Goal: Task Accomplishment & Management: Manage account settings

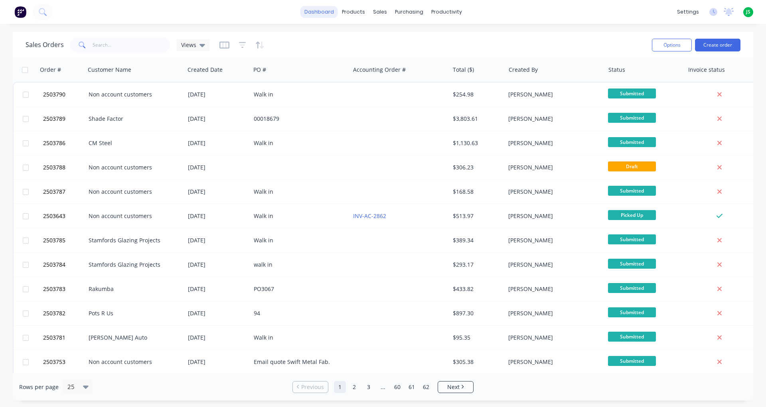
click at [318, 11] on link "dashboard" at bounding box center [320, 12] width 38 height 12
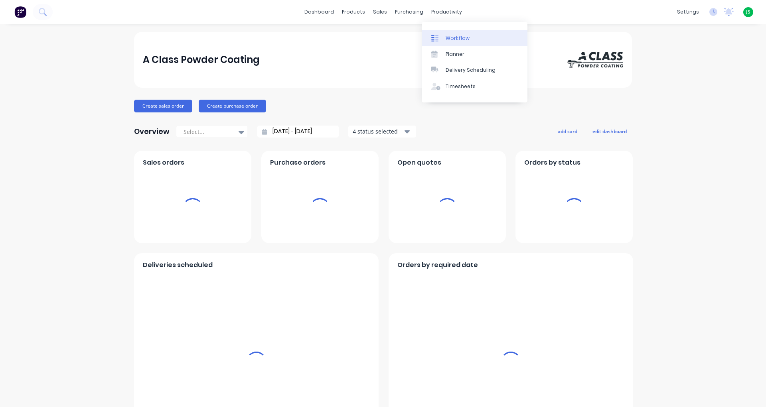
click at [458, 36] on div "Workflow" at bounding box center [458, 38] width 24 height 7
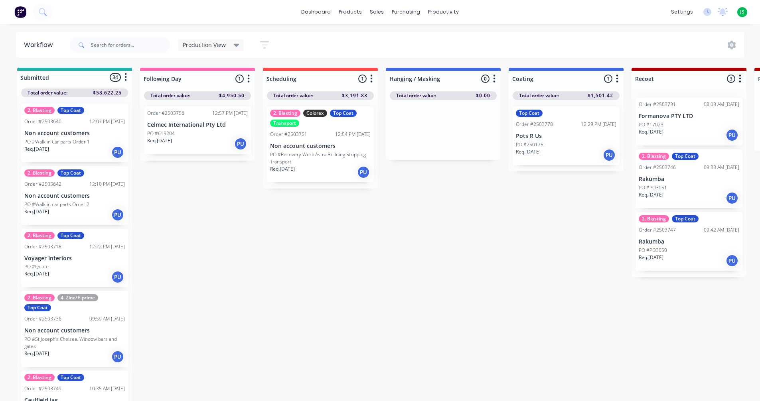
click at [530, 130] on div "Top Coat Order #2503778 12:29 PM [DATE] Pots R Us PO #250175 Req. [DATE] PU" at bounding box center [566, 136] width 107 height 59
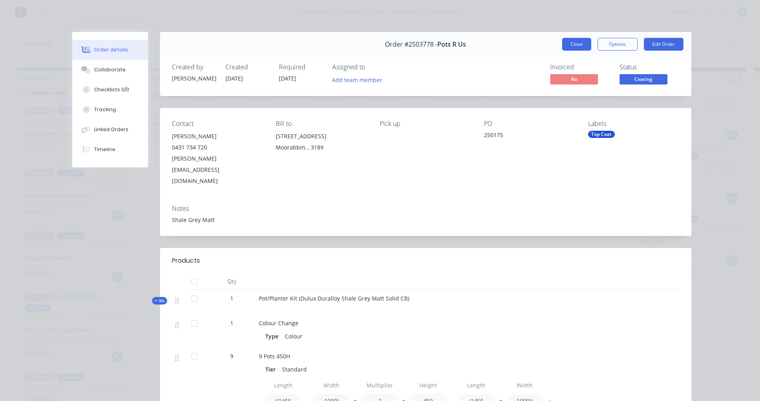
click at [567, 44] on button "Close" at bounding box center [576, 44] width 29 height 13
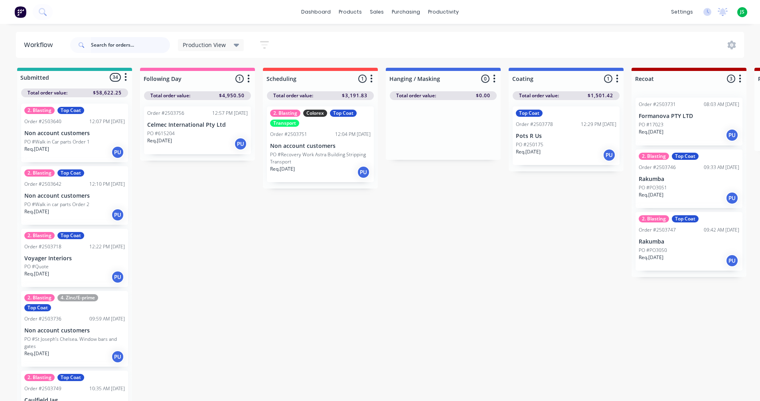
click at [120, 49] on input "text" at bounding box center [130, 45] width 79 height 16
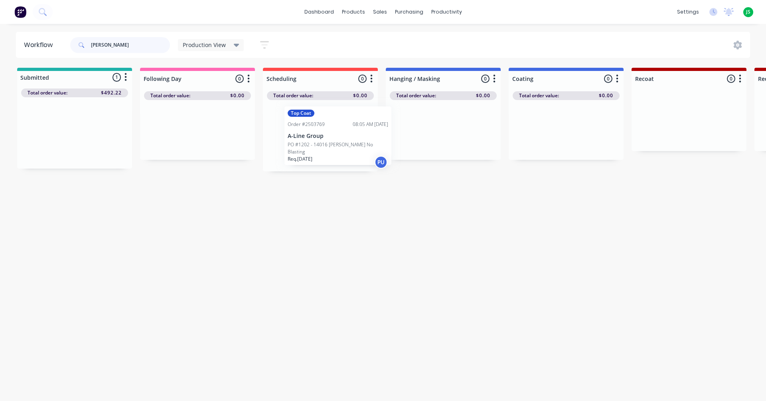
drag, startPoint x: 77, startPoint y: 136, endPoint x: 340, endPoint y: 142, distance: 262.7
type input "a"
drag, startPoint x: 59, startPoint y: 139, endPoint x: 309, endPoint y: 138, distance: 249.4
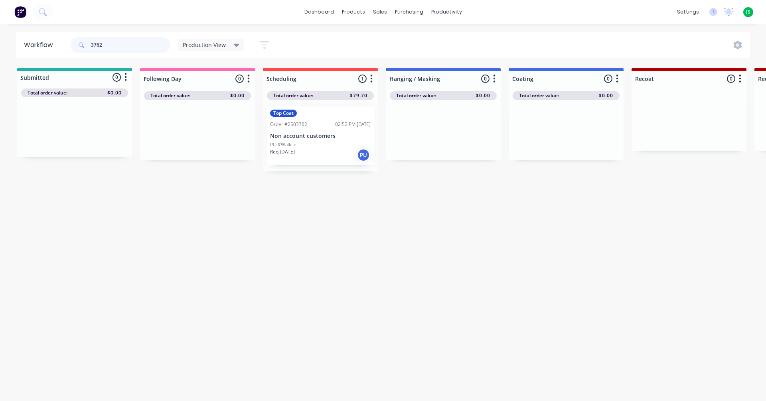
drag, startPoint x: 138, startPoint y: 44, endPoint x: 97, endPoint y: 44, distance: 40.3
click at [97, 44] on input "3762" at bounding box center [130, 45] width 79 height 16
type input "3780"
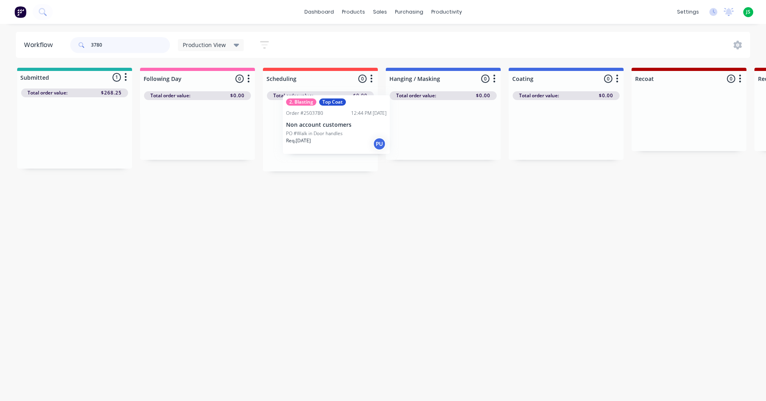
drag, startPoint x: 62, startPoint y: 140, endPoint x: 332, endPoint y: 132, distance: 269.5
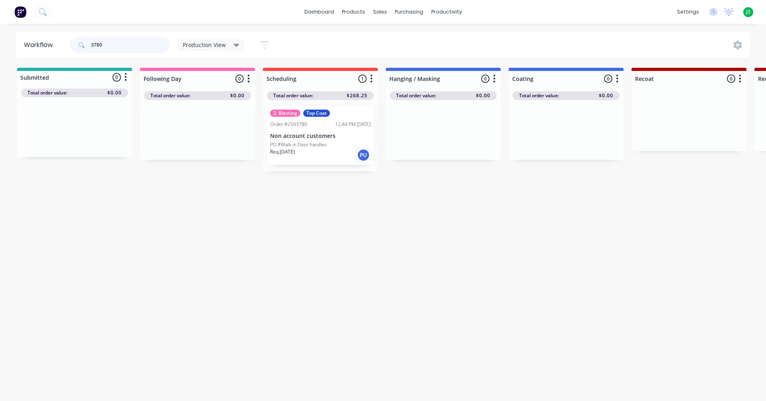
drag, startPoint x: 123, startPoint y: 43, endPoint x: 36, endPoint y: 44, distance: 87.0
click at [36, 44] on header "Workflow 3780 Production View Save new view None edit Production View (Default)…" at bounding box center [383, 45] width 735 height 26
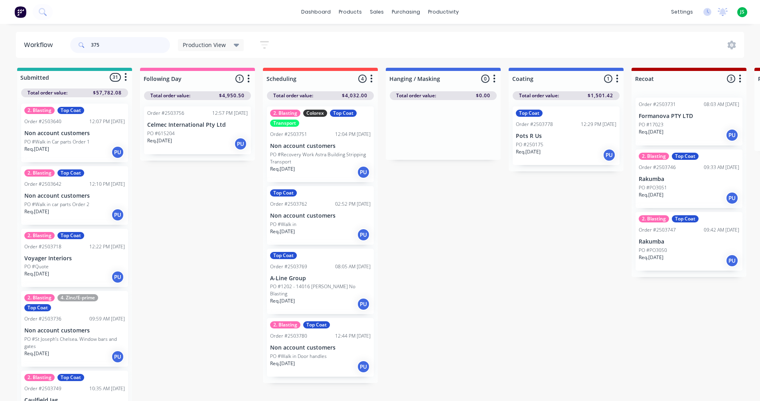
type input "3753"
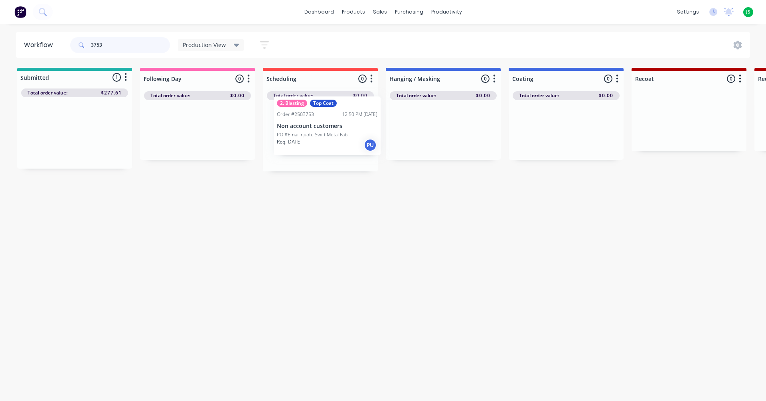
drag, startPoint x: 53, startPoint y: 136, endPoint x: 306, endPoint y: 131, distance: 253.9
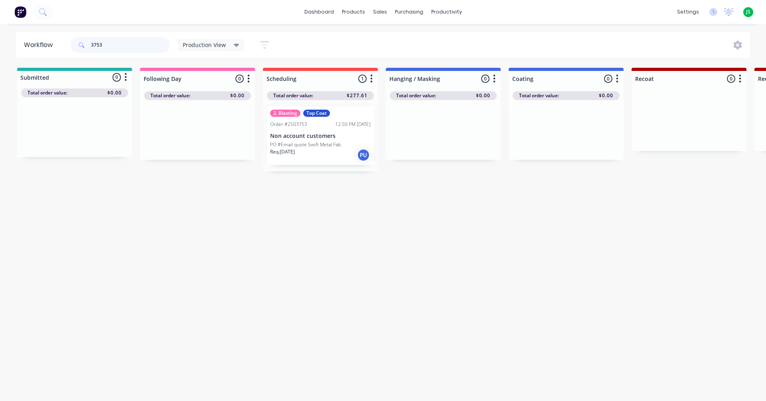
drag, startPoint x: 106, startPoint y: 41, endPoint x: 33, endPoint y: 43, distance: 72.7
click at [33, 43] on header "Workflow 3753 Production View Save new view None edit Production View (Default)…" at bounding box center [383, 45] width 735 height 26
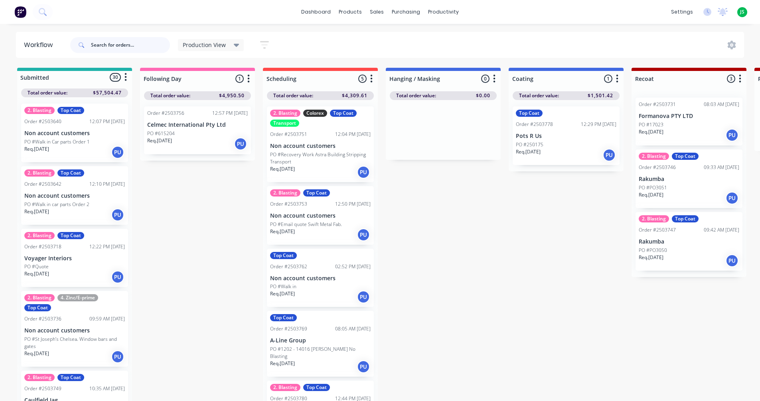
click at [147, 47] on input "text" at bounding box center [130, 45] width 79 height 16
click at [123, 39] on input "text" at bounding box center [130, 45] width 79 height 16
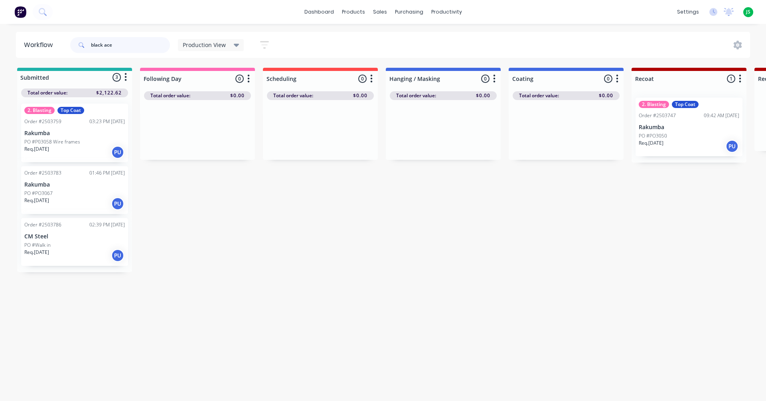
type input "black ace"
click at [60, 228] on div "Order #2503786" at bounding box center [42, 224] width 37 height 7
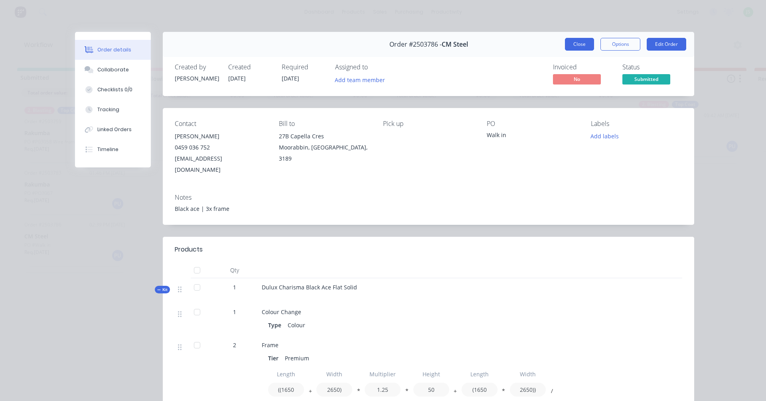
click at [581, 44] on button "Close" at bounding box center [579, 44] width 29 height 13
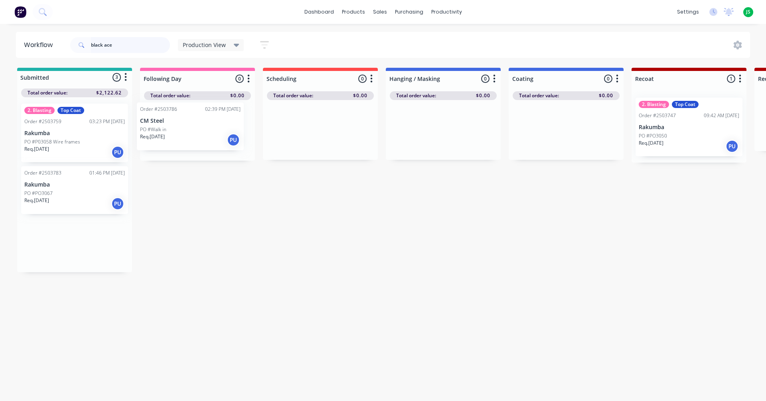
drag, startPoint x: 90, startPoint y: 241, endPoint x: 212, endPoint y: 127, distance: 167.1
drag, startPoint x: 132, startPoint y: 47, endPoint x: 65, endPoint y: 49, distance: 67.5
click at [65, 49] on header "Workflow black ace Production View Save new view None edit Production View (Def…" at bounding box center [383, 45] width 735 height 26
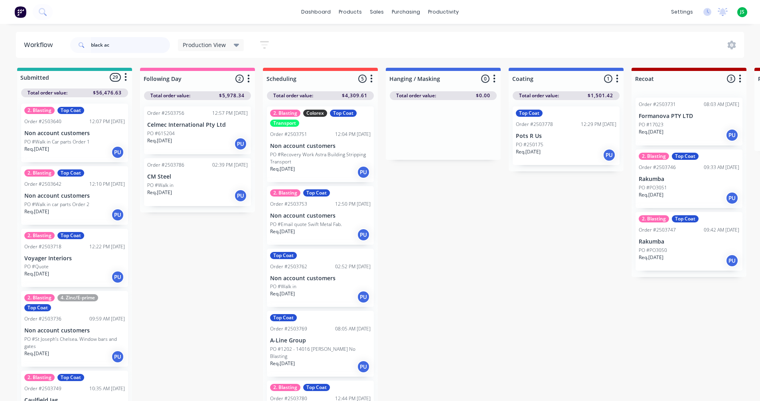
type input "black ace"
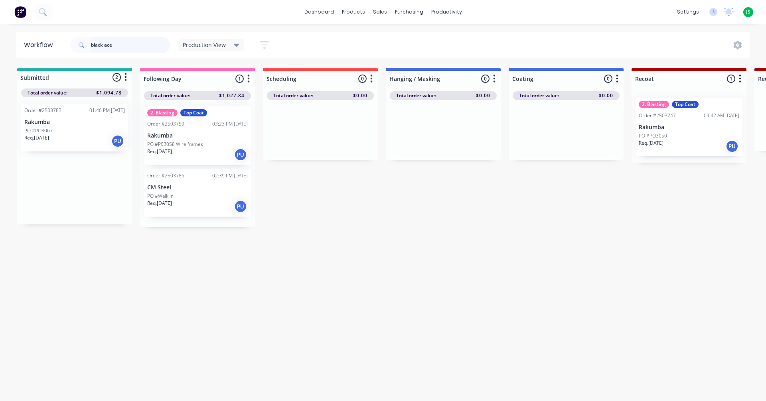
drag, startPoint x: 73, startPoint y: 137, endPoint x: 198, endPoint y: 140, distance: 125.0
click at [63, 134] on div "Req. [DATE] PU" at bounding box center [74, 141] width 101 height 14
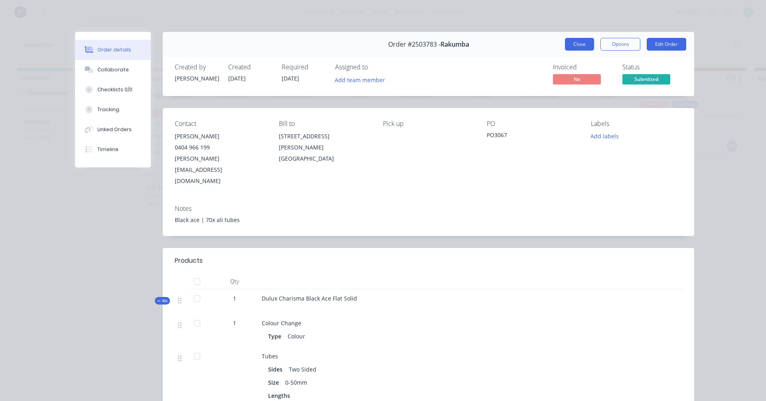
click at [577, 47] on button "Close" at bounding box center [579, 44] width 29 height 13
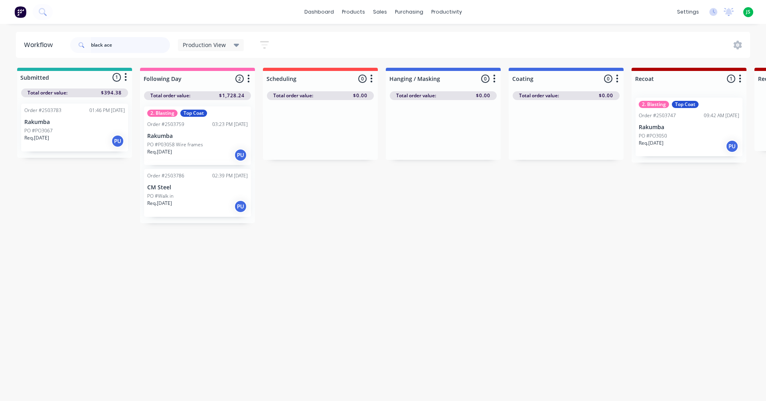
drag, startPoint x: 93, startPoint y: 46, endPoint x: 41, endPoint y: 44, distance: 51.9
click at [41, 44] on header "Workflow black ace Production View Save new view None edit Production View (Def…" at bounding box center [383, 45] width 735 height 26
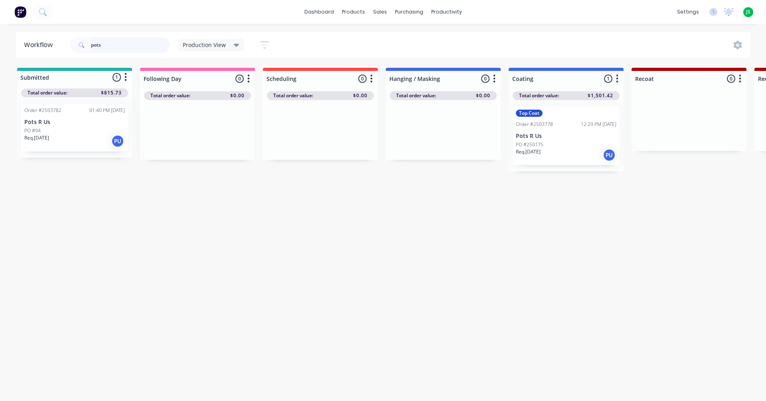
type input "pots"
click at [71, 126] on div "Order #2503782 01:40 PM [DATE] Pots R Us PO #94 Req. [DATE] PU" at bounding box center [74, 128] width 107 height 48
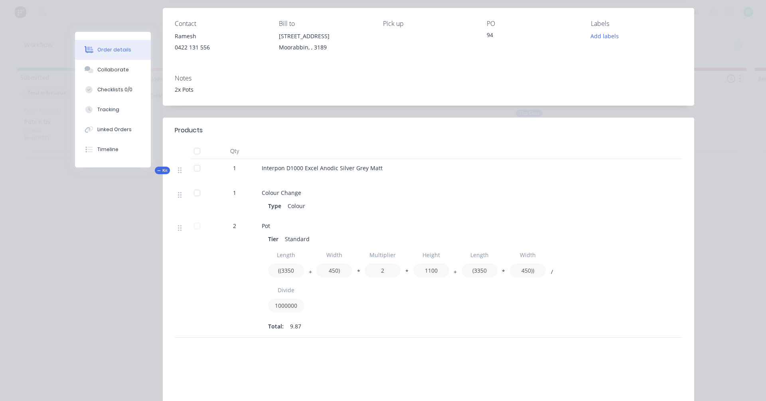
scroll to position [120, 0]
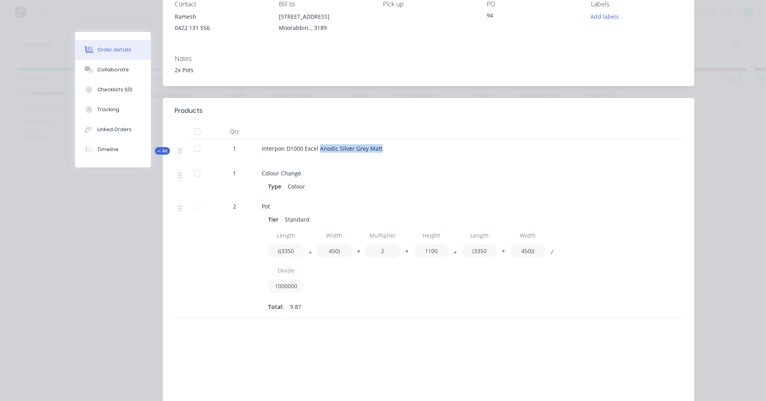
drag, startPoint x: 399, startPoint y: 146, endPoint x: 317, endPoint y: 150, distance: 81.9
click at [317, 150] on div "Interpon D1000 Excel Anodic Silver Grey Matt" at bounding box center [418, 152] width 319 height 25
copy span "Anodic Silver Grey Matt"
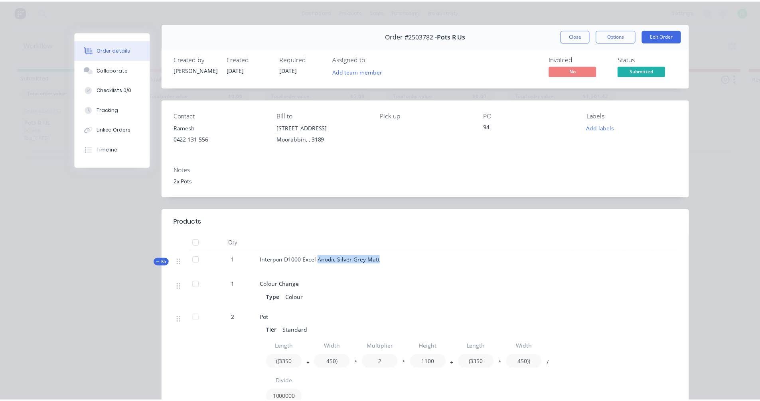
scroll to position [0, 0]
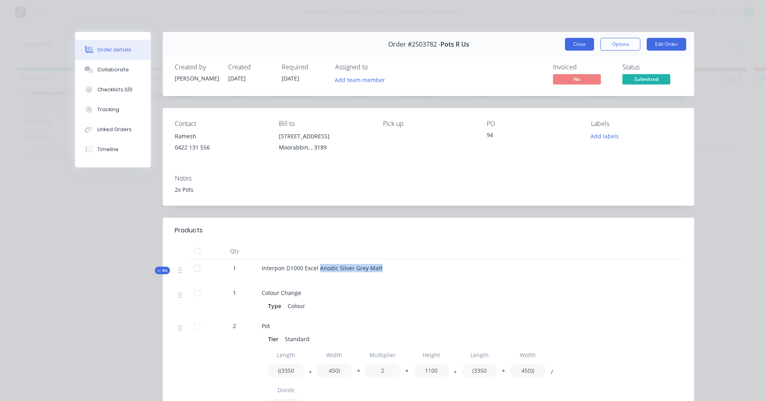
click at [584, 46] on button "Close" at bounding box center [579, 44] width 29 height 13
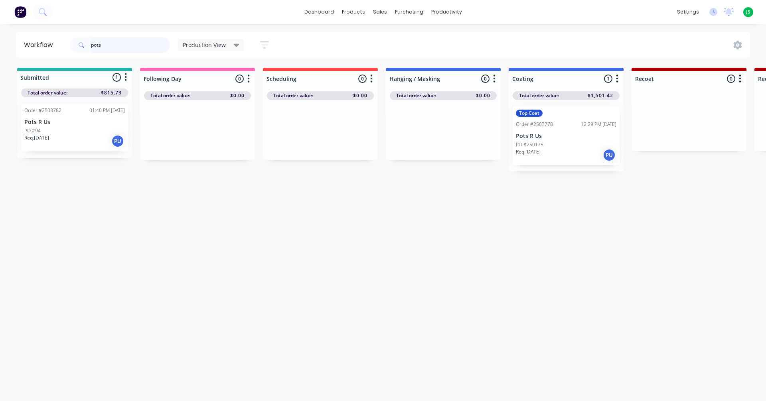
click at [109, 45] on input "pots" at bounding box center [130, 45] width 79 height 16
drag, startPoint x: 75, startPoint y: 121, endPoint x: 325, endPoint y: 130, distance: 250.0
drag, startPoint x: 124, startPoint y: 46, endPoint x: 0, endPoint y: 51, distance: 124.2
click at [0, 50] on div "Workflow pots Production View Save new view None edit Production View (Default)…" at bounding box center [383, 45] width 766 height 26
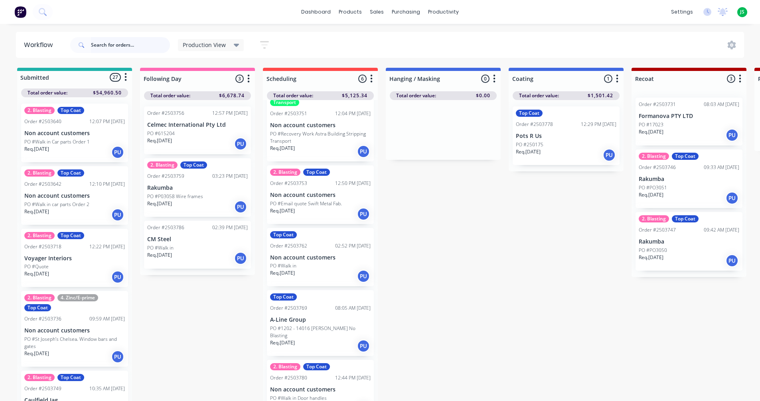
scroll to position [40, 0]
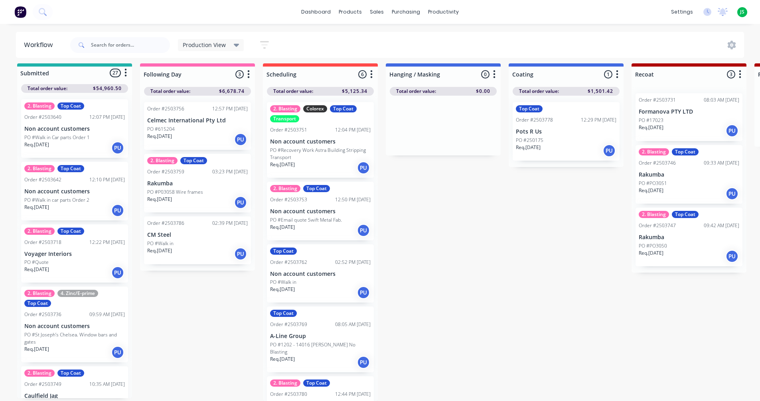
scroll to position [10, 0]
click at [317, 217] on p "PO #Email quote Swift Metal Fab." at bounding box center [306, 220] width 72 height 7
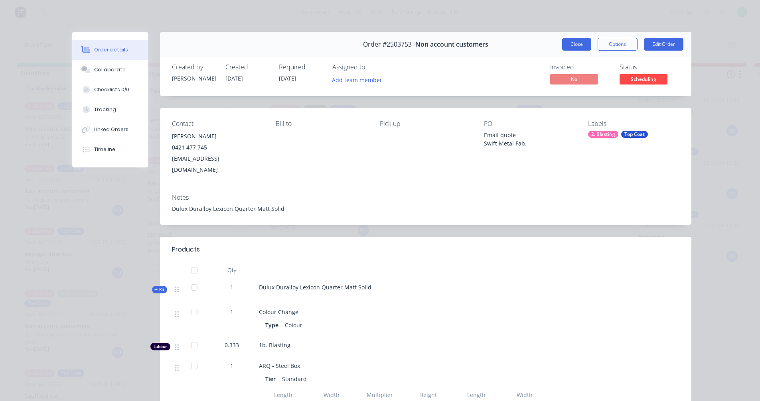
click at [568, 44] on button "Close" at bounding box center [576, 44] width 29 height 13
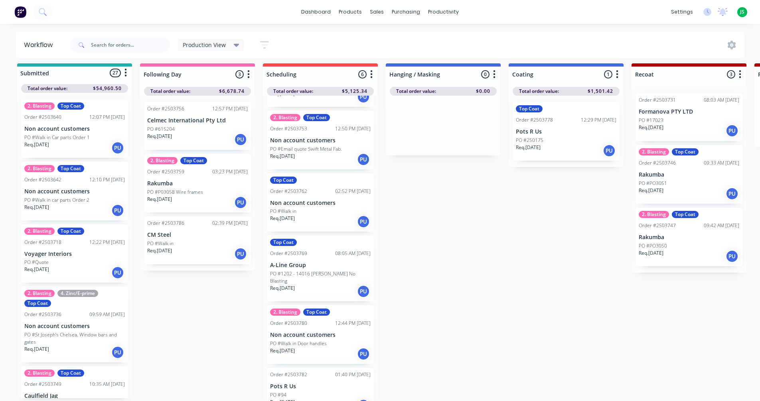
scroll to position [79, 0]
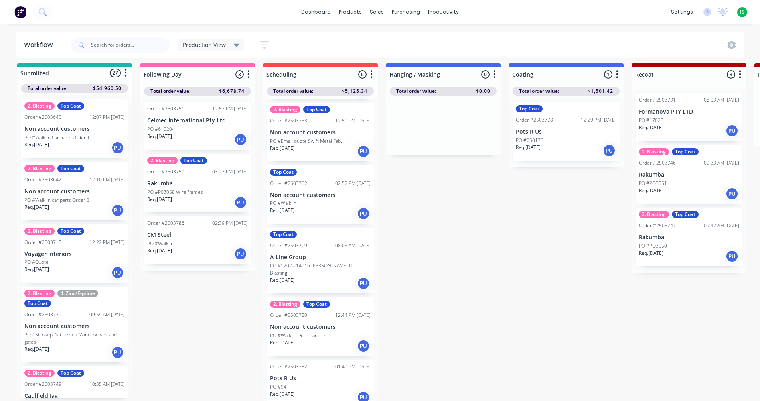
click at [666, 180] on p "PO #PO3051" at bounding box center [653, 183] width 28 height 7
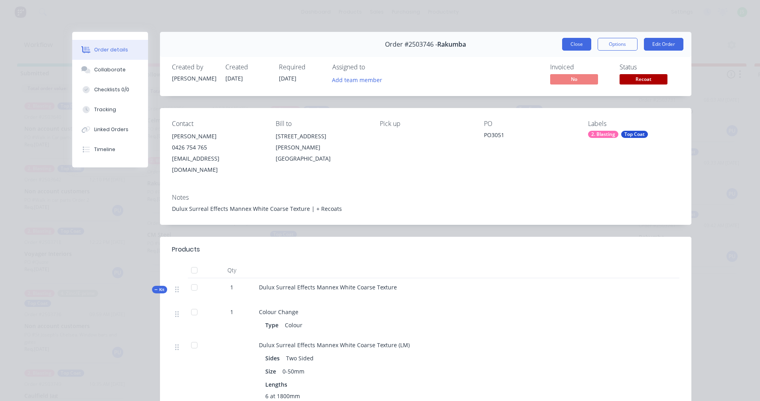
click at [572, 45] on button "Close" at bounding box center [576, 44] width 29 height 13
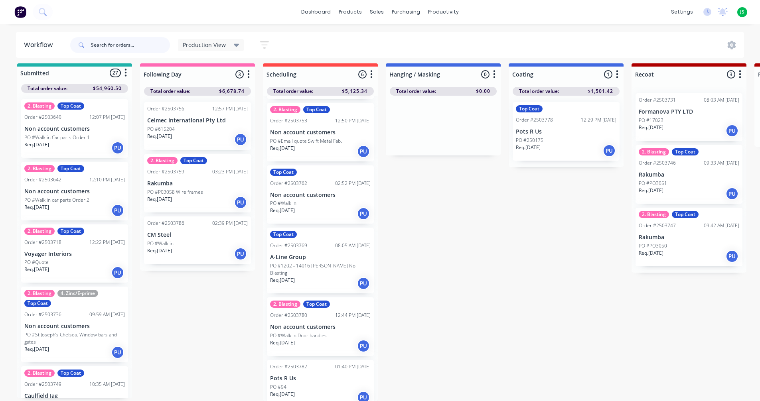
click at [110, 44] on input "text" at bounding box center [130, 45] width 79 height 16
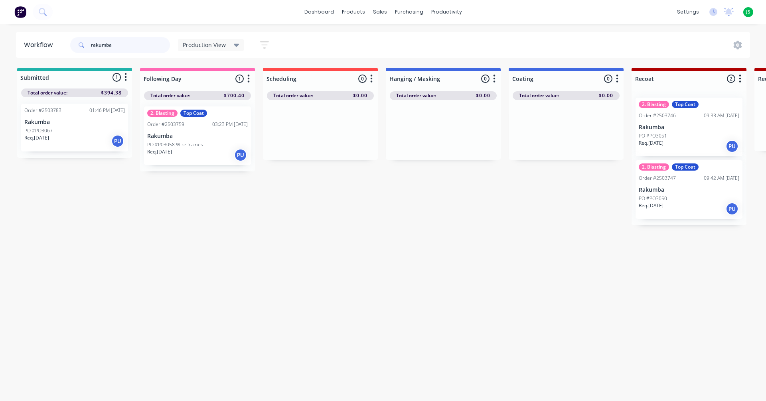
type input "rakumba"
click at [34, 133] on p "PO #PO3067" at bounding box center [38, 130] width 28 height 7
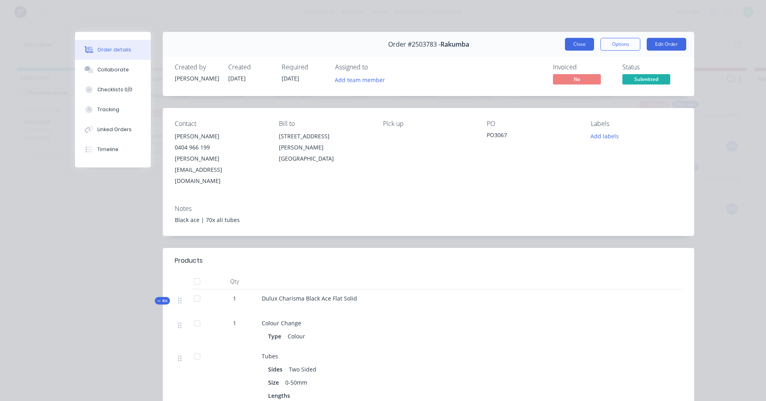
click at [573, 43] on button "Close" at bounding box center [579, 44] width 29 height 13
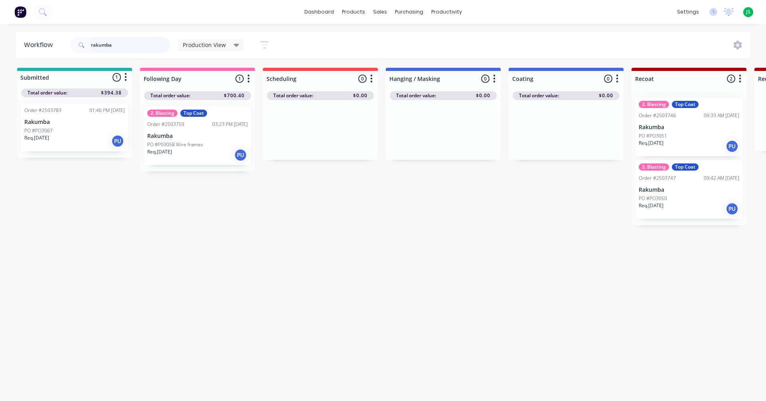
drag, startPoint x: 140, startPoint y: 49, endPoint x: 84, endPoint y: 48, distance: 56.3
click at [84, 48] on div "rakumba" at bounding box center [120, 45] width 100 height 16
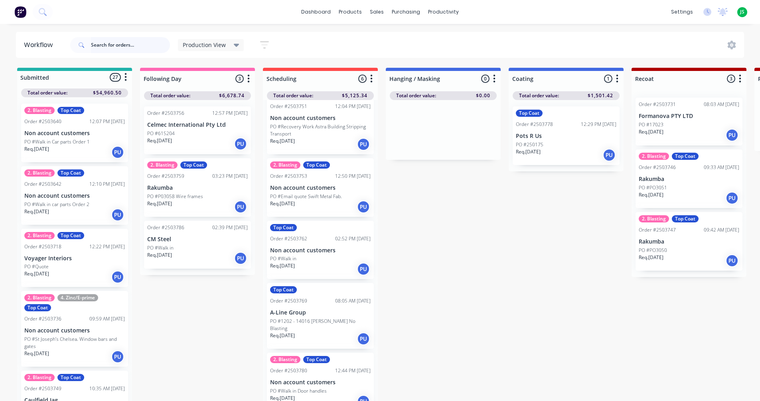
scroll to position [40, 0]
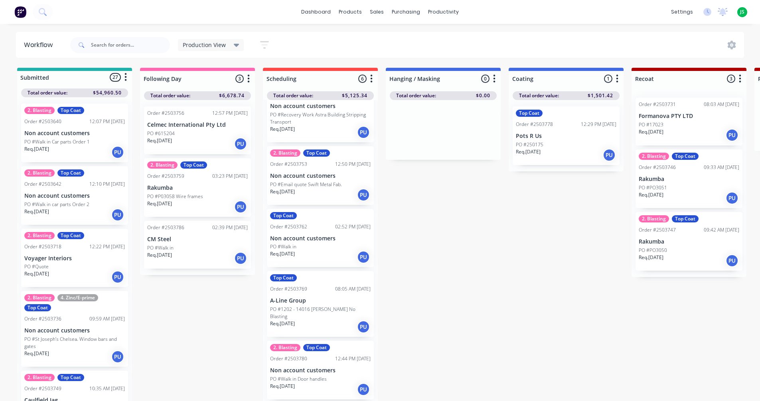
click at [324, 237] on p "Non account customers" at bounding box center [320, 238] width 101 height 7
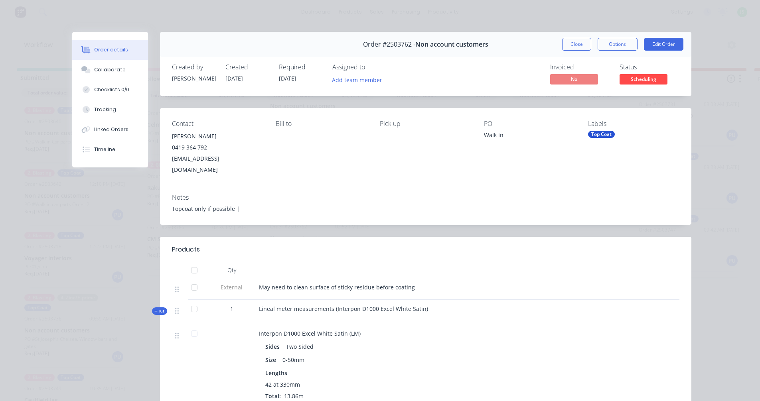
click at [581, 37] on div "Order #2503762 - Non account customers Close Options Edit Order" at bounding box center [426, 44] width 532 height 25
drag, startPoint x: 581, startPoint y: 47, endPoint x: 580, endPoint y: 52, distance: 4.9
click at [581, 47] on button "Close" at bounding box center [576, 44] width 29 height 13
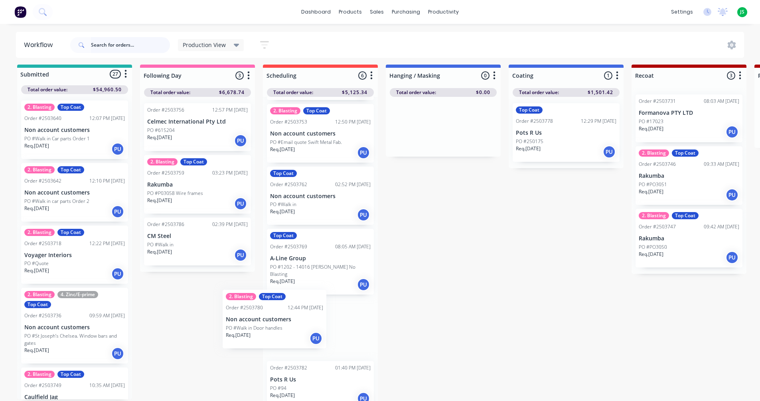
scroll to position [5, 0]
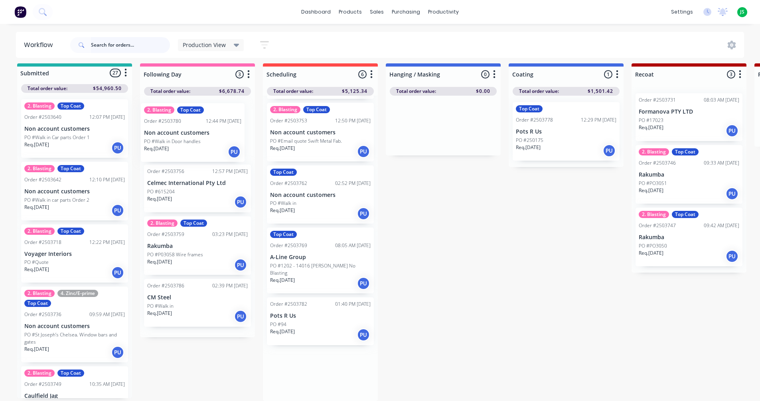
drag, startPoint x: 320, startPoint y: 319, endPoint x: 192, endPoint y: 128, distance: 230.0
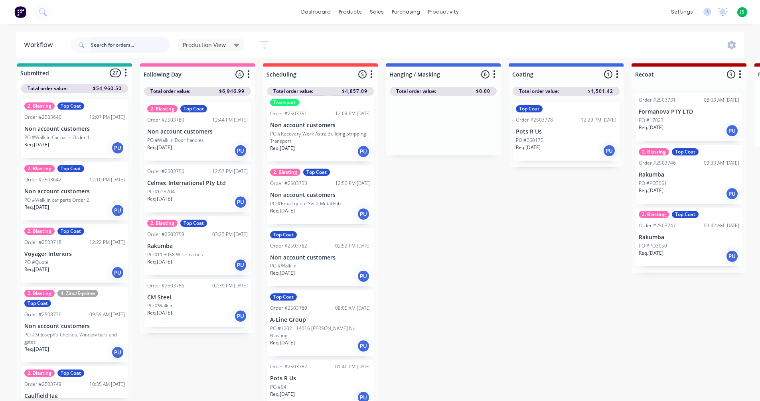
scroll to position [10, 0]
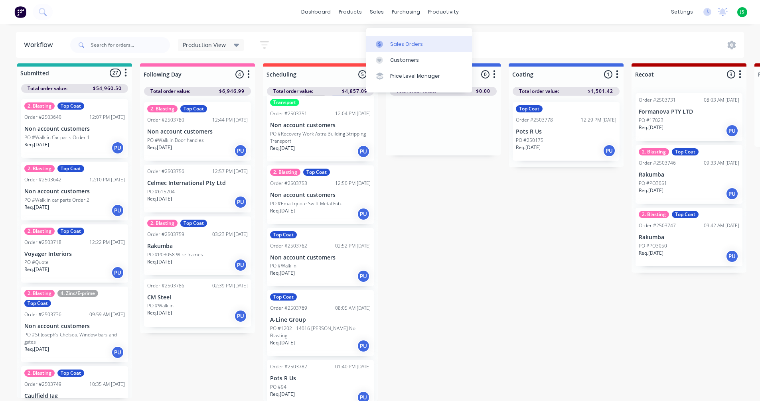
click at [390, 36] on link "Sales Orders" at bounding box center [419, 44] width 106 height 16
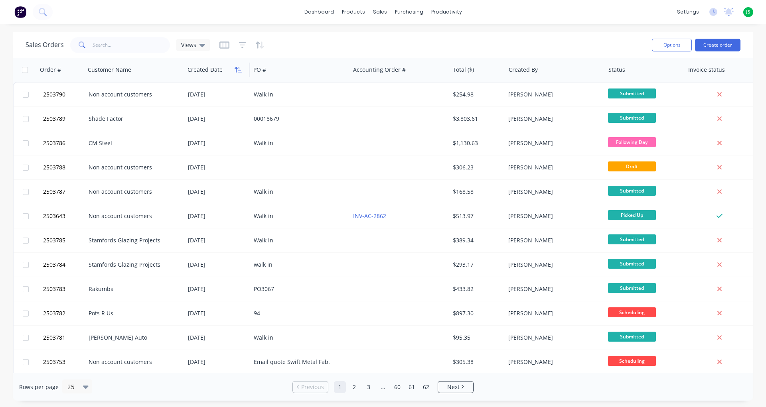
click at [235, 71] on icon "button" at bounding box center [238, 70] width 7 height 6
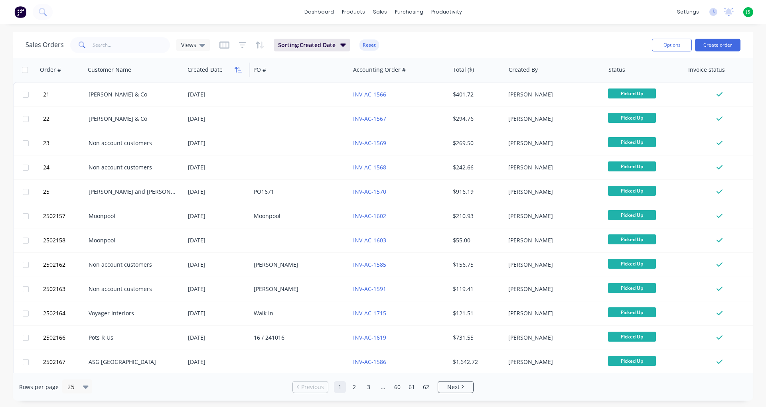
click at [235, 68] on icon "button" at bounding box center [236, 70] width 3 height 6
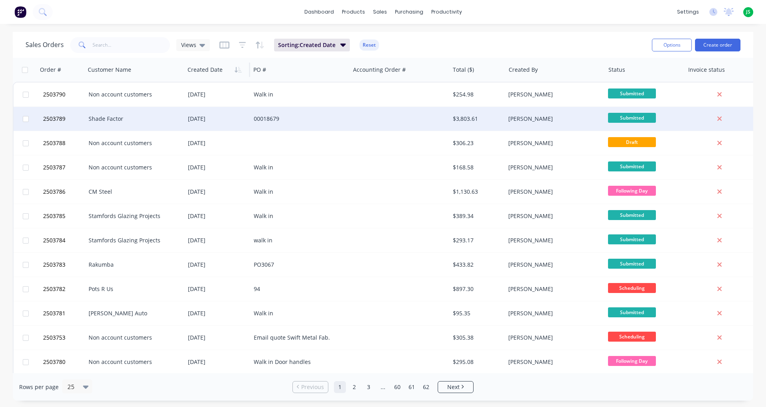
click at [233, 112] on div "[DATE]" at bounding box center [218, 119] width 66 height 24
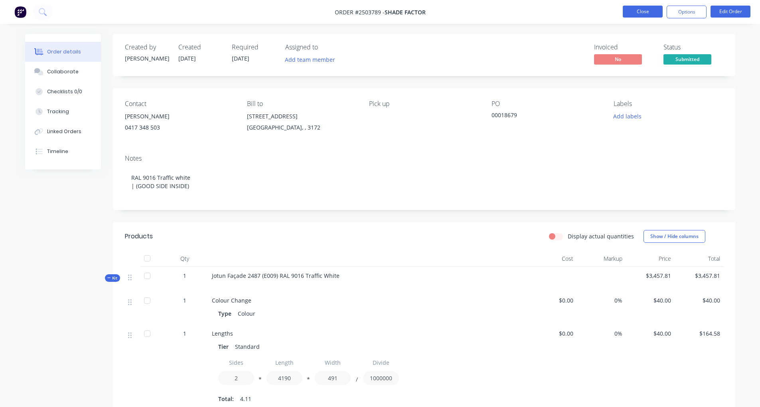
click at [639, 12] on button "Close" at bounding box center [643, 12] width 40 height 12
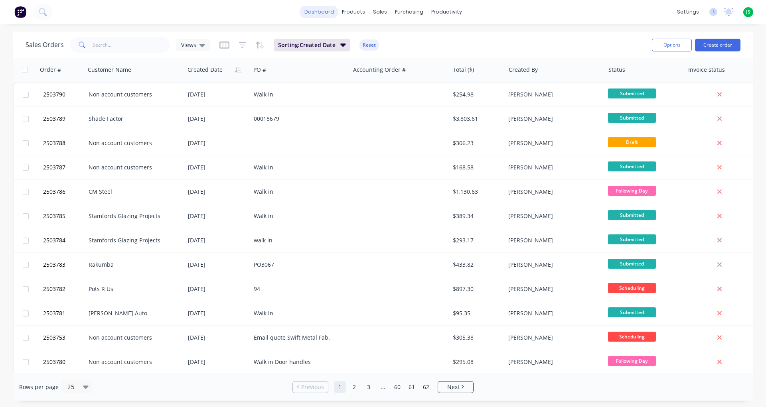
click at [326, 9] on link "dashboard" at bounding box center [320, 12] width 38 height 12
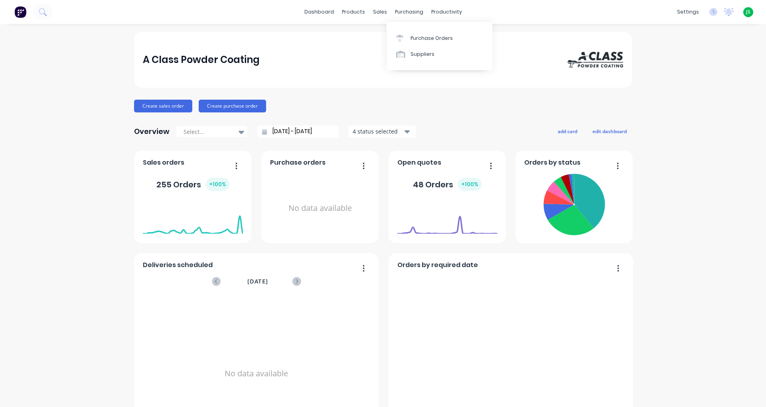
click at [22, 20] on div at bounding box center [16, 15] width 12 height 7
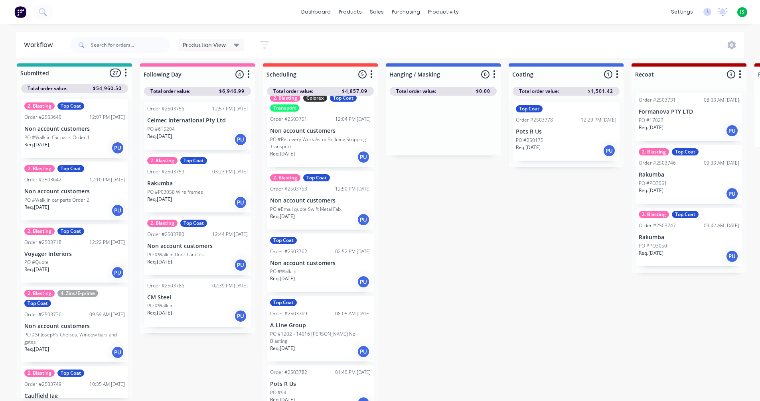
scroll to position [16, 0]
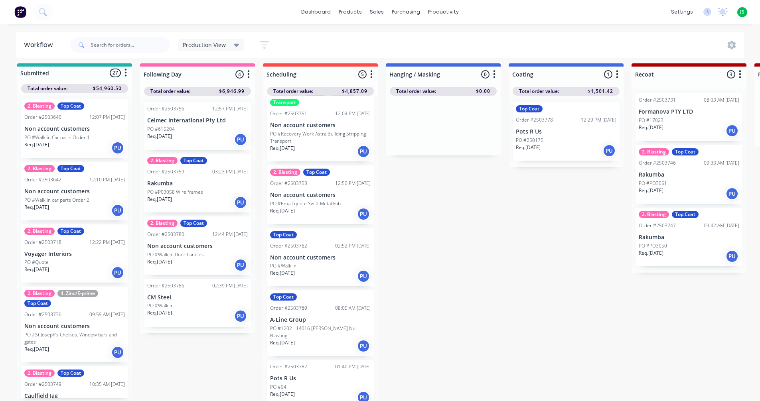
click at [317, 200] on p "PO #Email quote Swift Metal Fab." at bounding box center [306, 203] width 72 height 7
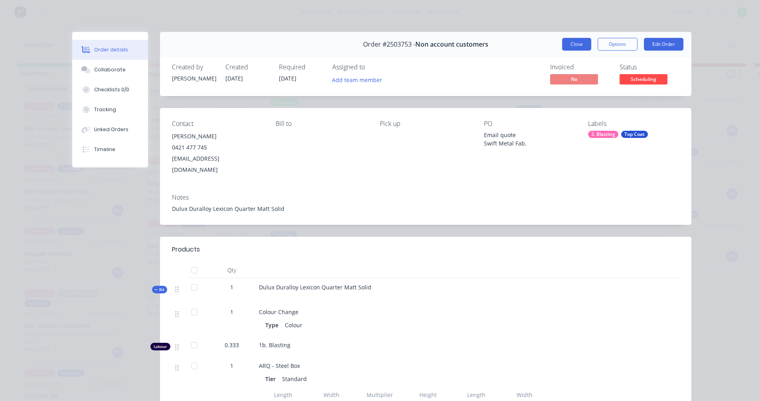
click at [579, 39] on button "Close" at bounding box center [576, 44] width 29 height 13
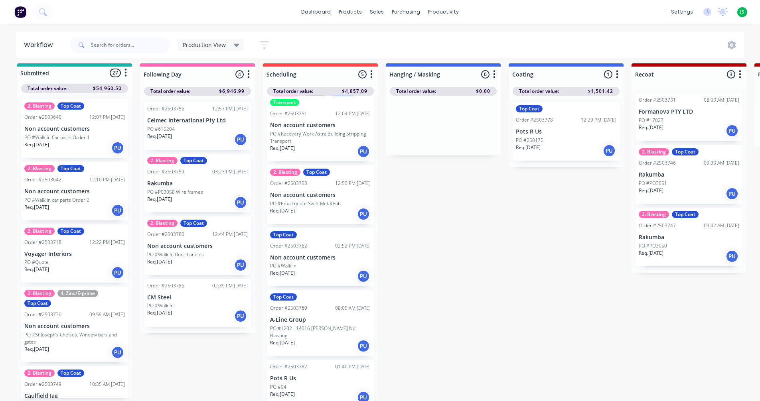
click at [312, 263] on div "PO #Walk in" at bounding box center [320, 266] width 101 height 7
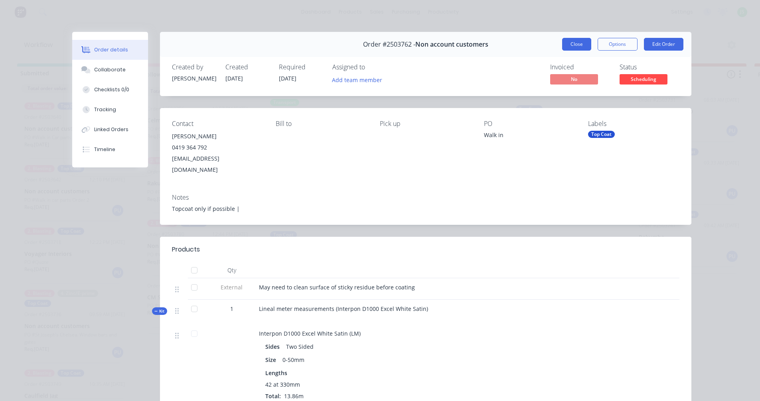
click at [576, 46] on button "Close" at bounding box center [576, 44] width 29 height 13
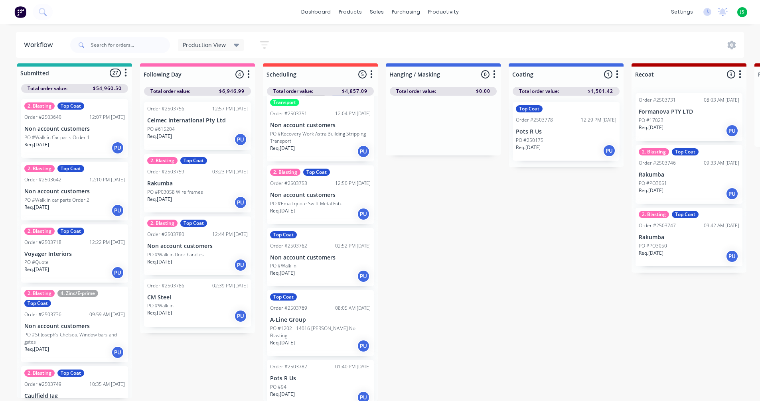
click at [75, 315] on div "2. Blasting 4. Zinc/E-prime Top Coat Order #2503736 09:59 AM [DATE] Non account…" at bounding box center [74, 325] width 107 height 76
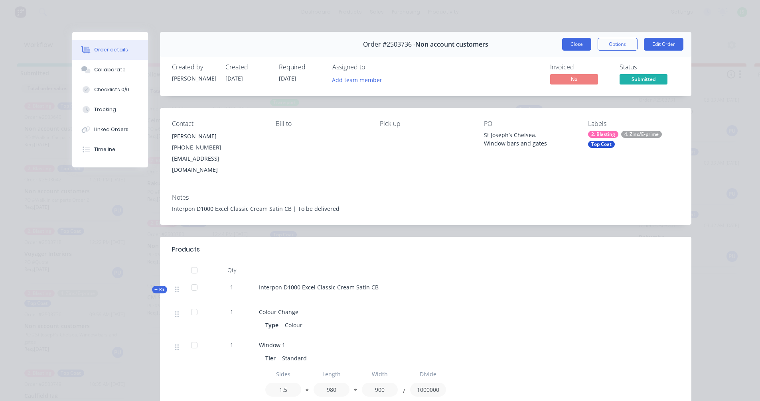
click at [579, 40] on button "Close" at bounding box center [576, 44] width 29 height 13
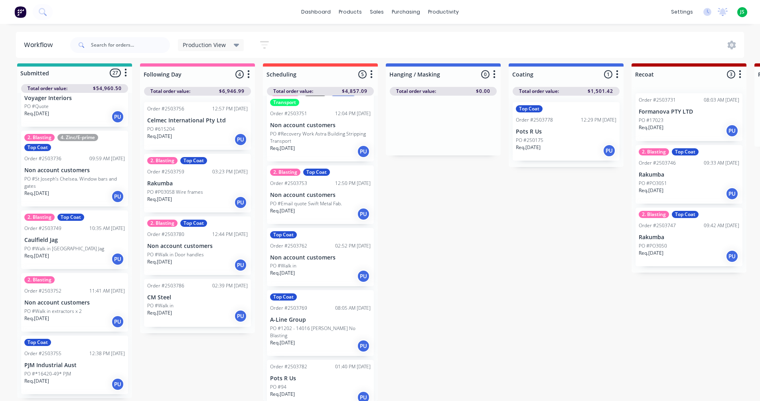
scroll to position [200, 0]
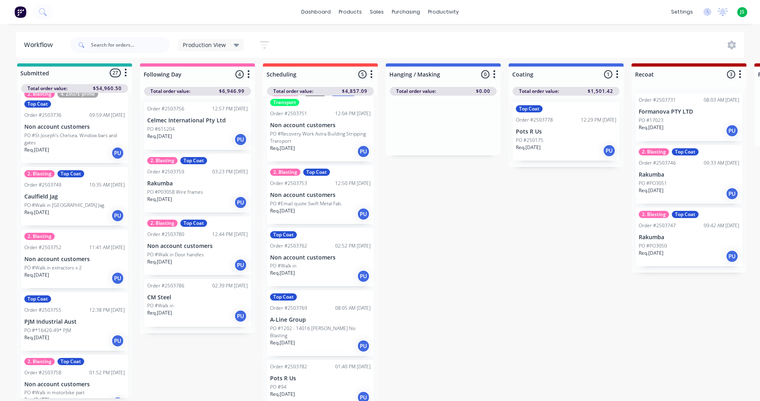
click at [131, 70] on div at bounding box center [74, 73] width 115 height 13
click at [129, 68] on button "button" at bounding box center [126, 73] width 10 height 10
click at [96, 110] on button "Sort By" at bounding box center [91, 116] width 80 height 13
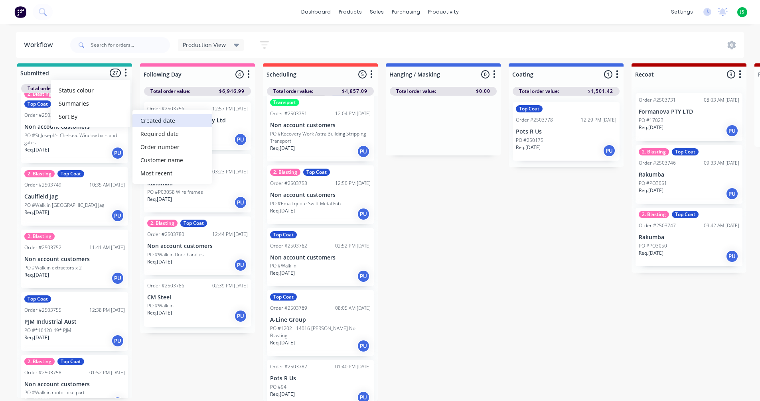
click at [163, 115] on date "Created date" at bounding box center [172, 120] width 80 height 13
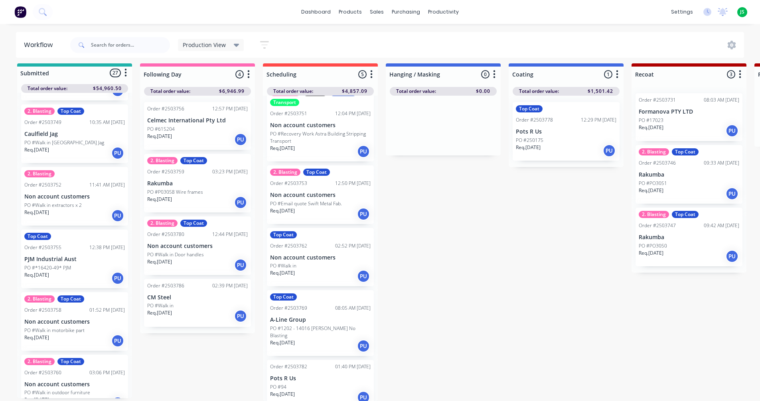
click at [69, 202] on p "PO #Walk in extractors x 2" at bounding box center [52, 205] width 57 height 7
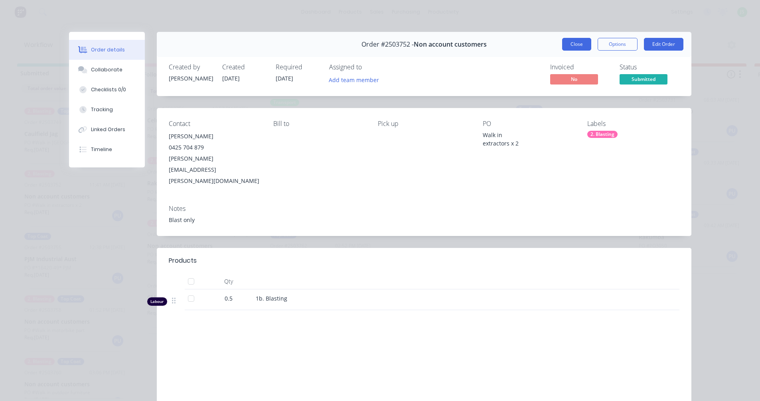
click at [571, 44] on button "Close" at bounding box center [576, 44] width 29 height 13
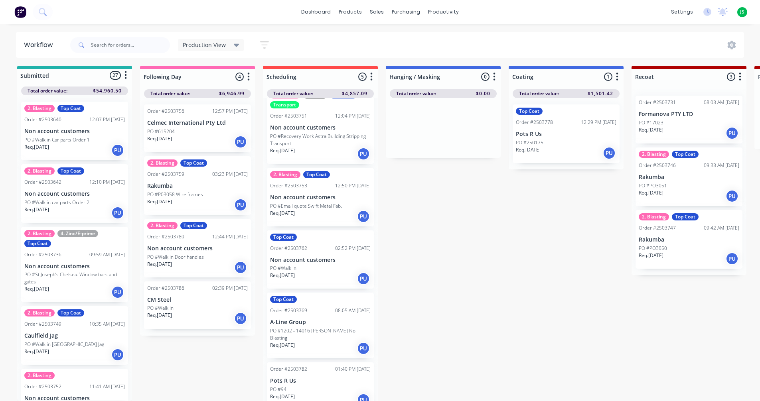
scroll to position [0, 0]
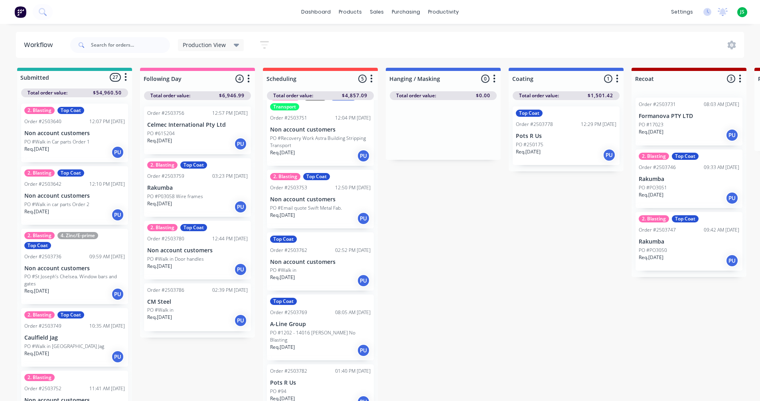
click at [172, 324] on div "Req. [DATE] PU" at bounding box center [197, 321] width 101 height 14
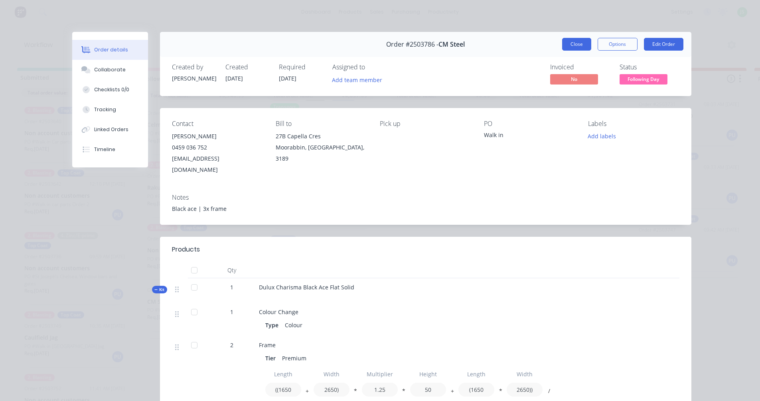
click at [581, 45] on button "Close" at bounding box center [576, 44] width 29 height 13
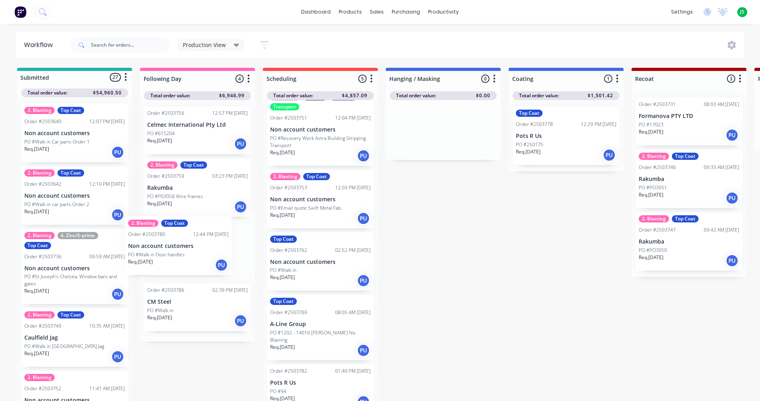
drag, startPoint x: 173, startPoint y: 253, endPoint x: 164, endPoint y: 249, distance: 10.2
click at [163, 250] on div "Order #2503756 12:57 PM [DATE] Celmec International Pty Ltd PO #615204 Req. [DA…" at bounding box center [197, 221] width 115 height 242
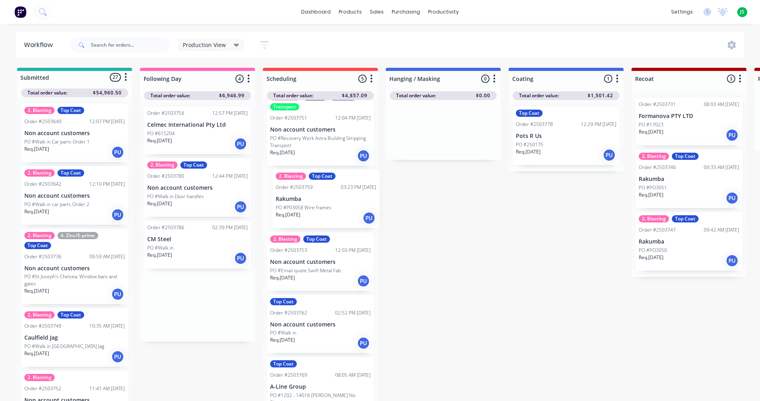
drag, startPoint x: 167, startPoint y: 190, endPoint x: 303, endPoint y: 200, distance: 136.5
click at [331, 16] on link "dashboard" at bounding box center [316, 12] width 38 height 12
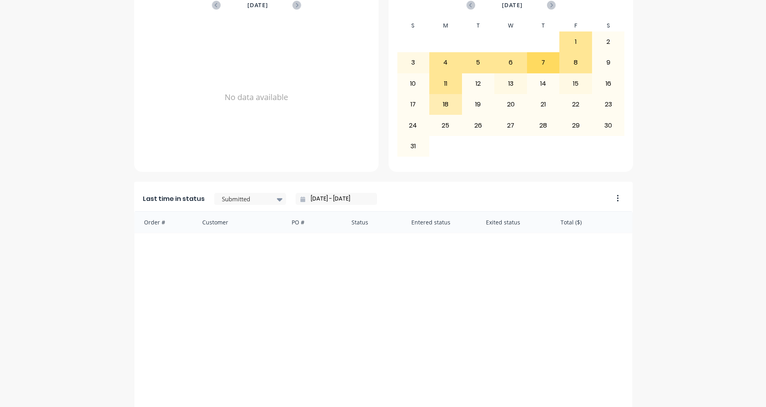
scroll to position [279, 0]
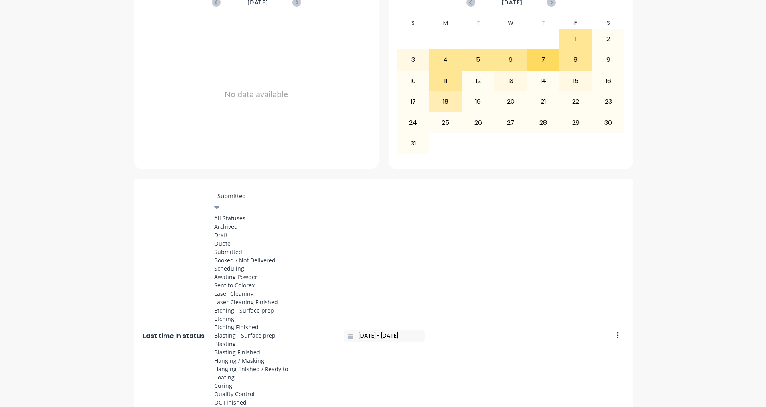
click at [257, 196] on div at bounding box center [274, 196] width 115 height 10
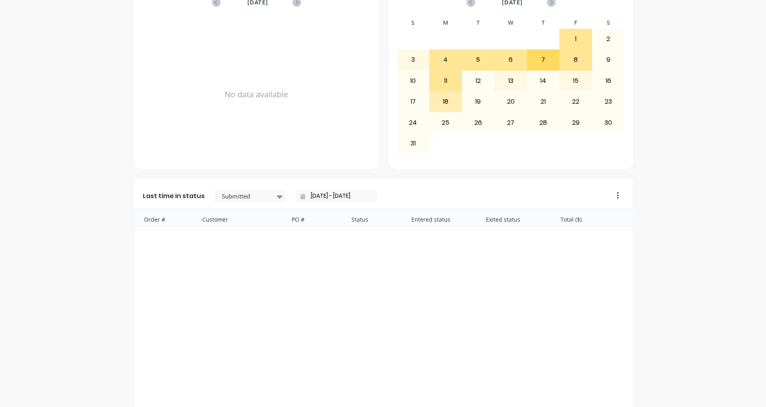
click at [311, 197] on input "[DATE] - [DATE]" at bounding box center [339, 196] width 69 height 12
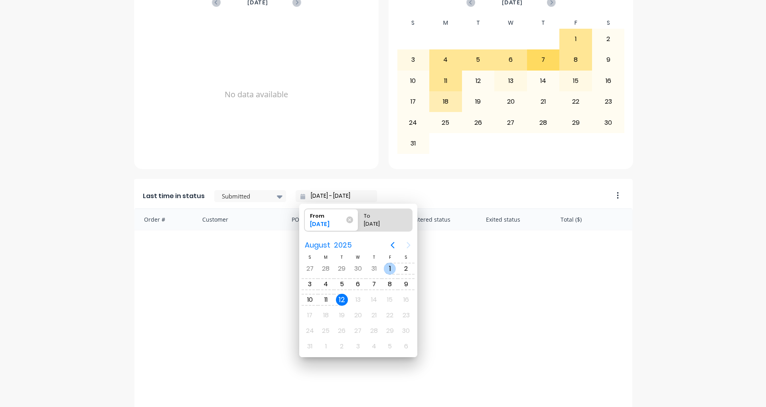
drag, startPoint x: 384, startPoint y: 268, endPoint x: 376, endPoint y: 278, distance: 13.1
click at [384, 268] on div "1" at bounding box center [390, 269] width 12 height 12
type input "[DATE] - [DATE]"
radio input "false"
radio input "true"
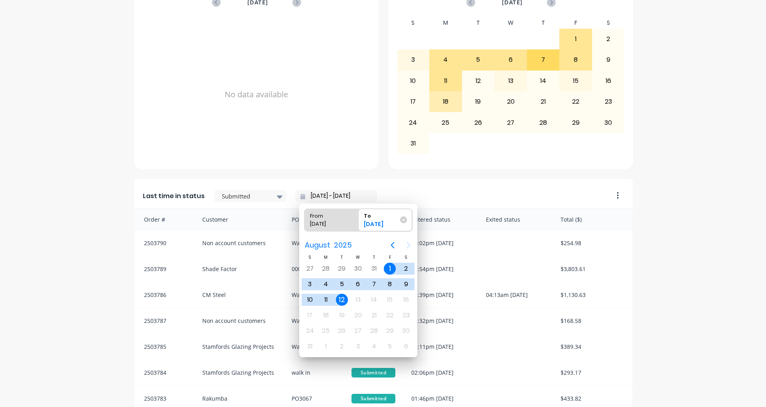
click at [344, 303] on div "12" at bounding box center [342, 300] width 12 height 12
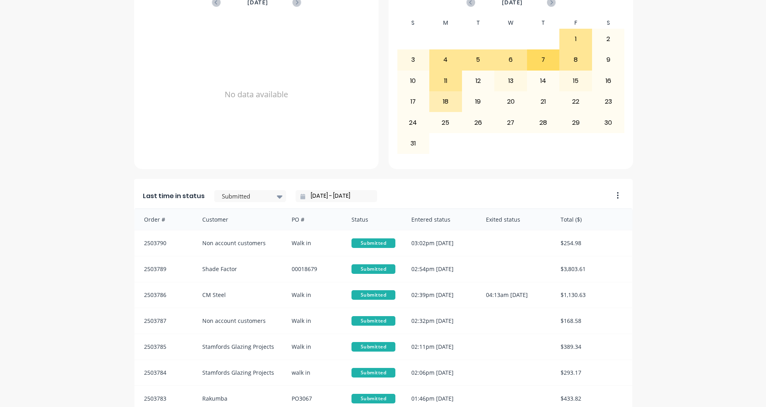
click at [63, 206] on div "A Class Powder Coating Create sales order Create purchase order Overview Select…" at bounding box center [383, 115] width 766 height 724
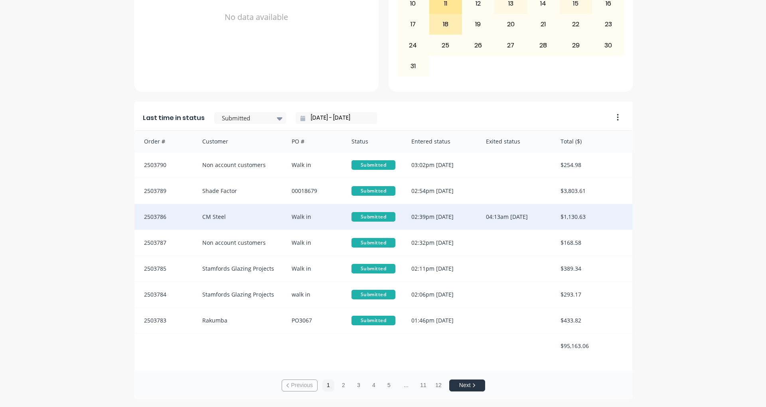
scroll to position [1, 0]
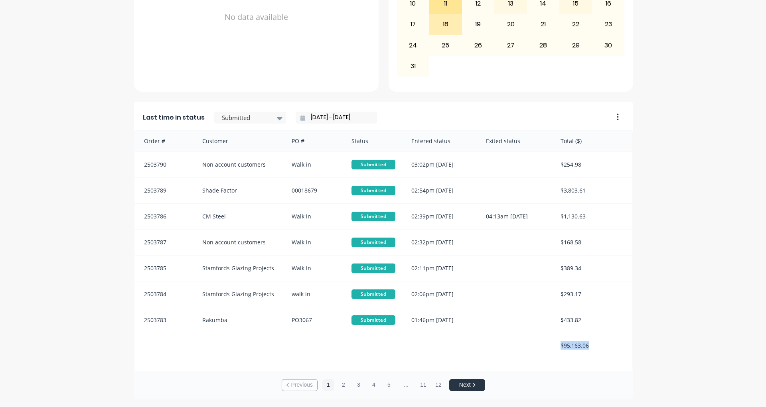
drag, startPoint x: 550, startPoint y: 346, endPoint x: 590, endPoint y: 342, distance: 39.8
click at [590, 342] on div "$95,163.06" at bounding box center [593, 346] width 80 height 24
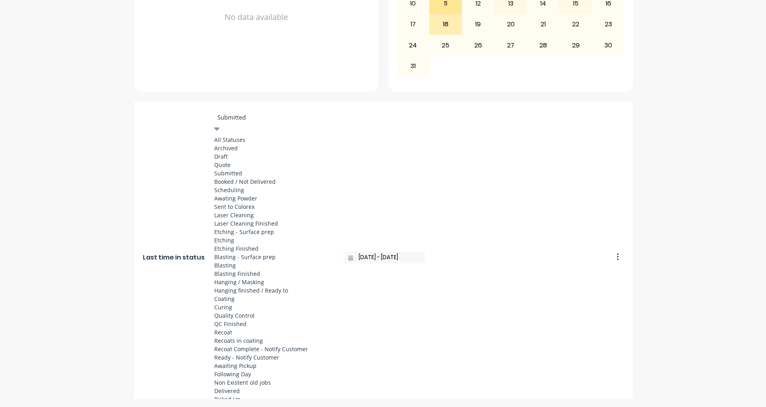
click at [251, 117] on div at bounding box center [274, 118] width 115 height 10
click at [248, 295] on div "Coating" at bounding box center [274, 299] width 120 height 8
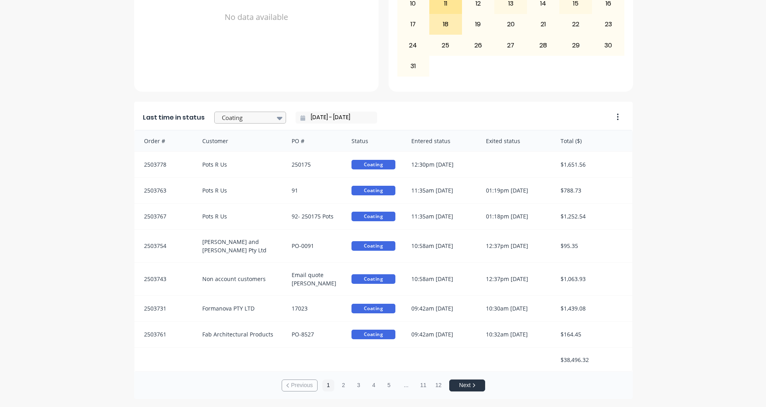
click at [253, 119] on div at bounding box center [246, 118] width 50 height 10
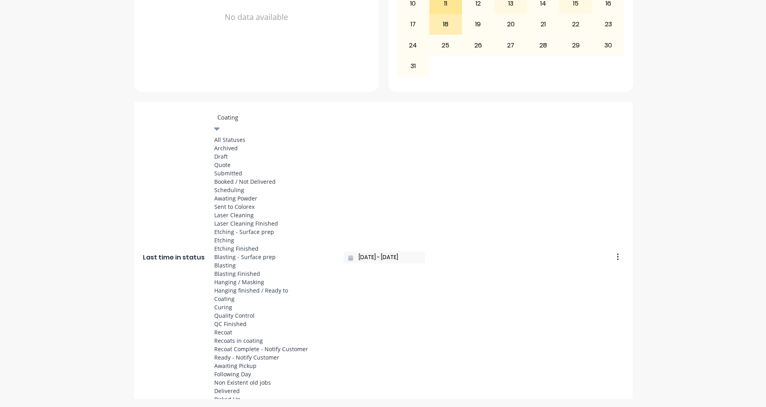
scroll to position [375, 0]
click at [249, 354] on div "Ready - Notify Customer" at bounding box center [274, 358] width 120 height 8
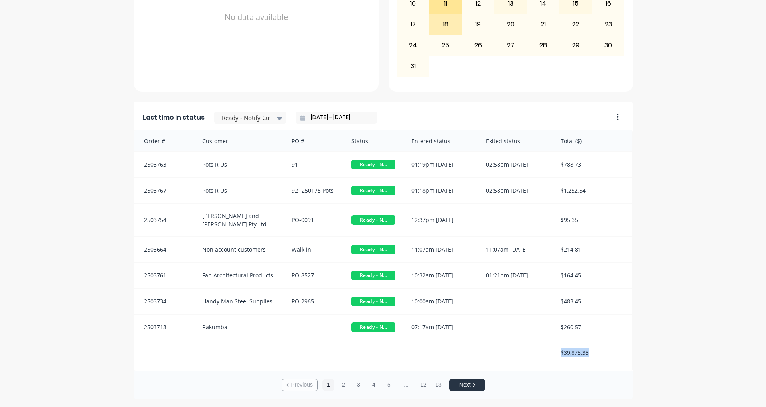
drag, startPoint x: 554, startPoint y: 350, endPoint x: 597, endPoint y: 343, distance: 44.1
click at [597, 343] on div "$39,875.33" at bounding box center [593, 353] width 80 height 24
click at [600, 362] on div "Order # Customer PO # Status Entered status Exited status Total ($) 2503763 Pot…" at bounding box center [383, 250] width 499 height 241
click at [540, 362] on div "Order # Customer PO # Status Entered status Exited status Total ($) 2503763 Pot…" at bounding box center [383, 250] width 499 height 241
click at [350, 112] on label "[DATE] - [DATE]" at bounding box center [339, 118] width 69 height 12
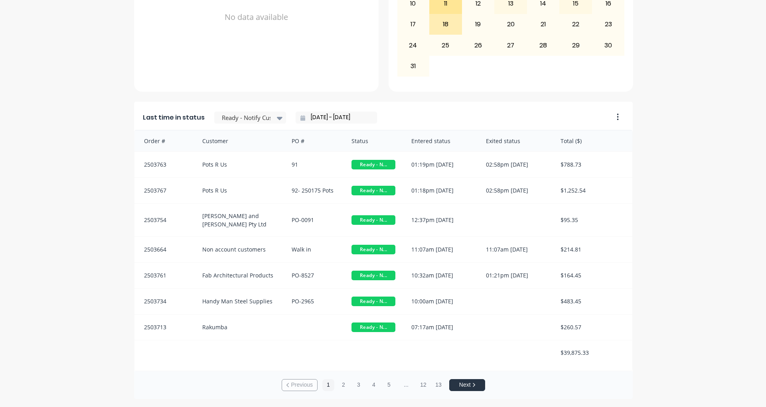
click at [350, 112] on input "[DATE] - [DATE]" at bounding box center [339, 118] width 69 height 12
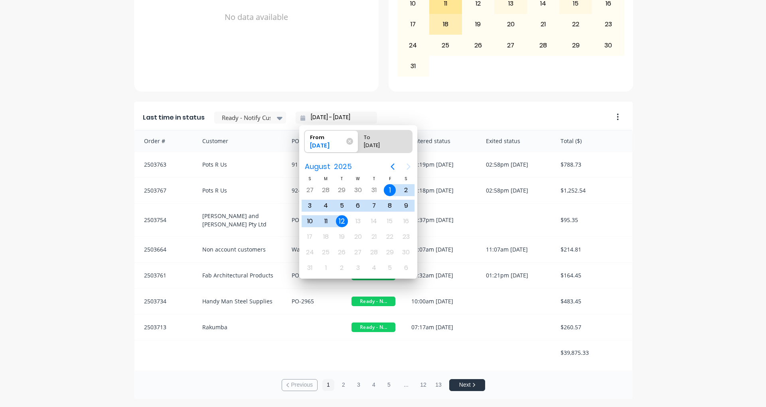
click at [5, 230] on div "A Class Powder Coating Create sales order Create purchase order Overview Select…" at bounding box center [383, 37] width 766 height 724
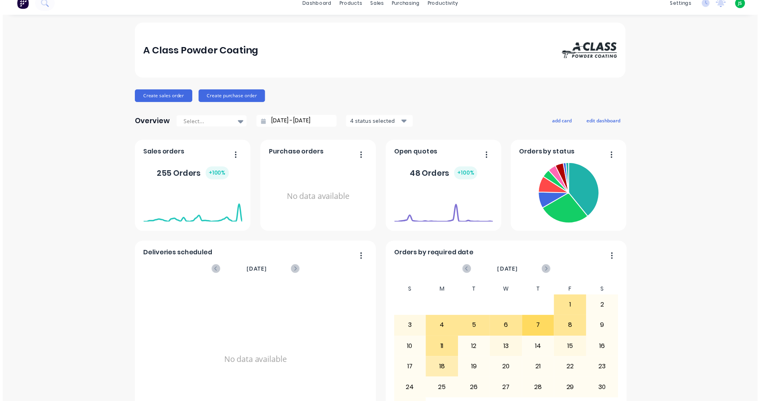
scroll to position [0, 0]
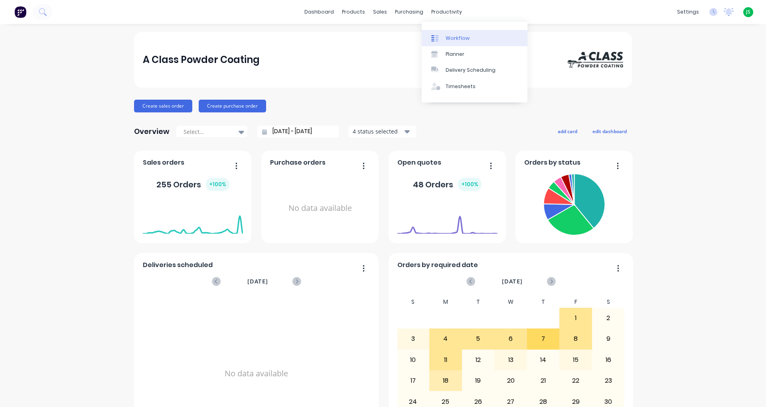
click at [449, 34] on link "Workflow" at bounding box center [475, 38] width 106 height 16
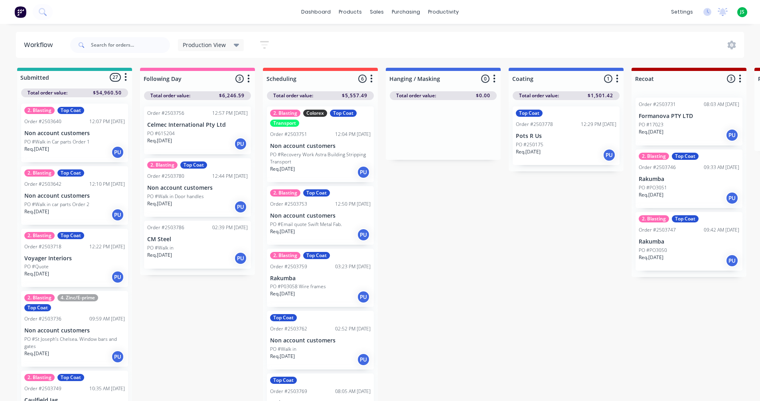
click at [566, 136] on p "Pots R Us" at bounding box center [566, 136] width 101 height 7
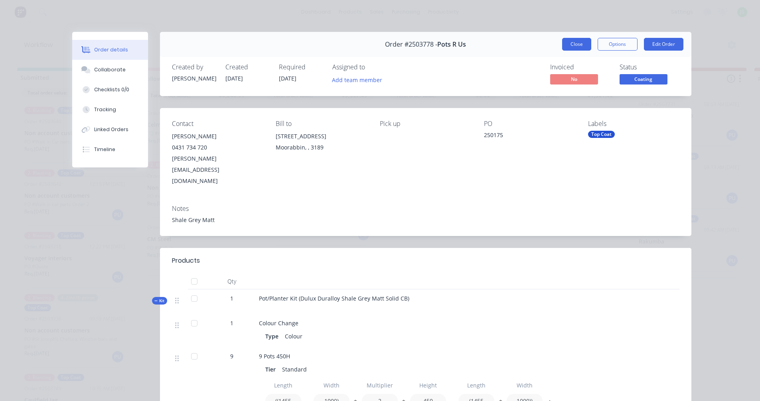
click at [571, 40] on button "Close" at bounding box center [576, 44] width 29 height 13
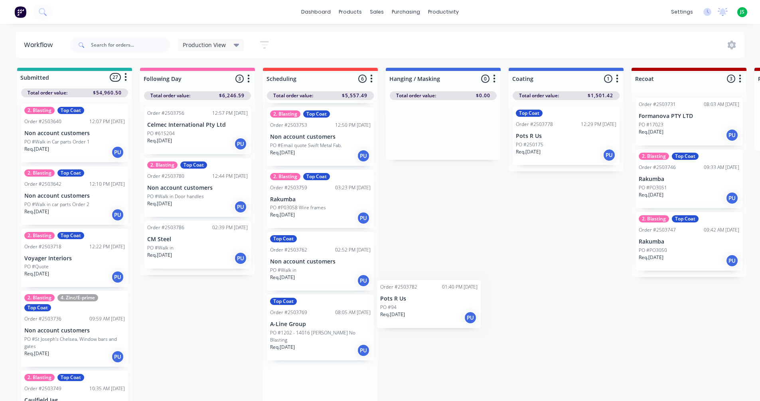
scroll to position [3, 0]
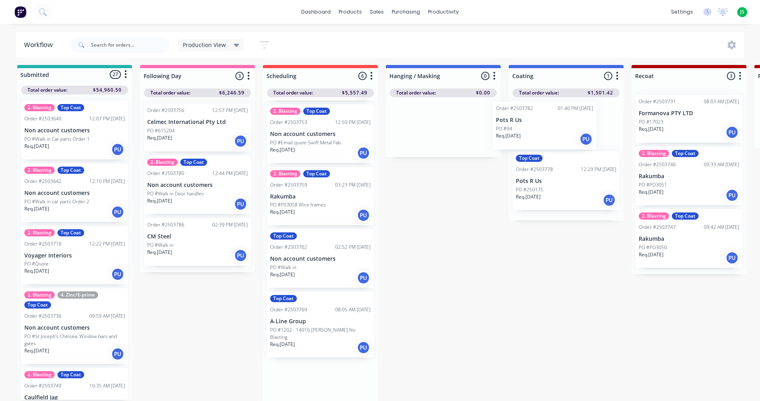
drag, startPoint x: 317, startPoint y: 376, endPoint x: 536, endPoint y: 121, distance: 336.0
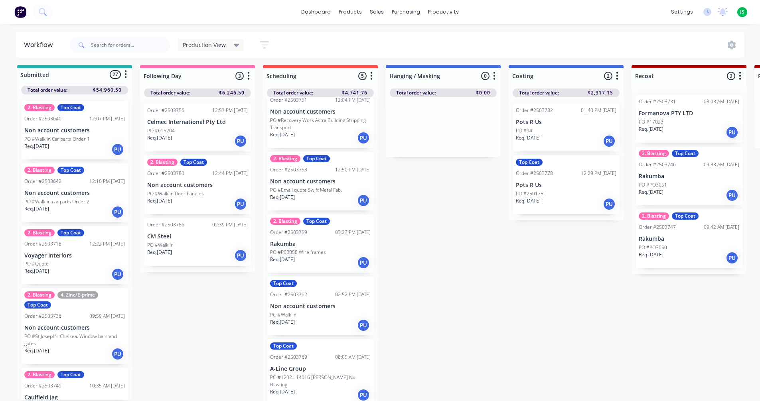
scroll to position [27, 0]
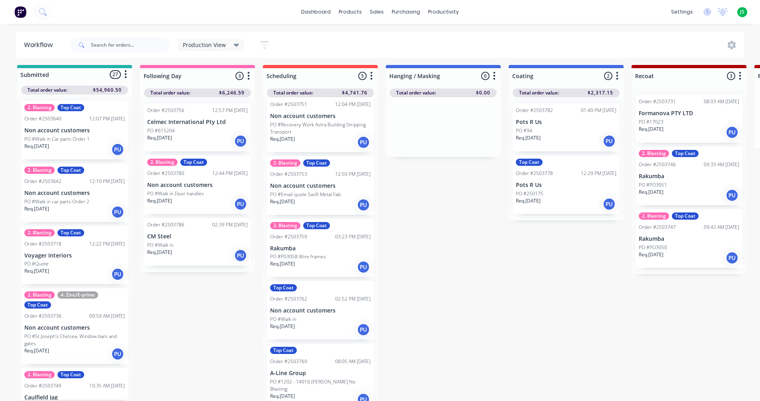
click at [696, 117] on p "Formanova PTY LTD" at bounding box center [689, 113] width 101 height 7
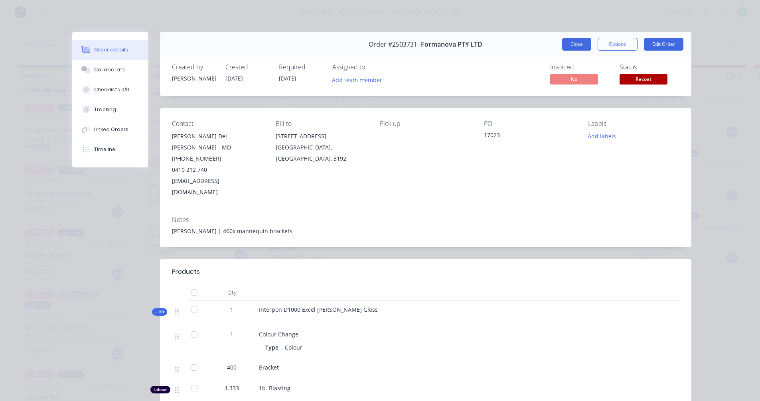
click at [575, 49] on button "Close" at bounding box center [576, 44] width 29 height 13
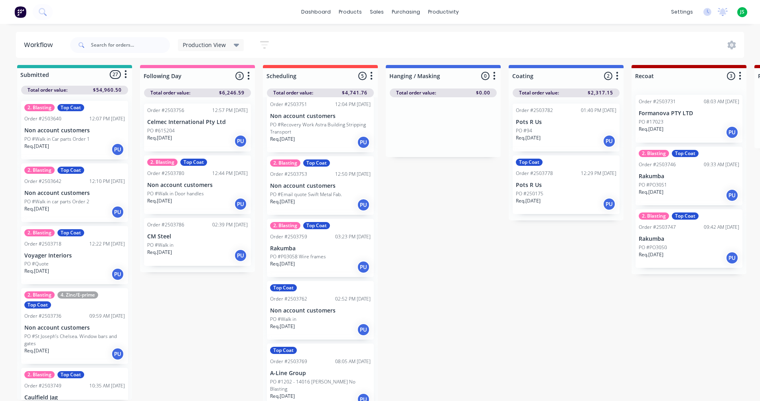
click at [740, 73] on icon "button" at bounding box center [741, 76] width 2 height 8
click at [710, 120] on button "Summaries" at bounding box center [705, 119] width 80 height 13
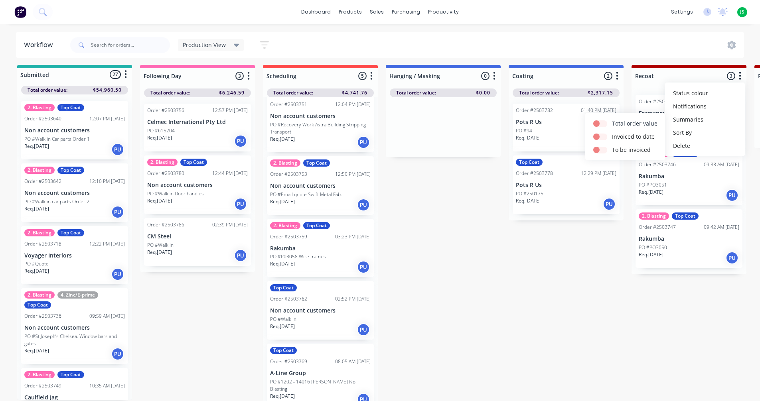
click at [612, 119] on label at bounding box center [612, 119] width 0 height 0
click at [596, 125] on input "checkbox" at bounding box center [596, 123] width 6 height 8
checkbox input "true"
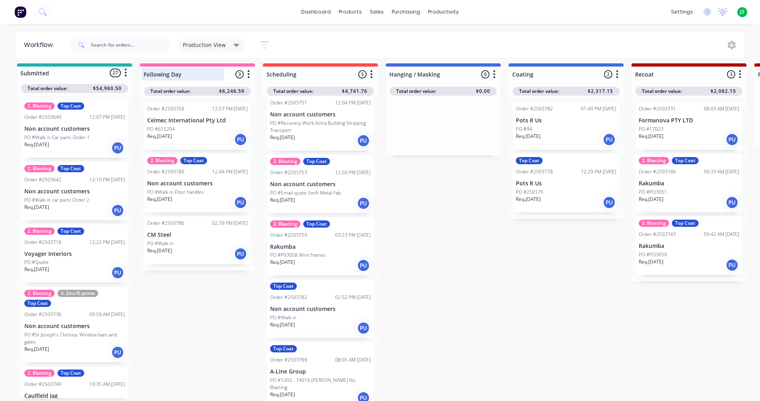
scroll to position [10, 0]
click at [317, 14] on link "dashboard" at bounding box center [316, 12] width 38 height 12
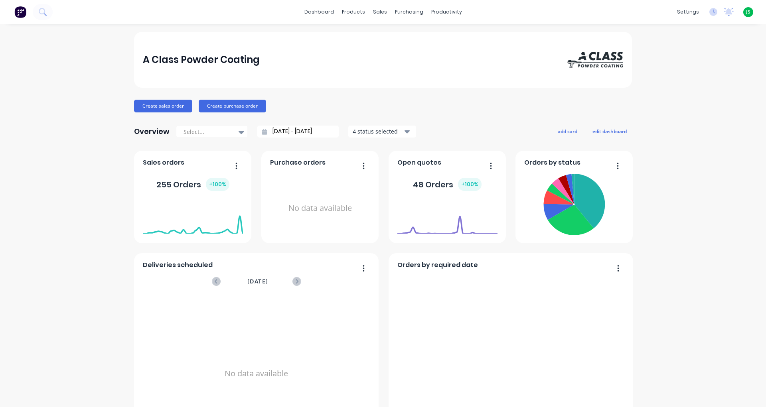
scroll to position [357, 0]
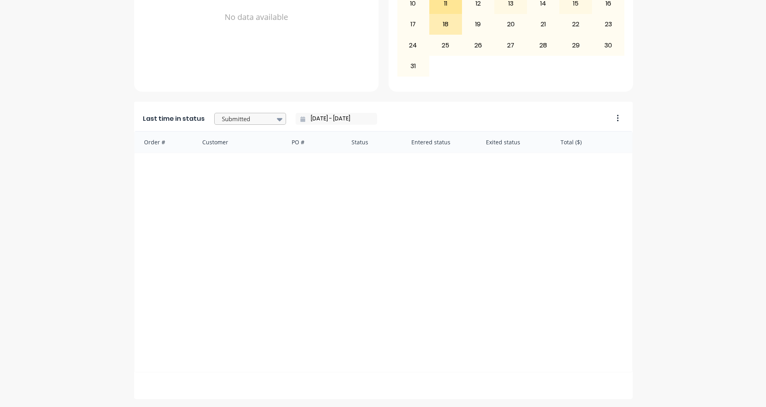
click at [274, 124] on div at bounding box center [280, 120] width 12 height 14
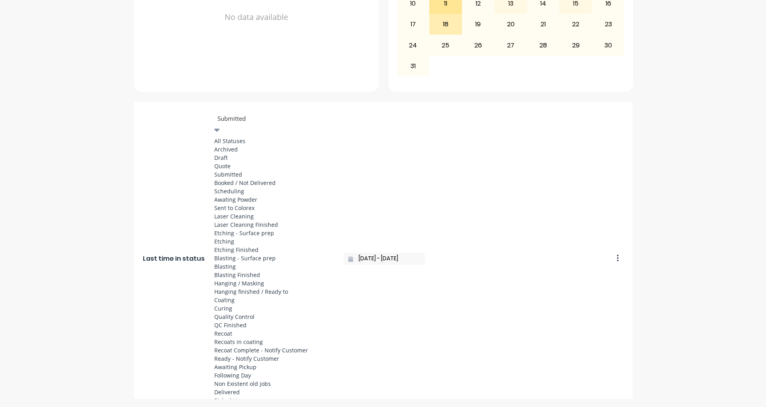
scroll to position [279, 0]
click at [238, 296] on div "Coating" at bounding box center [274, 300] width 120 height 8
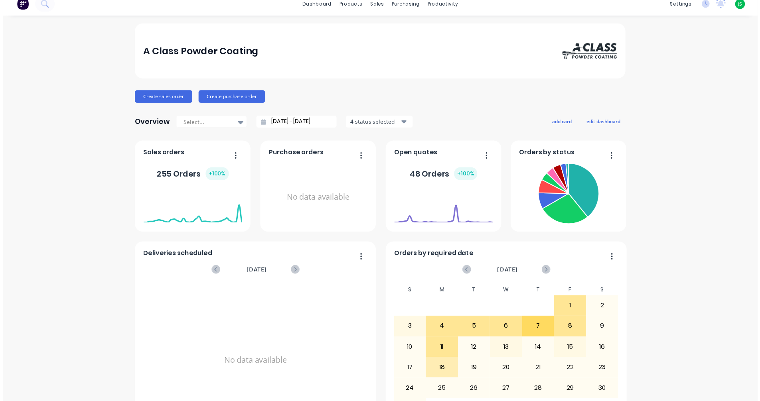
scroll to position [0, 0]
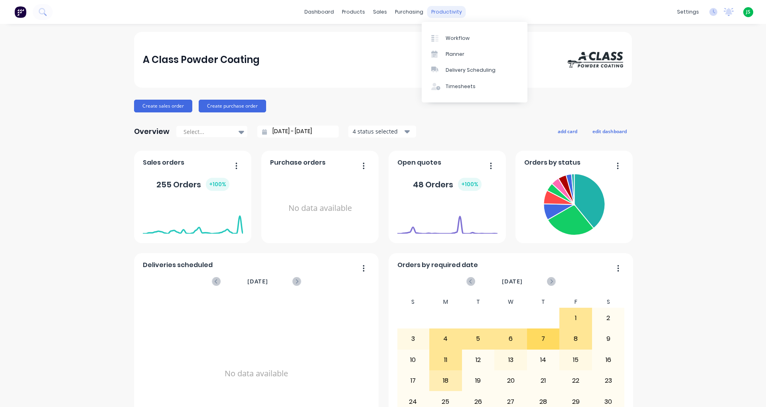
click at [443, 10] on div "productivity" at bounding box center [446, 12] width 39 height 12
click at [445, 36] on link "Workflow" at bounding box center [475, 38] width 106 height 16
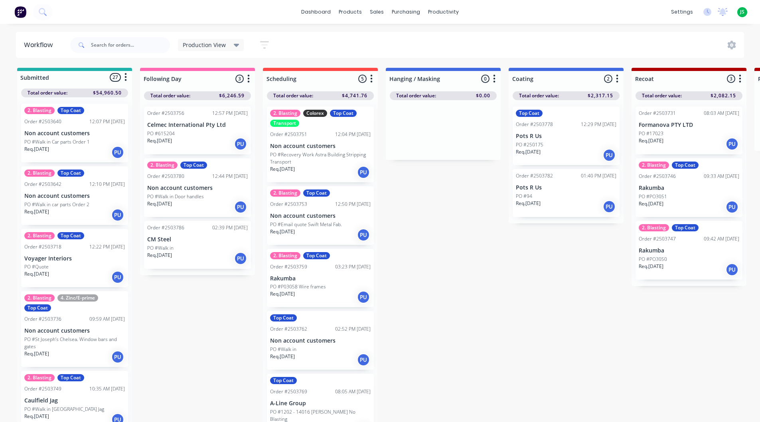
click at [296, 147] on p "Non account customers" at bounding box center [320, 146] width 101 height 7
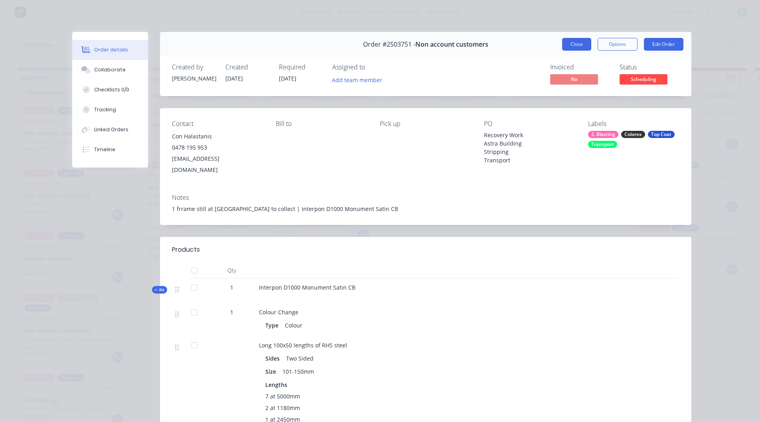
click at [562, 42] on button "Close" at bounding box center [576, 44] width 29 height 13
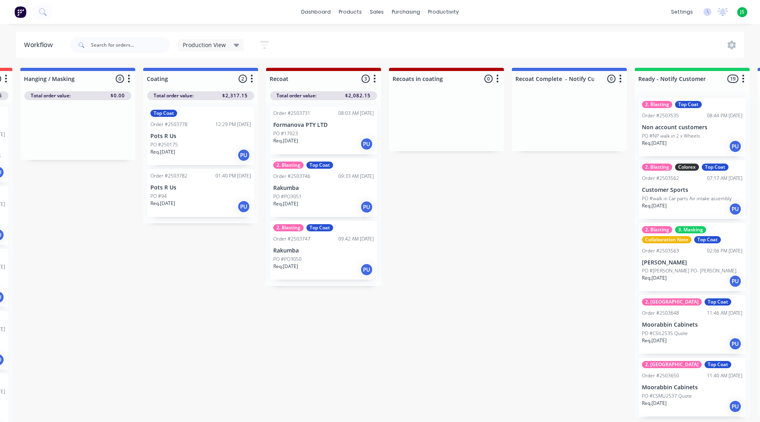
scroll to position [0, 807]
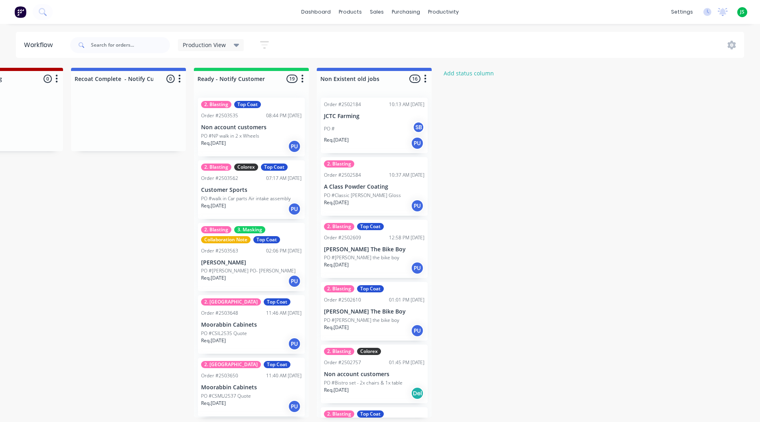
click at [263, 45] on icon "button" at bounding box center [264, 44] width 6 height 1
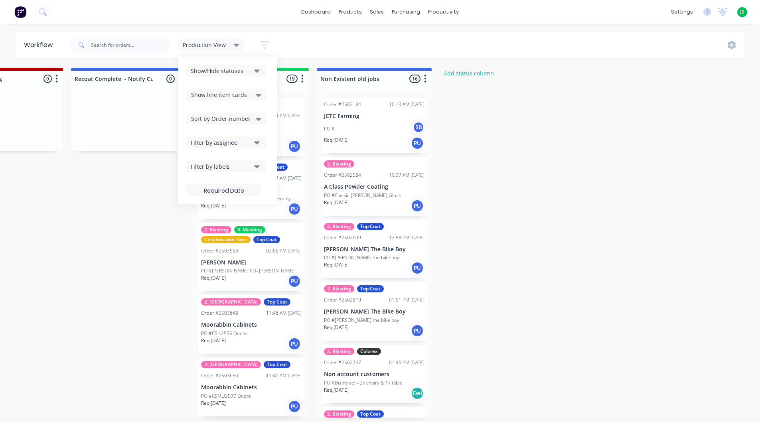
click at [260, 68] on button "Show/Hide statuses" at bounding box center [226, 71] width 80 height 12
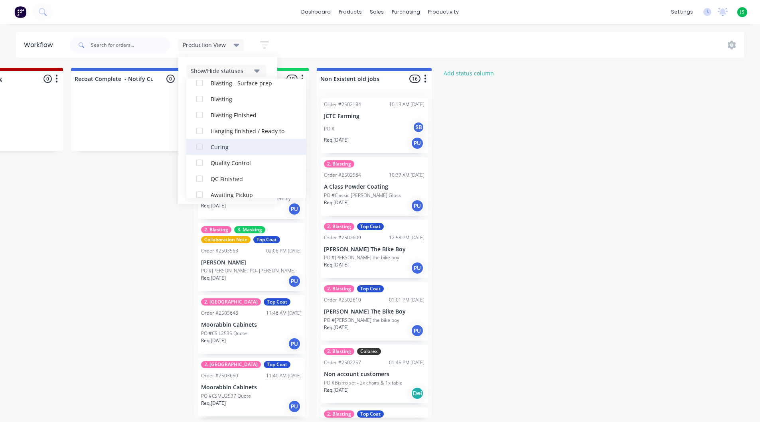
scroll to position [343, 0]
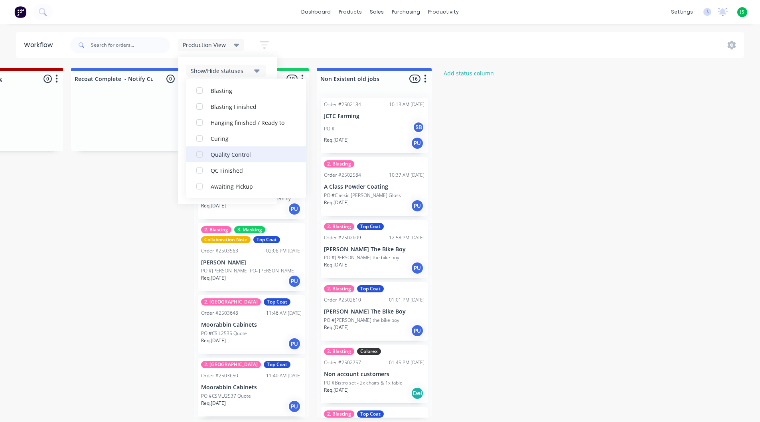
click at [198, 155] on div "button" at bounding box center [200, 154] width 16 height 16
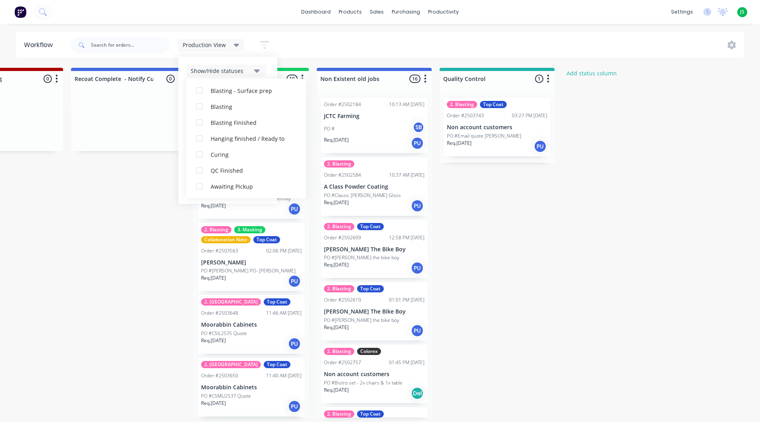
scroll to position [40, 0]
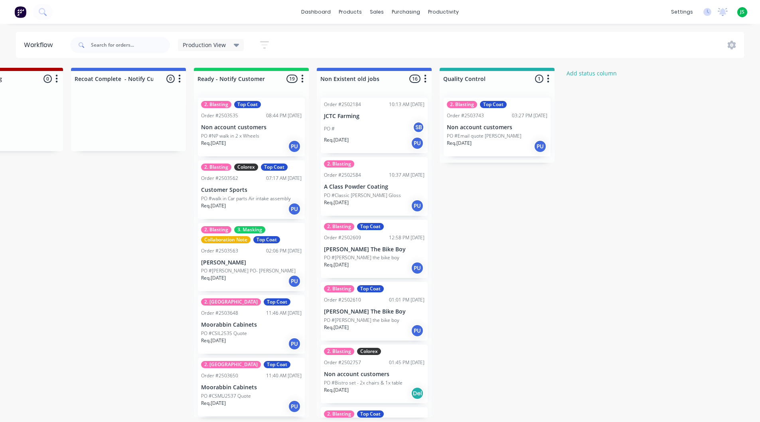
click at [481, 145] on div "Req. [DATE] PU" at bounding box center [497, 147] width 101 height 14
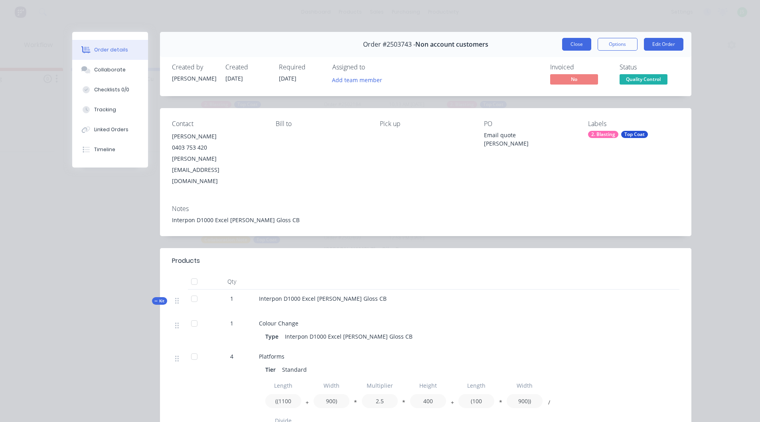
click at [573, 42] on button "Close" at bounding box center [576, 44] width 29 height 13
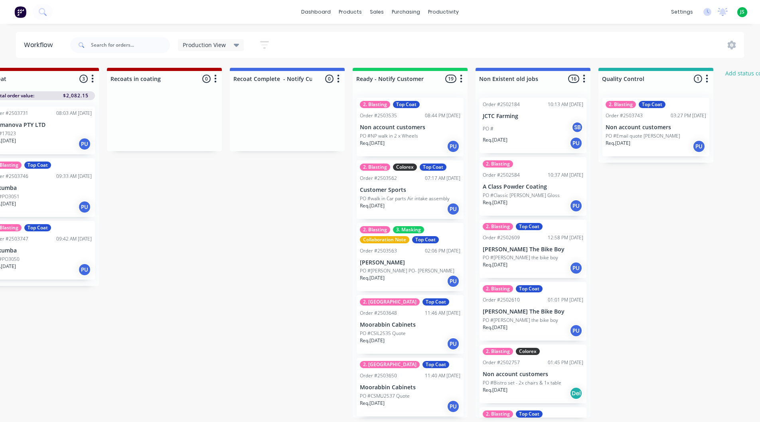
scroll to position [0, 651]
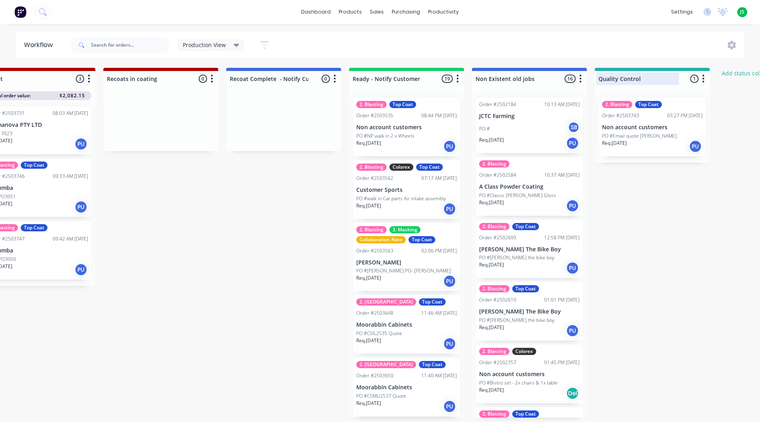
click at [679, 71] on div at bounding box center [652, 79] width 115 height 16
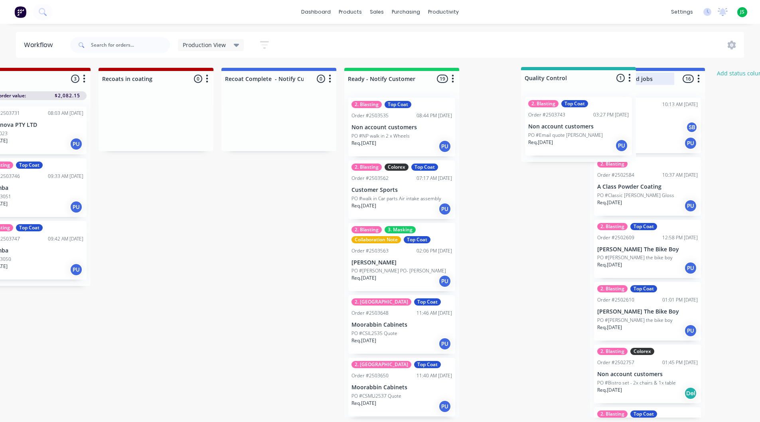
scroll to position [0, 658]
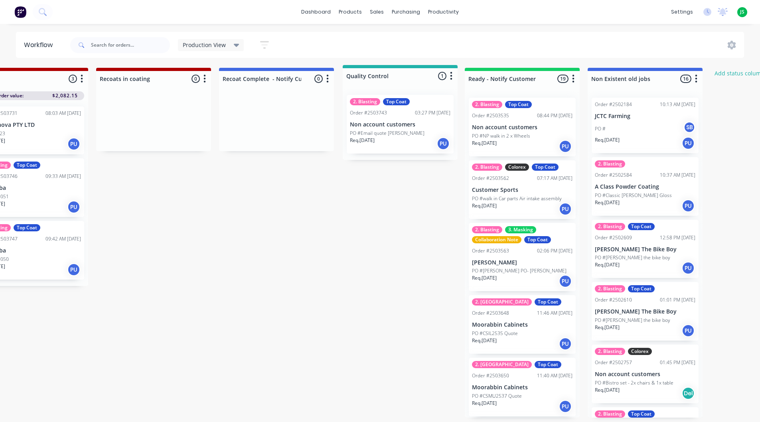
drag, startPoint x: 680, startPoint y: 74, endPoint x: 425, endPoint y: 71, distance: 255.0
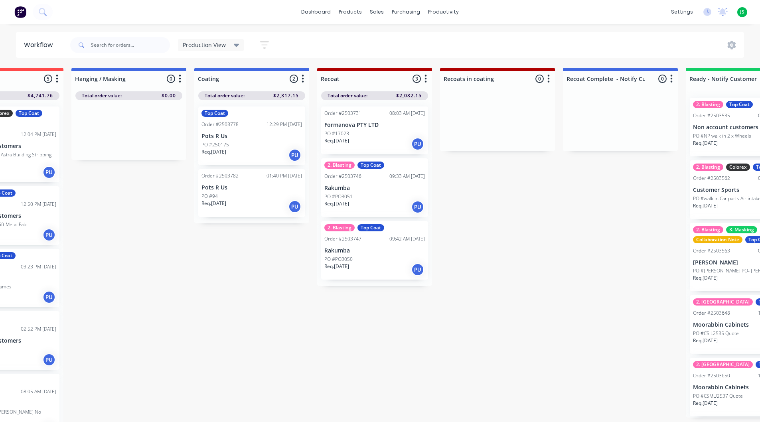
scroll to position [0, 316]
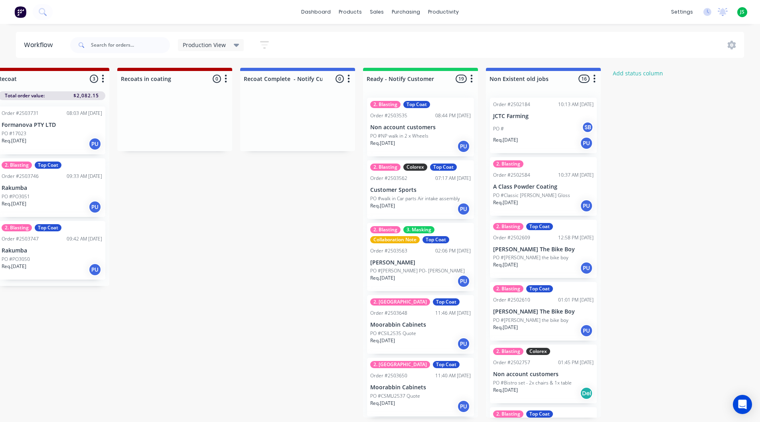
scroll to position [0, 662]
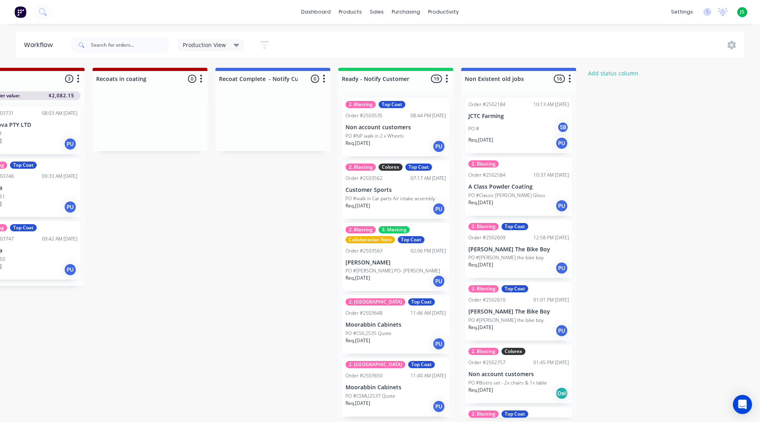
click at [264, 46] on icon "button" at bounding box center [264, 45] width 9 height 10
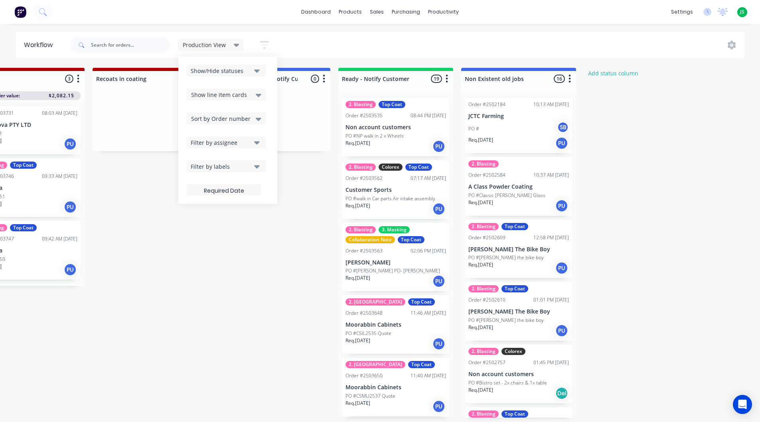
click at [258, 70] on icon "button" at bounding box center [257, 70] width 6 height 3
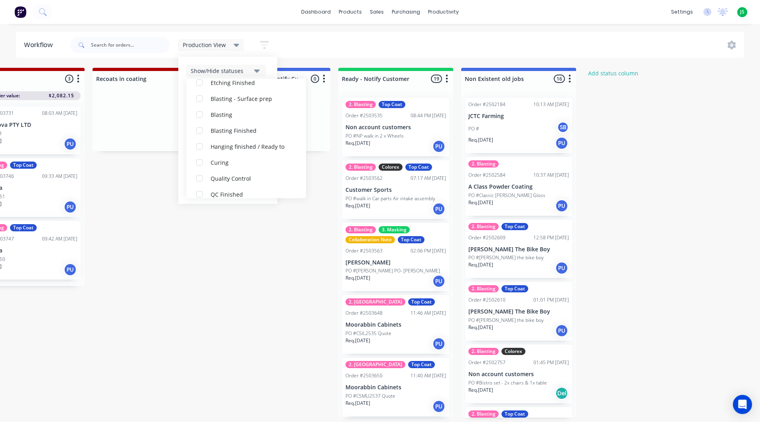
scroll to position [343, 0]
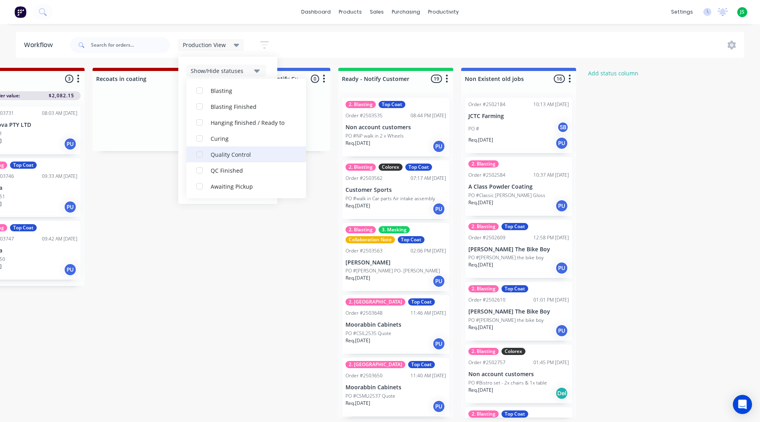
click at [201, 154] on div "button" at bounding box center [200, 154] width 16 height 16
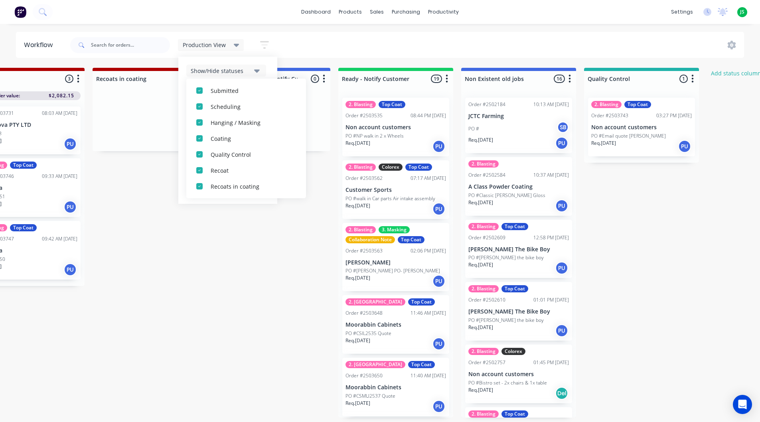
click at [669, 69] on div "Quality Control 1 Status colour #20B2AA hex #20B2AA Save Cancel Notifications E…" at bounding box center [641, 77] width 115 height 19
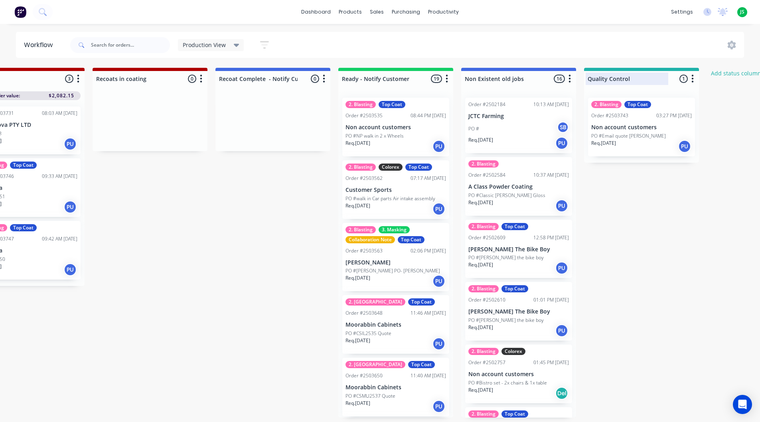
drag, startPoint x: 671, startPoint y: 71, endPoint x: 621, endPoint y: 73, distance: 49.5
click at [621, 73] on div "Quality Control 1 Status colour #20B2AA hex #20B2AA Save Cancel Notifications E…" at bounding box center [641, 77] width 115 height 19
drag, startPoint x: 674, startPoint y: 70, endPoint x: 642, endPoint y: 72, distance: 32.4
click at [642, 72] on div "Quality Control 1 Status colour #20B2AA hex #20B2AA Save Cancel Notifications E…" at bounding box center [641, 77] width 115 height 19
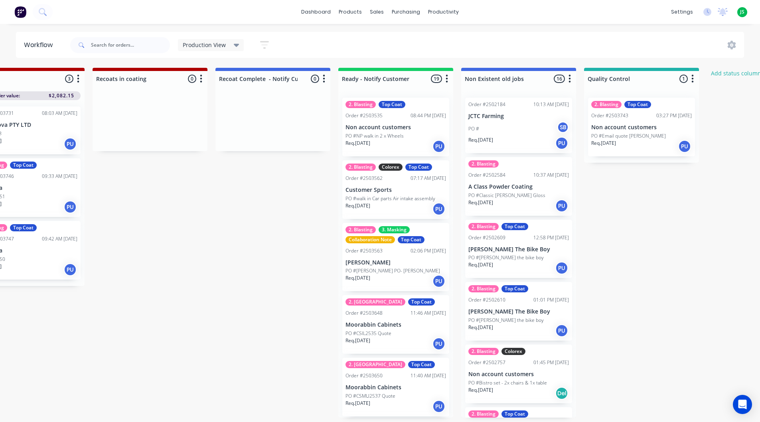
click at [745, 8] on div "JS A Class Powder Coating Jarrad Spence Power User Profile Sign out" at bounding box center [743, 12] width 10 height 10
click at [745, 12] on div "JS A Class Powder Coating Jarrad Spence Power User Profile Sign out" at bounding box center [743, 12] width 10 height 10
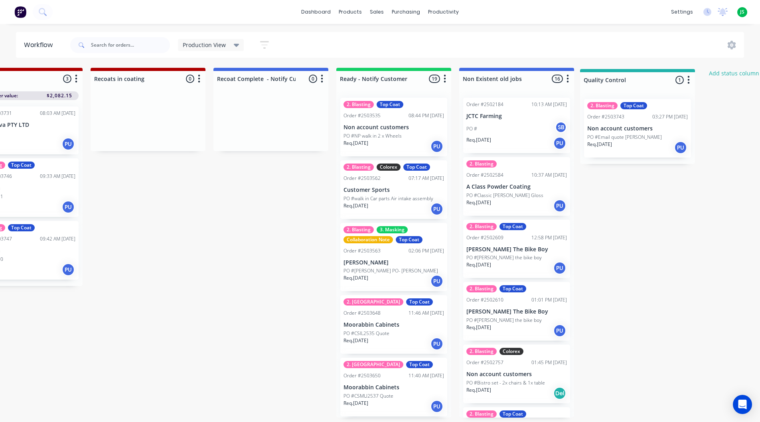
scroll to position [0, 668]
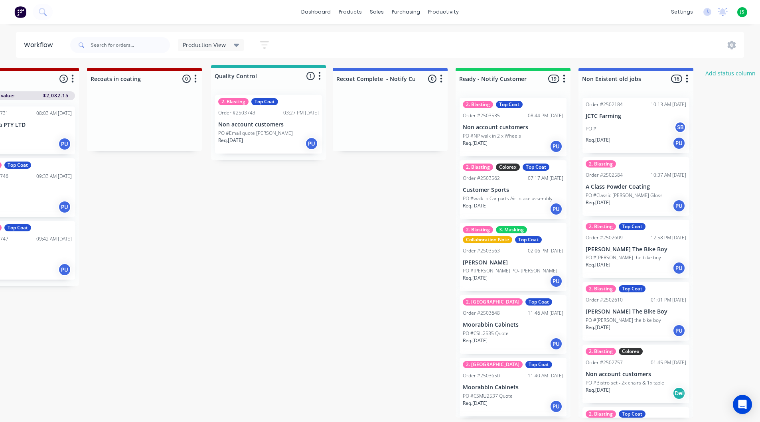
drag, startPoint x: 651, startPoint y: 74, endPoint x: 275, endPoint y: 72, distance: 375.5
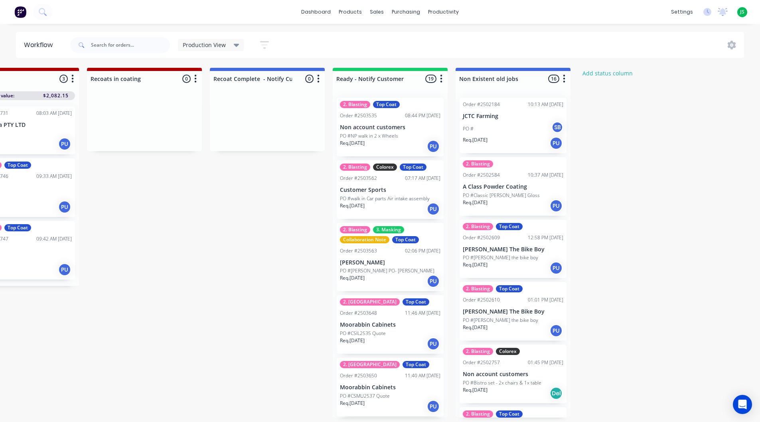
click at [265, 42] on icon "button" at bounding box center [264, 45] width 9 height 8
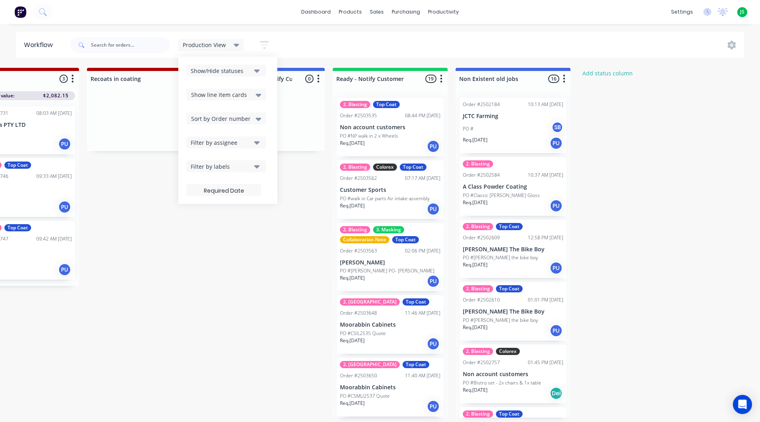
click at [263, 42] on icon "button" at bounding box center [264, 45] width 9 height 8
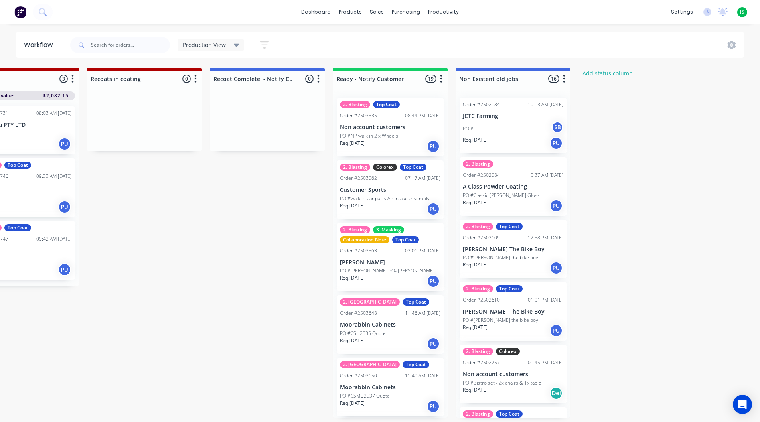
click at [263, 43] on icon "button" at bounding box center [264, 45] width 9 height 10
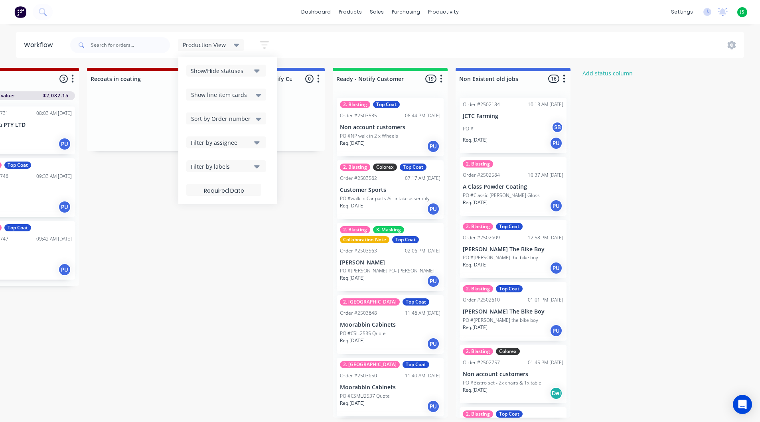
click at [250, 76] on button "Show/Hide statuses" at bounding box center [226, 71] width 80 height 12
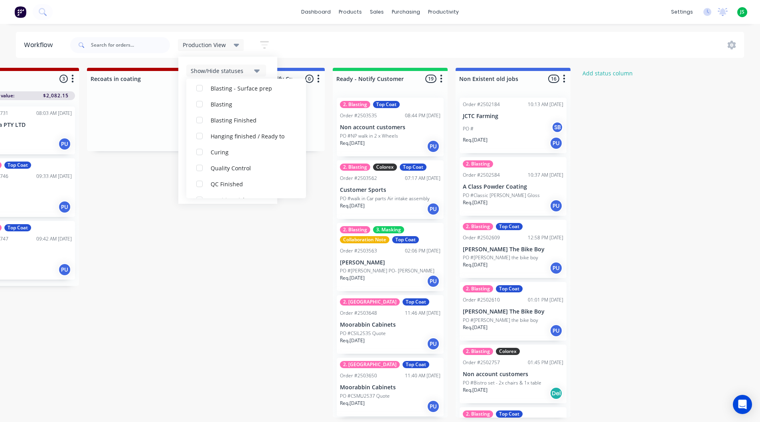
scroll to position [343, 0]
click at [198, 154] on div "button" at bounding box center [200, 154] width 16 height 16
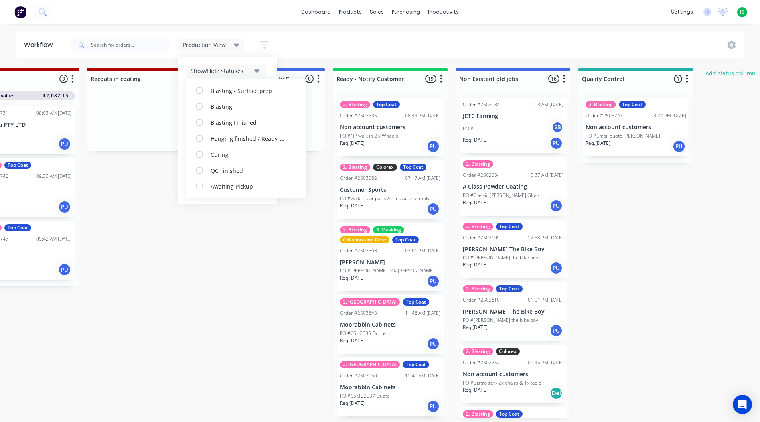
scroll to position [40, 0]
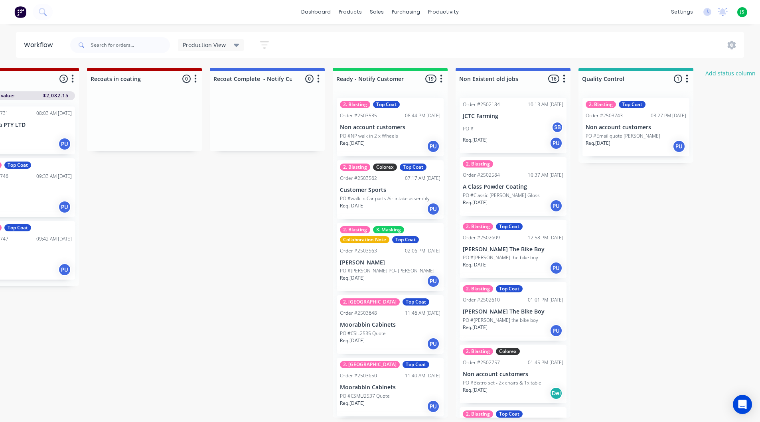
click at [289, 43] on div "Production View Save new view None edit Production View (Default) edit Blasting…" at bounding box center [407, 45] width 676 height 24
click at [236, 45] on icon at bounding box center [237, 45] width 6 height 3
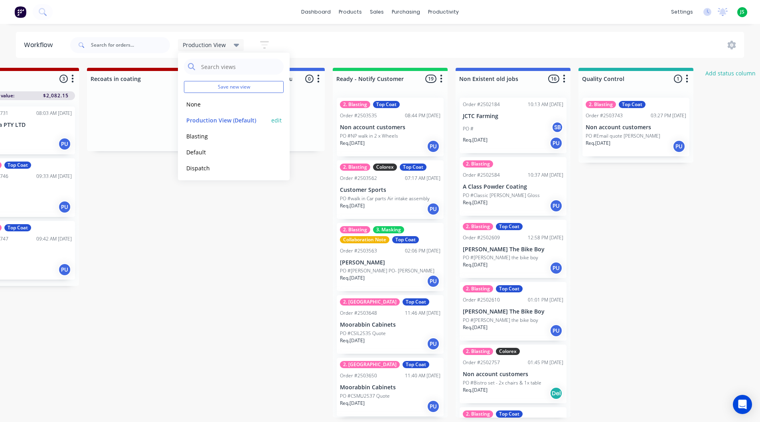
click at [273, 121] on button "edit" at bounding box center [276, 120] width 10 height 8
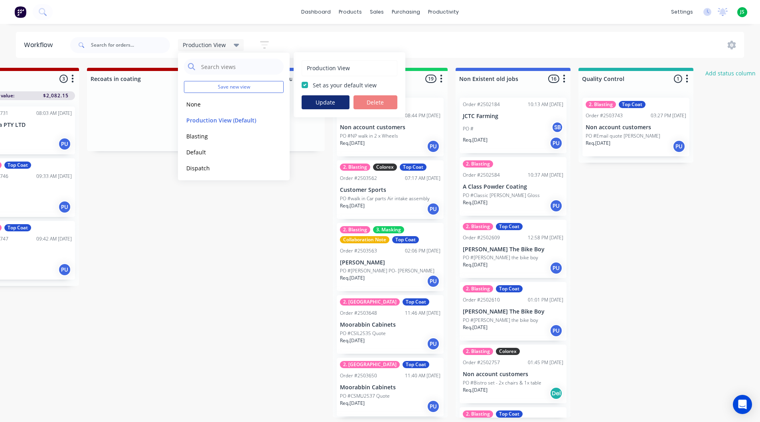
click at [330, 101] on button "Update" at bounding box center [326, 102] width 48 height 14
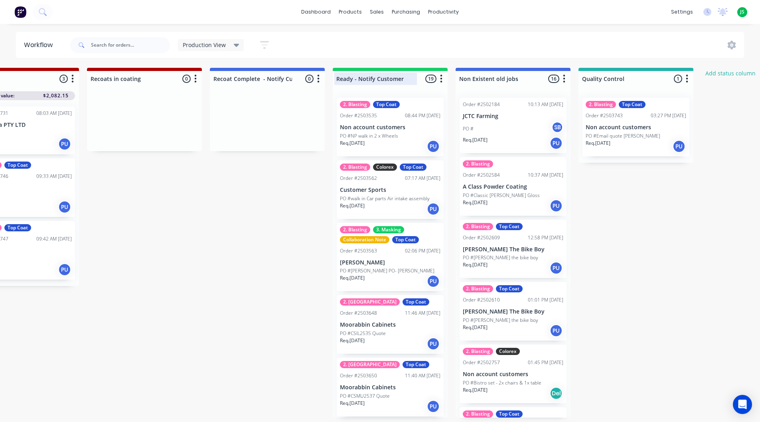
scroll to position [0, 668]
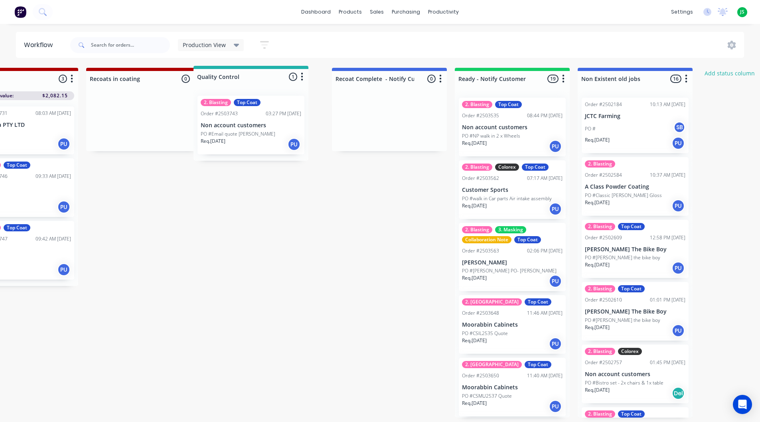
drag, startPoint x: 662, startPoint y: 73, endPoint x: 273, endPoint y: 73, distance: 389.9
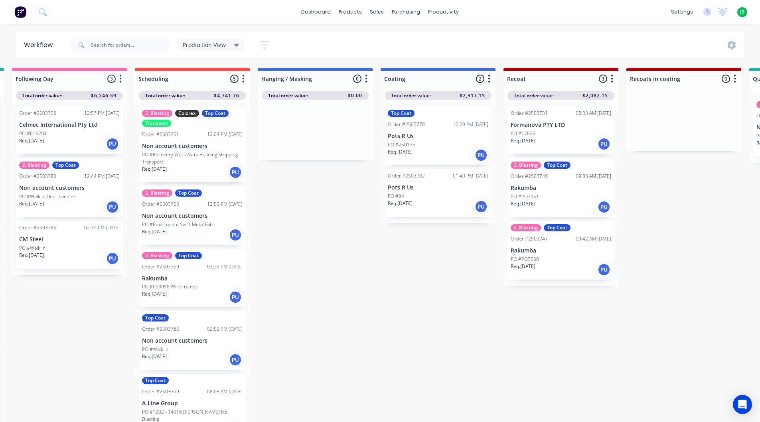
scroll to position [0, 116]
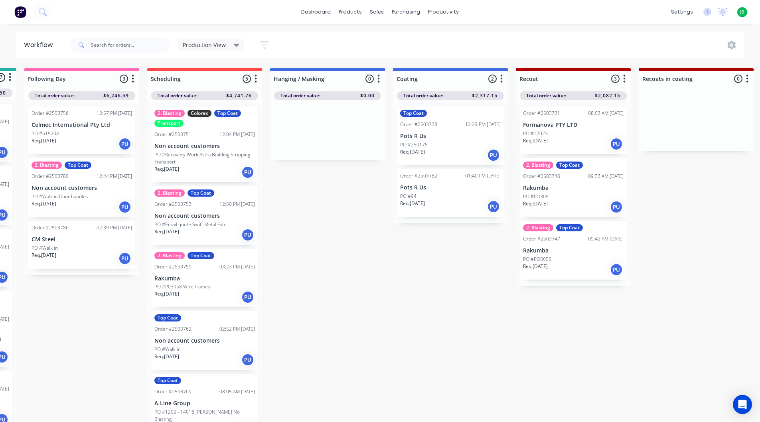
click at [576, 130] on div "PO #17023" at bounding box center [573, 133] width 101 height 7
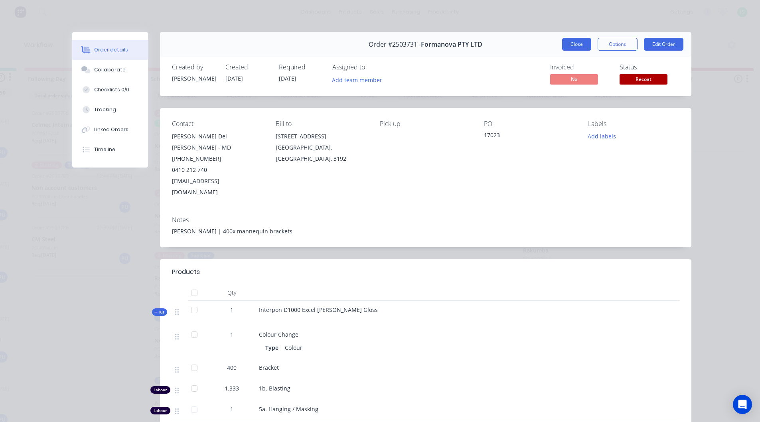
click at [579, 44] on button "Close" at bounding box center [576, 44] width 29 height 13
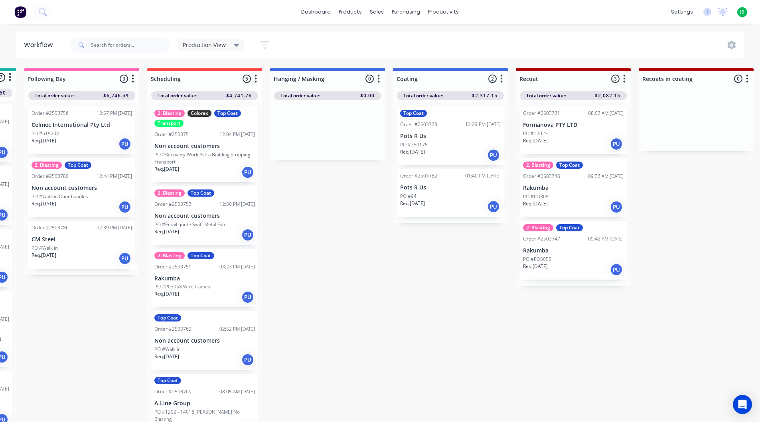
click at [552, 194] on div "PO #PO3051" at bounding box center [573, 196] width 101 height 7
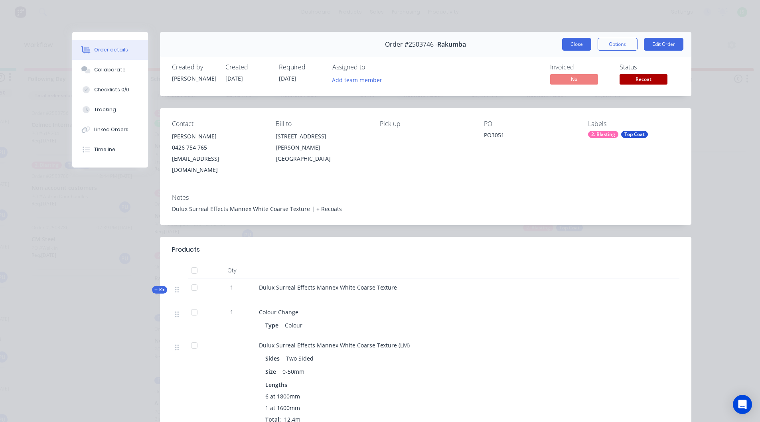
click at [583, 42] on button "Close" at bounding box center [576, 44] width 29 height 13
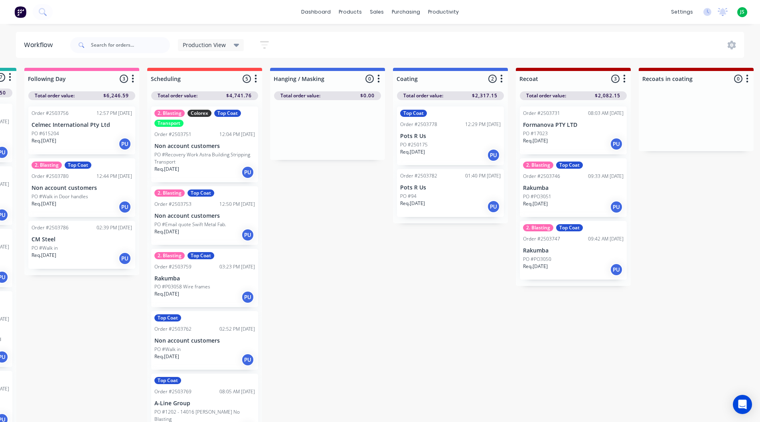
click at [548, 264] on p "Req. 07/08/25" at bounding box center [535, 266] width 25 height 7
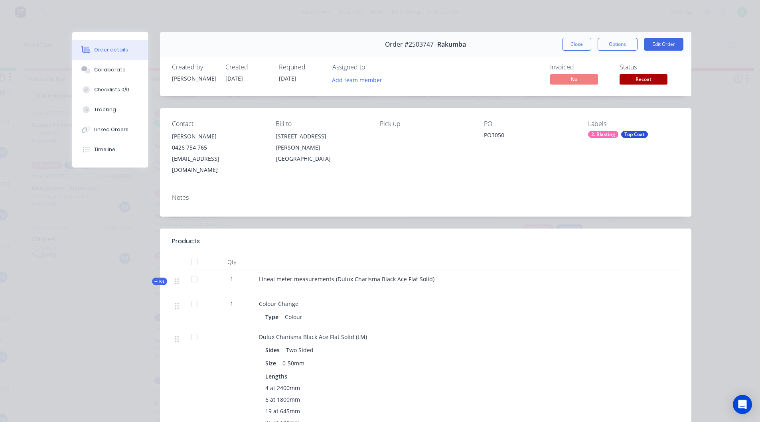
click at [574, 44] on button "Close" at bounding box center [576, 44] width 29 height 13
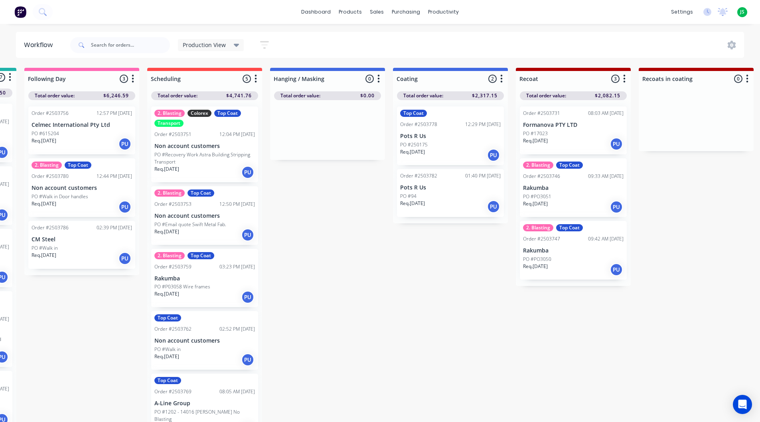
click at [189, 350] on div "PO #Walk in" at bounding box center [204, 349] width 101 height 7
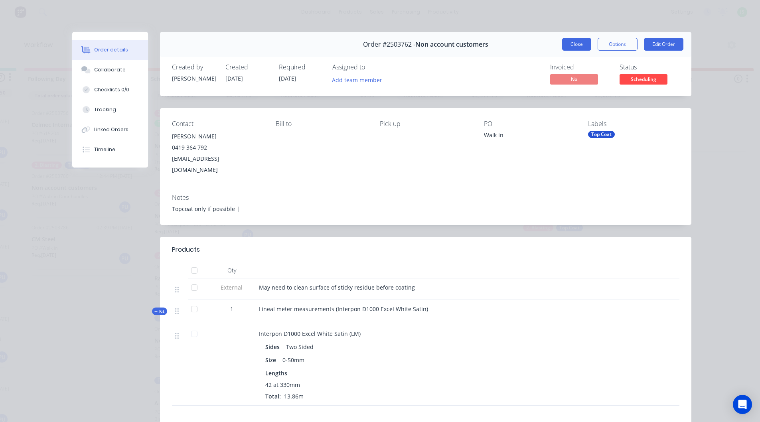
click at [573, 44] on button "Close" at bounding box center [576, 44] width 29 height 13
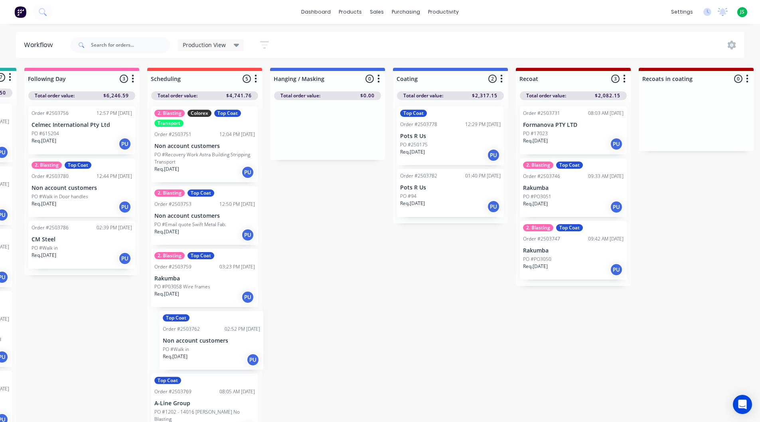
scroll to position [2, 116]
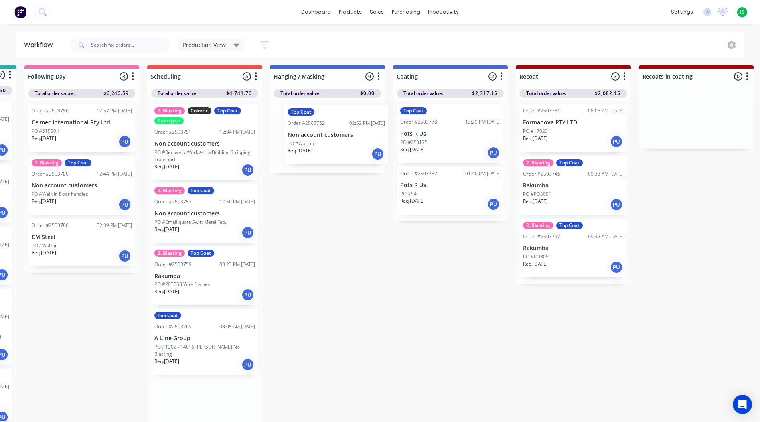
drag, startPoint x: 210, startPoint y: 341, endPoint x: 334, endPoint y: 135, distance: 240.9
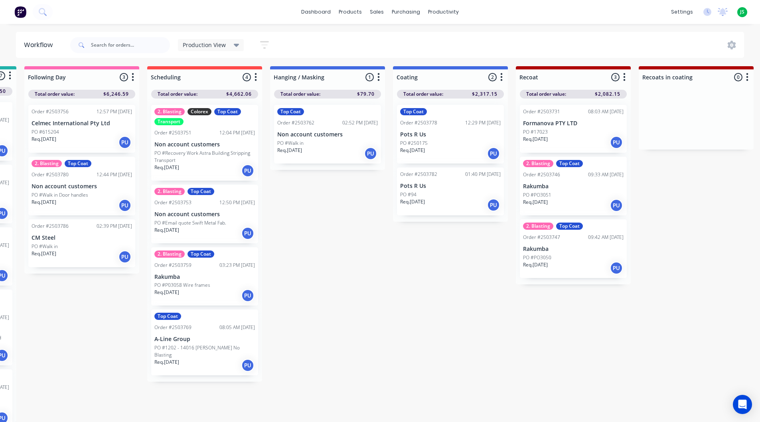
click at [334, 135] on p "Non account customers" at bounding box center [327, 134] width 101 height 7
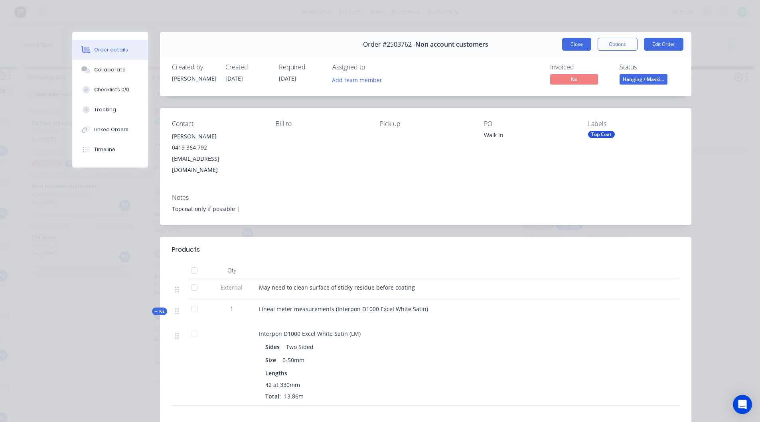
click at [573, 42] on button "Close" at bounding box center [576, 44] width 29 height 13
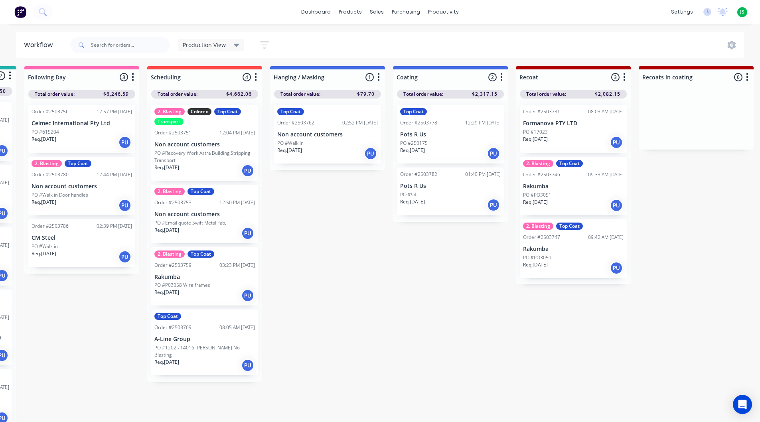
click at [81, 200] on div "Req. [DATE] PU" at bounding box center [82, 206] width 101 height 14
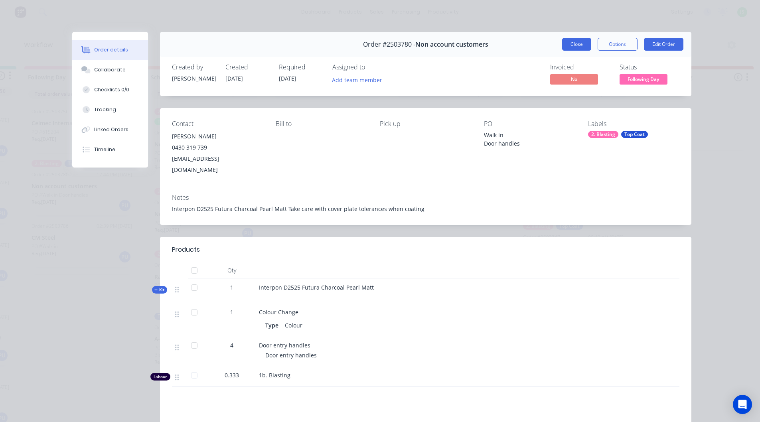
click at [577, 45] on button "Close" at bounding box center [576, 44] width 29 height 13
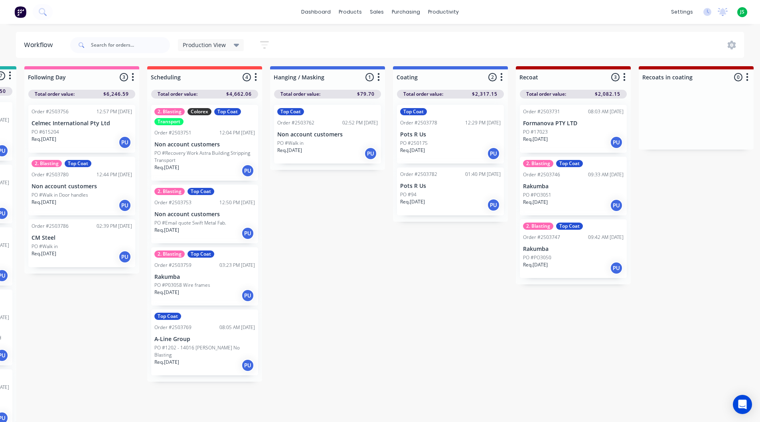
click at [548, 193] on p "PO #PO3051" at bounding box center [537, 195] width 28 height 7
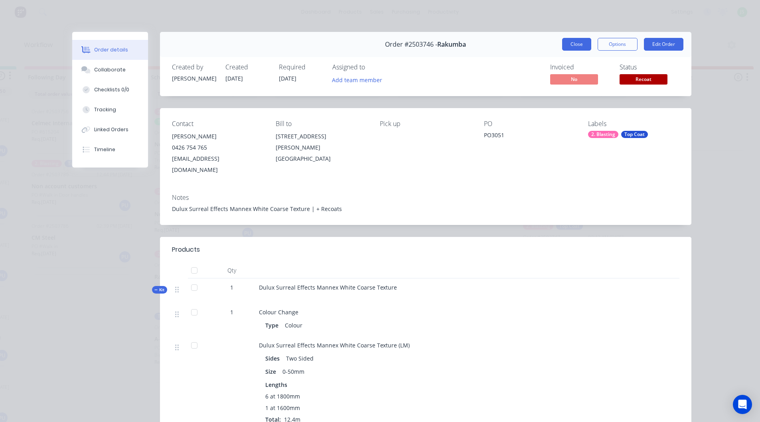
click at [571, 47] on button "Close" at bounding box center [576, 44] width 29 height 13
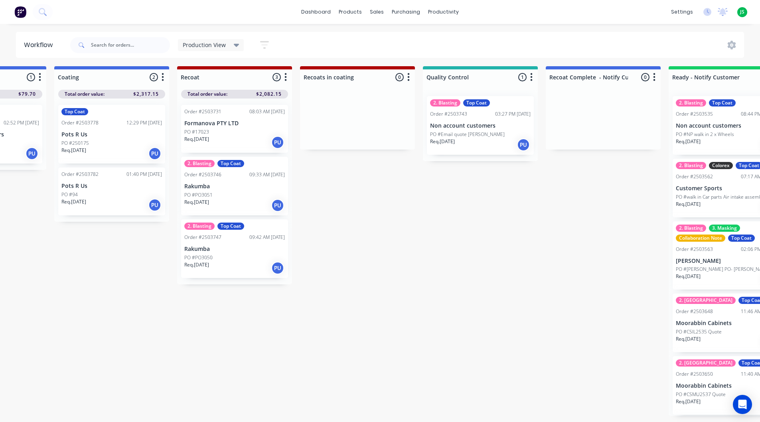
scroll to position [2, 451]
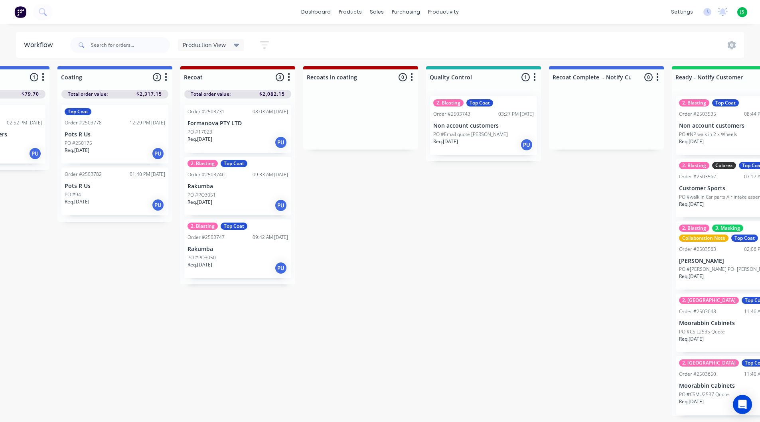
click at [411, 76] on icon "button" at bounding box center [412, 77] width 2 height 8
click at [534, 74] on icon "button" at bounding box center [535, 77] width 2 height 10
click at [495, 97] on span "Status colour" at bounding box center [485, 94] width 35 height 8
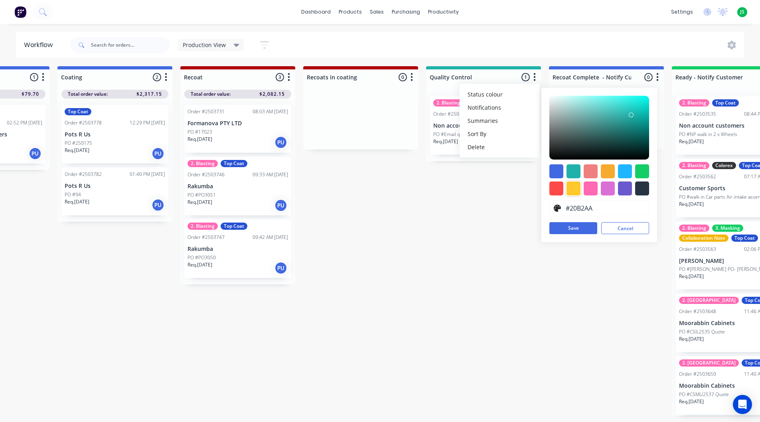
click at [570, 193] on div at bounding box center [574, 189] width 14 height 14
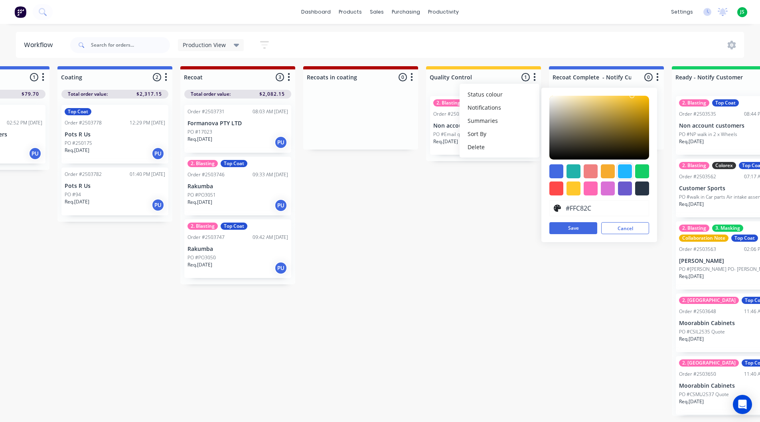
click at [625, 170] on div at bounding box center [625, 171] width 14 height 14
type input "#1FB6FF"
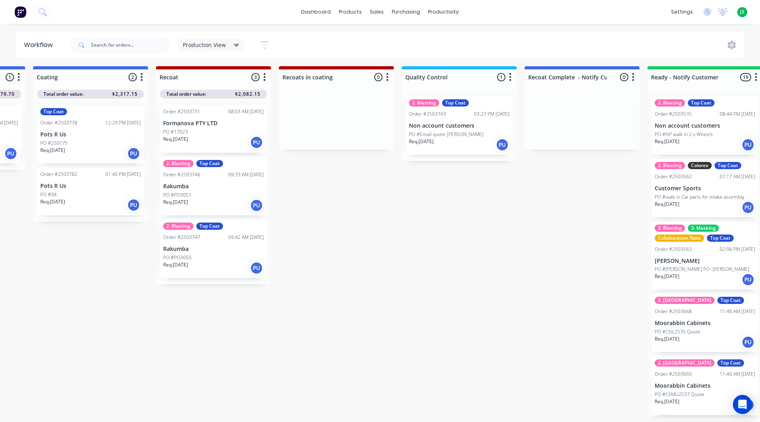
scroll to position [2, 439]
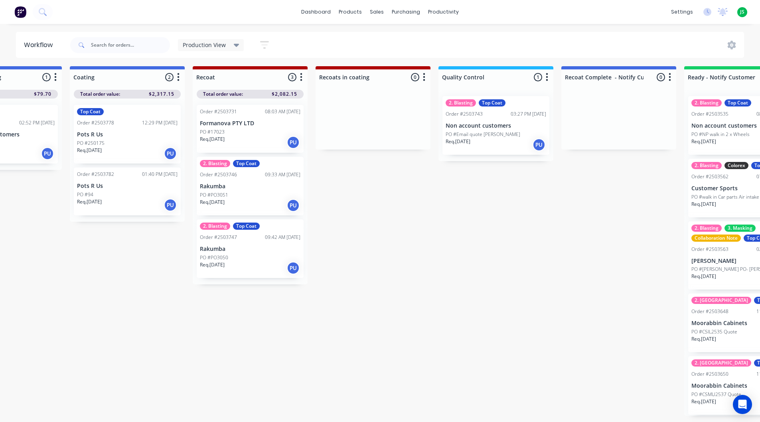
click at [548, 79] on icon "button" at bounding box center [547, 77] width 2 height 10
click at [511, 121] on button "Summaries" at bounding box center [512, 120] width 80 height 13
click at [577, 123] on div at bounding box center [571, 125] width 19 height 8
click at [581, 121] on label at bounding box center [581, 121] width 0 height 0
click at [568, 123] on input "checkbox" at bounding box center [565, 125] width 6 height 8
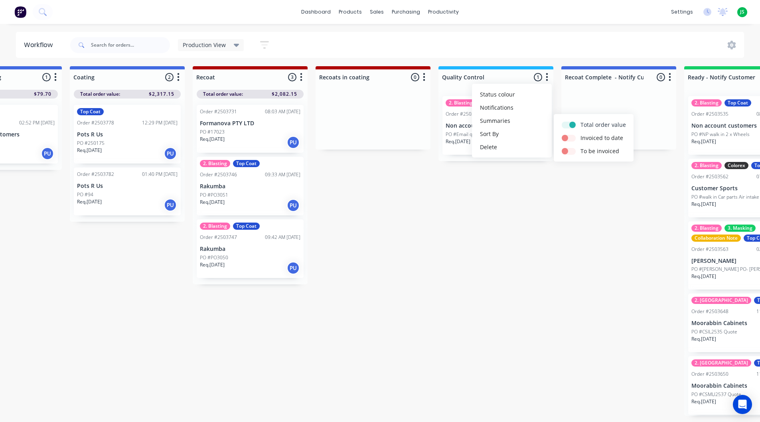
checkbox input "true"
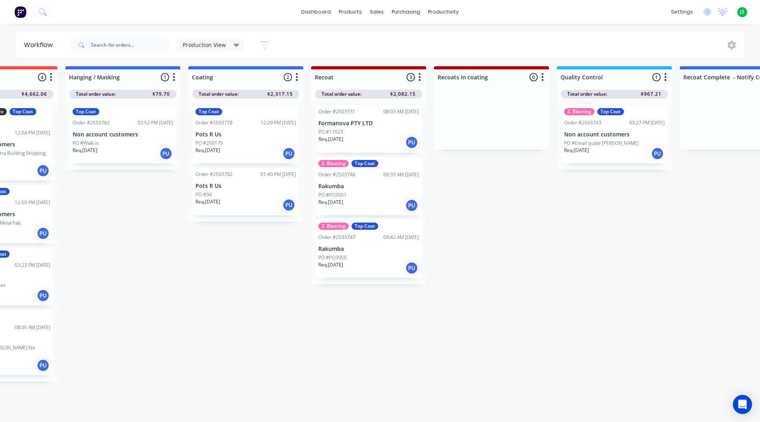
scroll to position [2, 310]
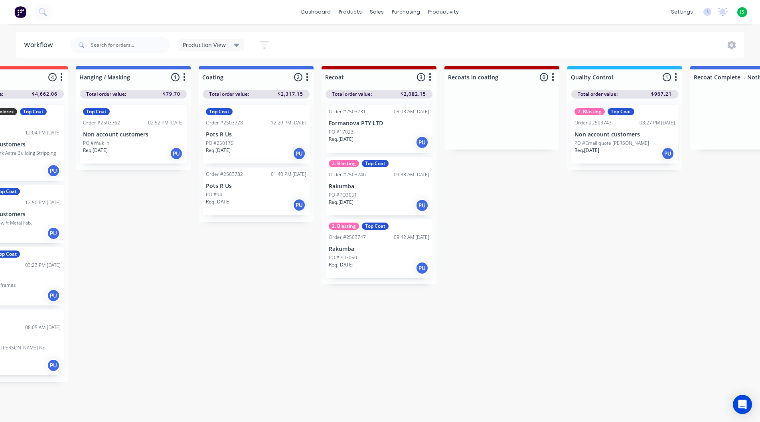
click at [18, 135] on div "Order #2503751 12:04 PM 07/08/25" at bounding box center [10, 132] width 101 height 7
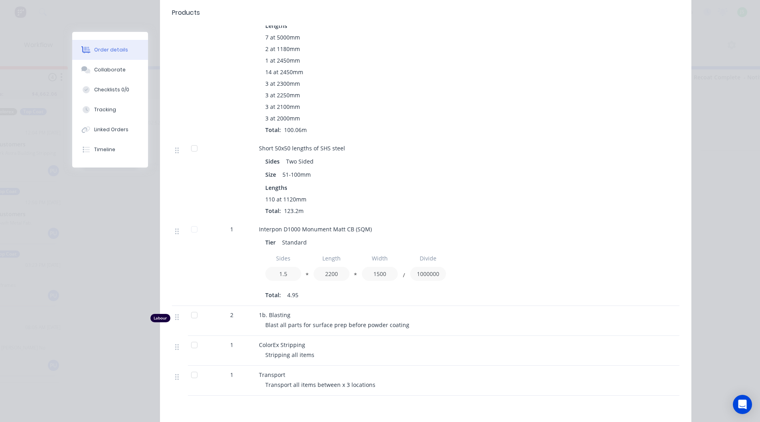
scroll to position [399, 0]
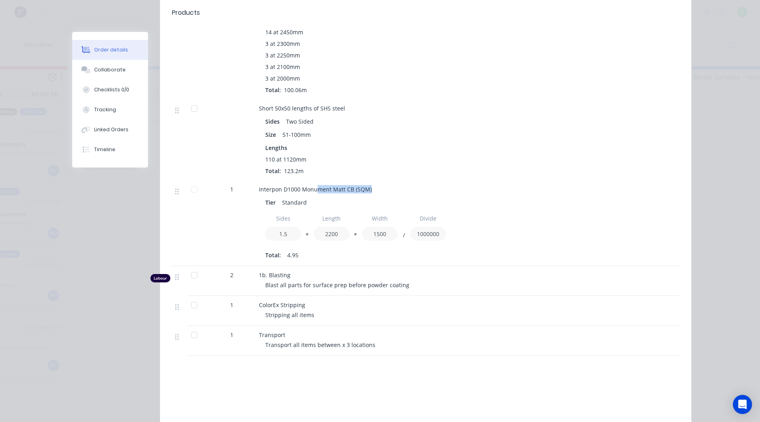
drag, startPoint x: 368, startPoint y: 180, endPoint x: 314, endPoint y: 179, distance: 54.7
click at [314, 185] on div "Interpon D1000 Monument Matt CB (SQM)" at bounding box center [415, 189] width 313 height 8
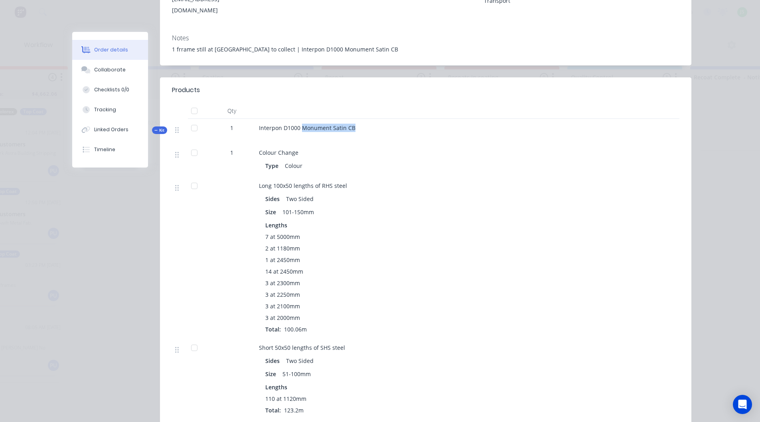
drag, startPoint x: 353, startPoint y: 121, endPoint x: 300, endPoint y: 115, distance: 52.9
click at [300, 119] on div "Interpon D1000 Monument Satin CB" at bounding box center [415, 131] width 319 height 25
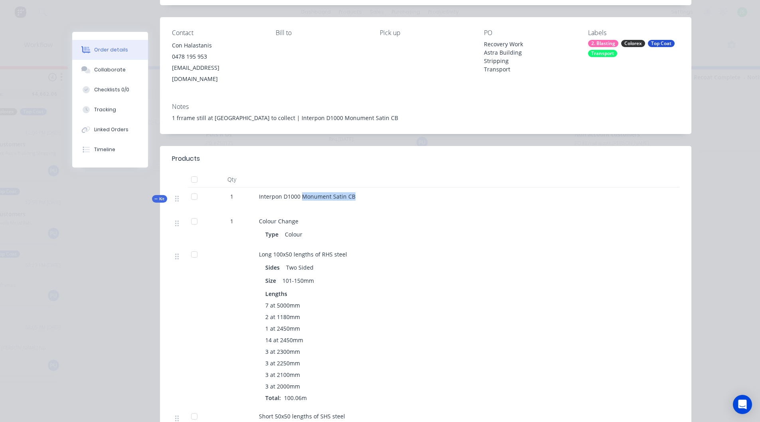
scroll to position [80, 0]
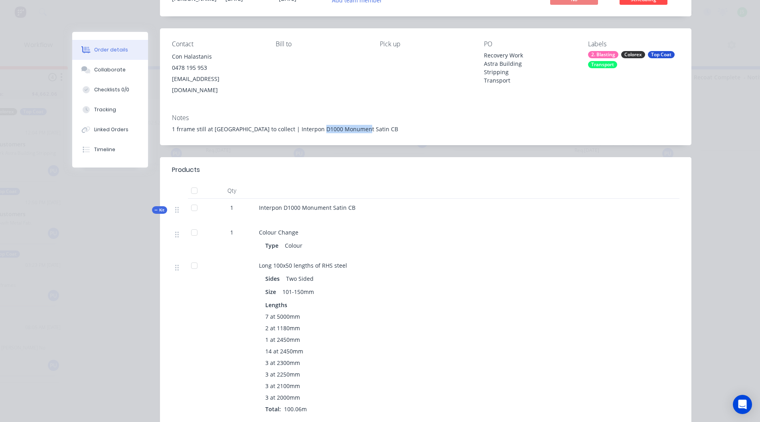
drag, startPoint x: 353, startPoint y: 117, endPoint x: 319, endPoint y: 113, distance: 34.1
click at [319, 112] on div "Notes 1 frrame still at ColorEx to collect | Interpon D1000 Monument Satin CB" at bounding box center [426, 127] width 532 height 38
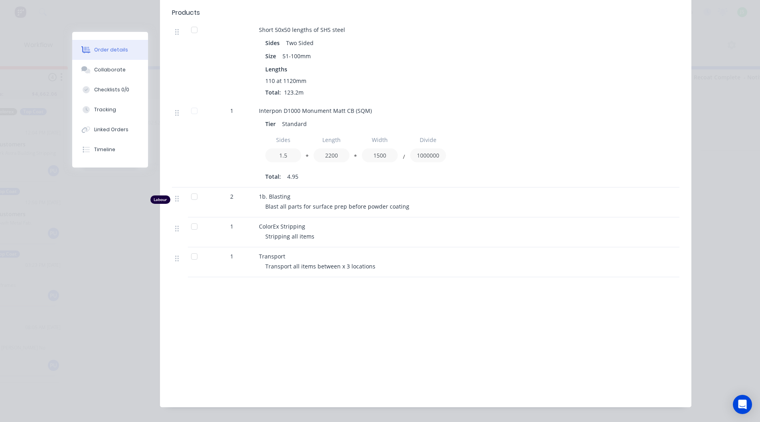
scroll to position [479, 0]
click at [378, 101] on div "Interpon D1000 Monument Matt CB (SQM) Tier Standard Sides 1.5 * Length 2200 * W…" at bounding box center [415, 144] width 319 height 86
drag, startPoint x: 374, startPoint y: 96, endPoint x: 325, endPoint y: 93, distance: 48.8
click at [325, 101] on div "Interpon D1000 Monument Matt CB (SQM) Tier Standard Sides 1.5 * Length 2200 * W…" at bounding box center [415, 144] width 319 height 86
click at [392, 85] on div "Short 50x50 lengths of SHS steel Sides Two Sided Size 51-100mm Lengths 110 at 1…" at bounding box center [415, 60] width 319 height 81
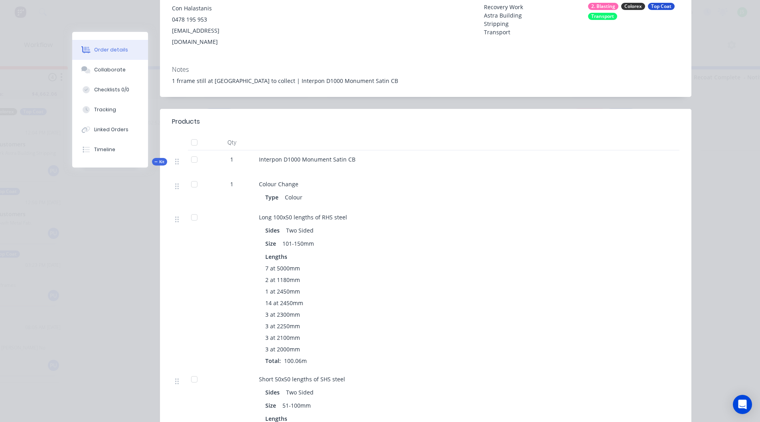
scroll to position [0, 0]
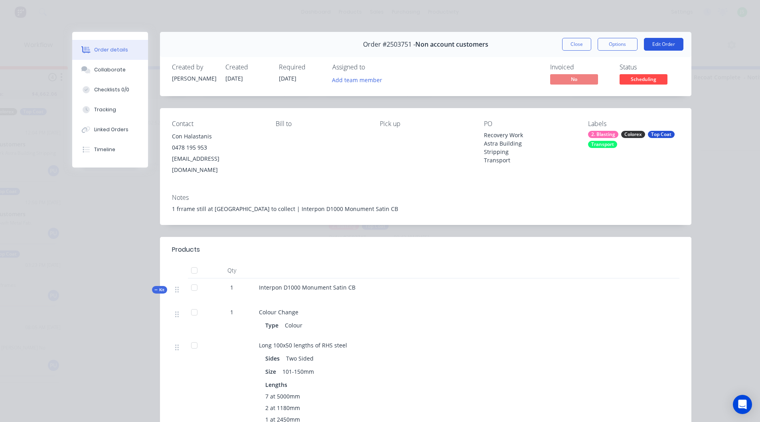
click at [649, 42] on button "Edit Order" at bounding box center [664, 44] width 40 height 13
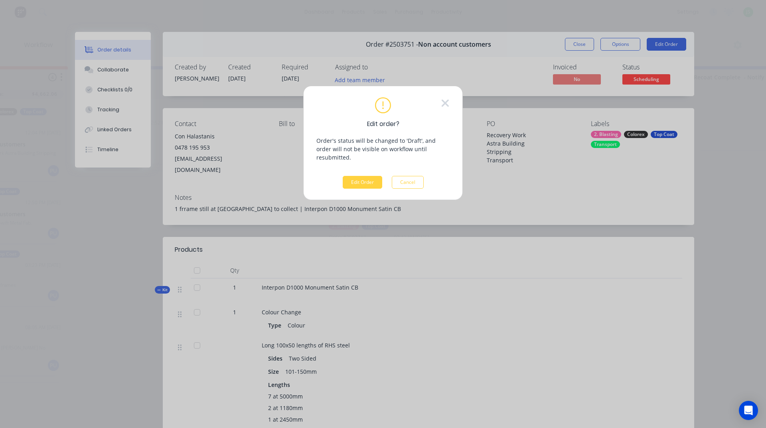
drag, startPoint x: 439, startPoint y: 235, endPoint x: 455, endPoint y: 188, distance: 49.2
click at [439, 235] on div "Edit order? Order's status will be changed to 'Draft', and order will not be vi…" at bounding box center [383, 214] width 766 height 428
click at [449, 103] on icon at bounding box center [445, 103] width 9 height 12
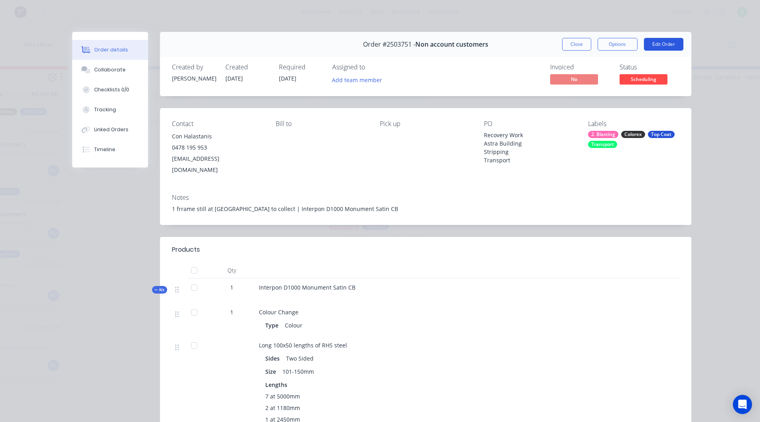
click at [655, 45] on button "Edit Order" at bounding box center [664, 44] width 40 height 13
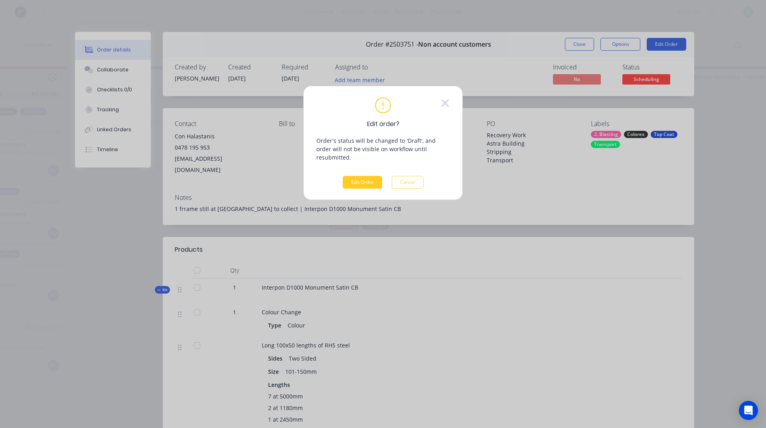
click at [354, 176] on button "Edit Order" at bounding box center [363, 182] width 40 height 13
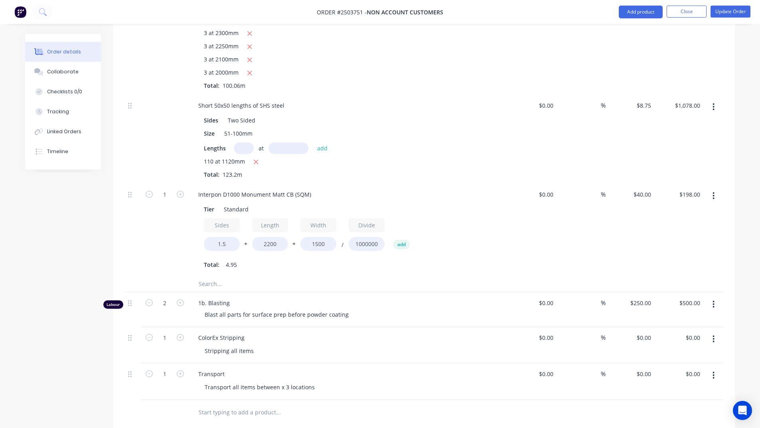
scroll to position [479, 0]
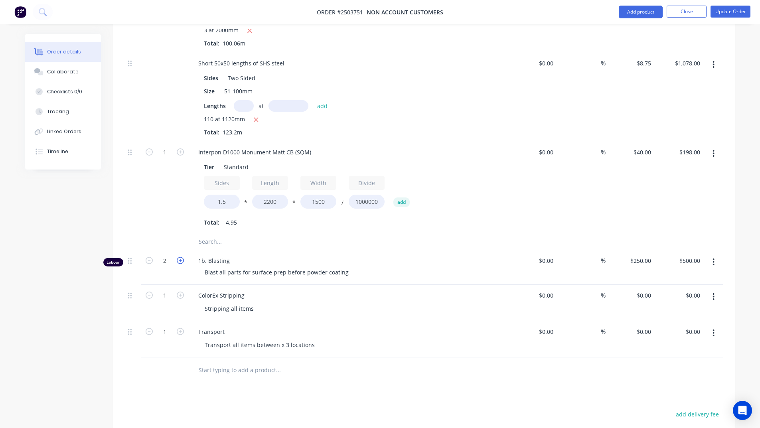
click at [181, 257] on icon "button" at bounding box center [180, 260] width 7 height 7
type input "3"
type input "$750.00"
click at [181, 257] on icon "button" at bounding box center [180, 260] width 7 height 7
type input "4"
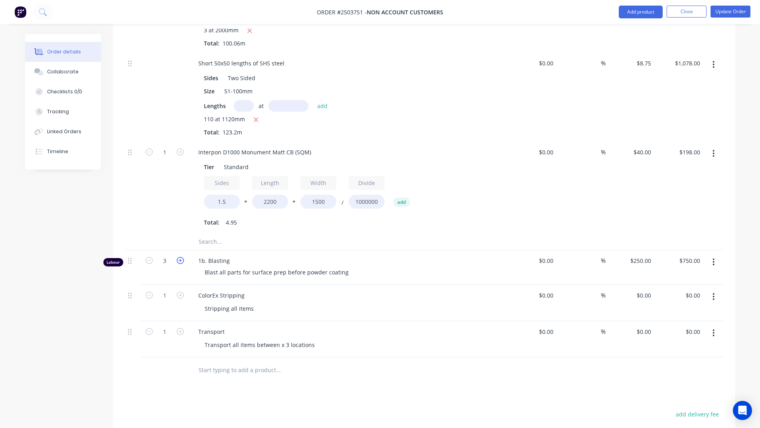
type input "$1,000.00"
click at [181, 257] on icon "button" at bounding box center [180, 260] width 7 height 7
type input "5"
type input "$1,250.00"
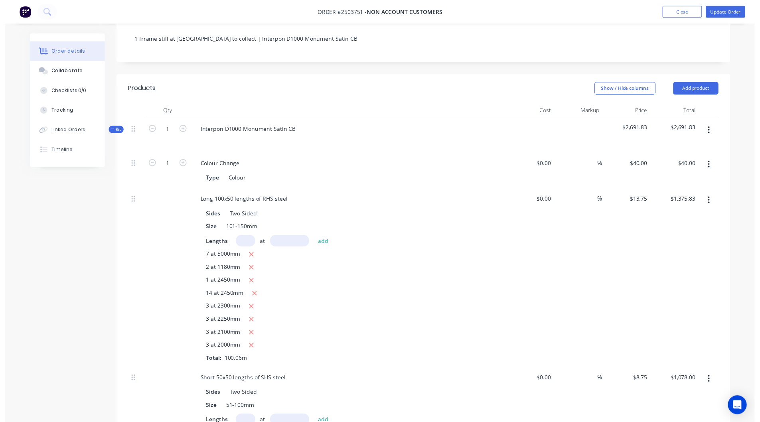
scroll to position [0, 0]
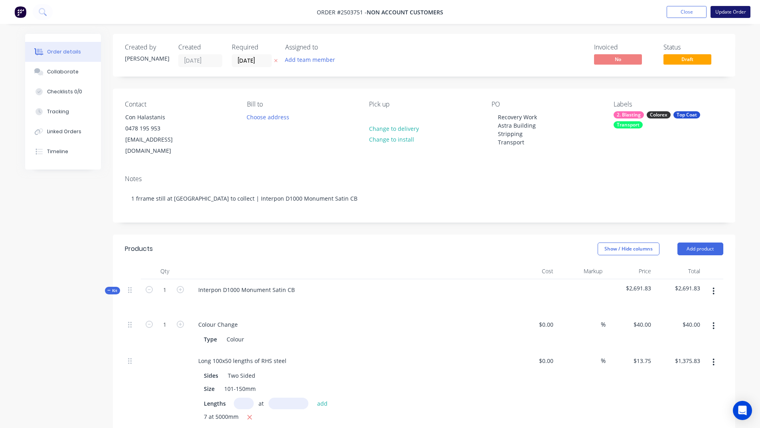
click at [724, 10] on button "Update Order" at bounding box center [731, 12] width 40 height 12
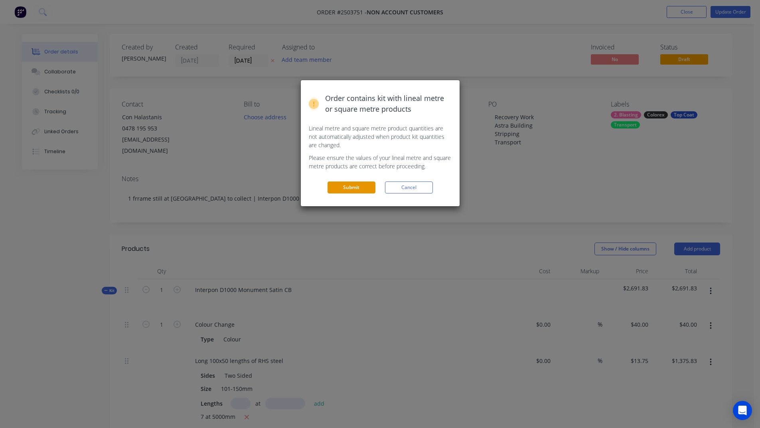
click at [339, 190] on button "Submit" at bounding box center [352, 188] width 48 height 12
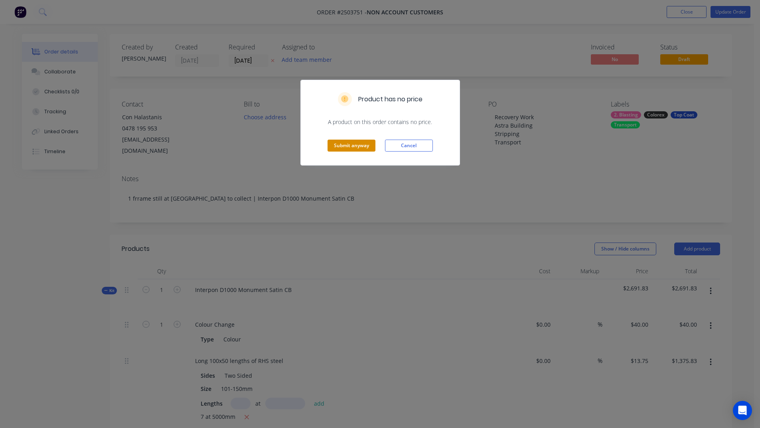
click at [364, 145] on button "Submit anyway" at bounding box center [352, 146] width 48 height 12
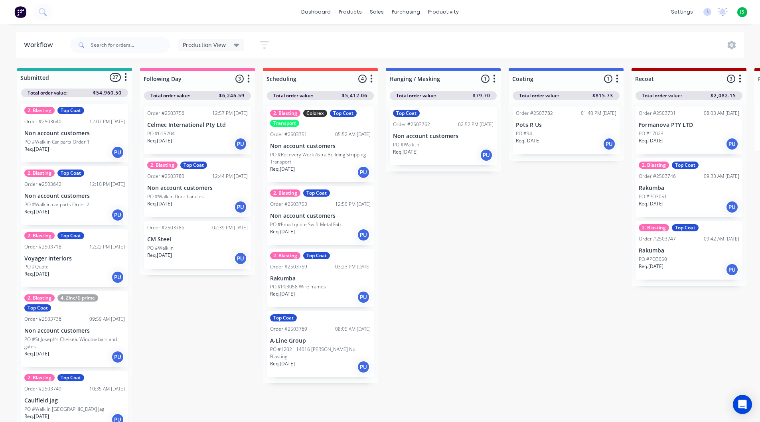
click at [330, 164] on p "PO #Recovery Work Astra Building Stripping Transport" at bounding box center [320, 158] width 101 height 14
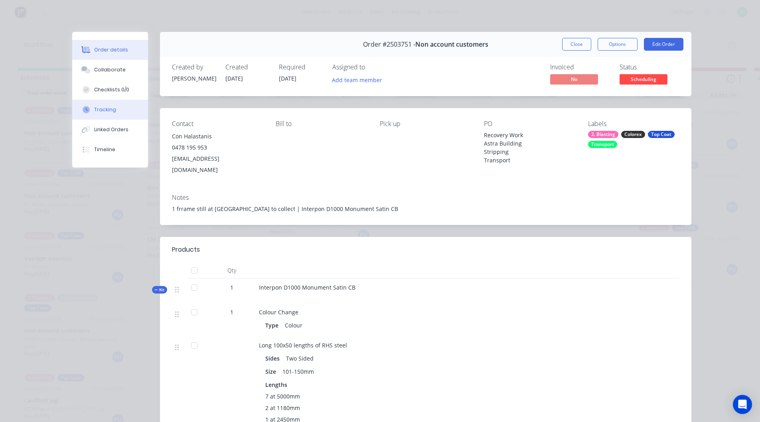
click at [123, 117] on button "Tracking" at bounding box center [110, 110] width 76 height 20
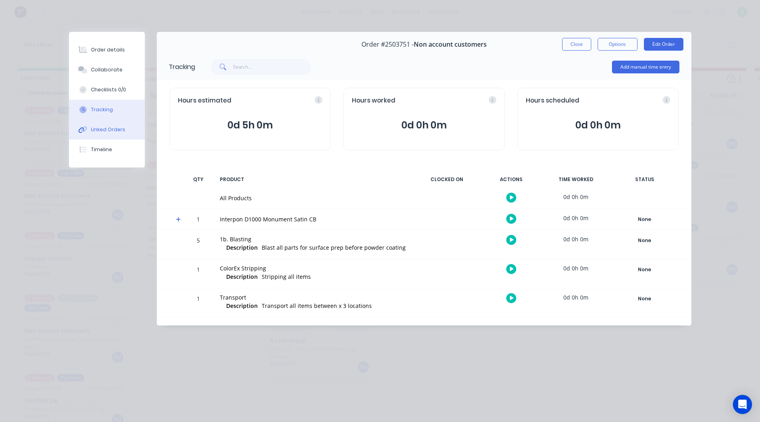
click at [120, 131] on div "Linked Orders" at bounding box center [108, 129] width 34 height 7
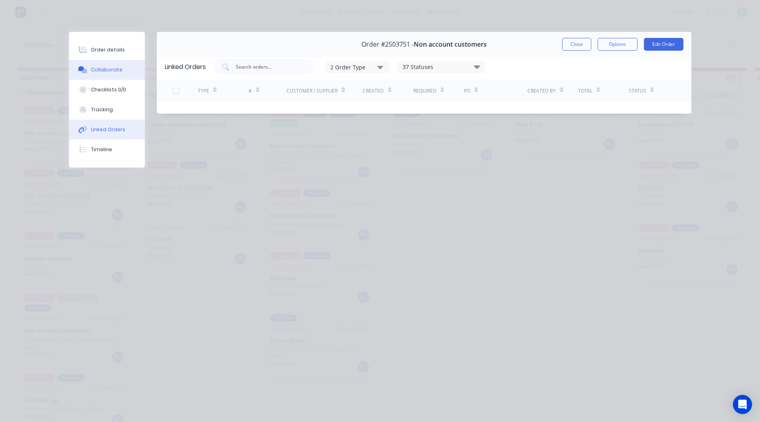
click at [110, 72] on div "Collaborate" at bounding box center [107, 69] width 32 height 7
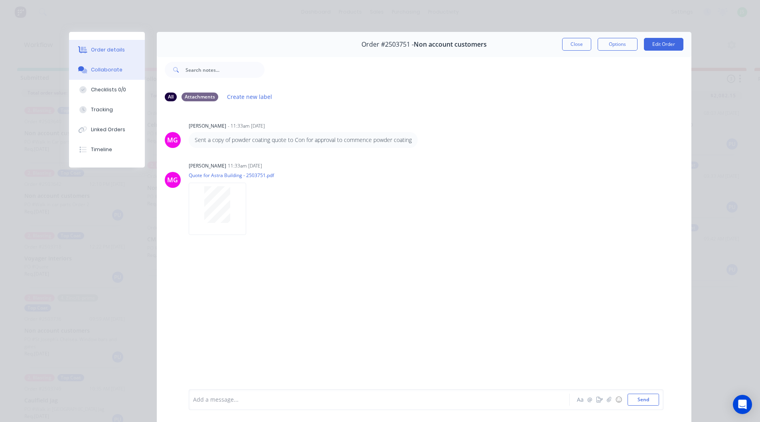
click at [128, 44] on button "Order details" at bounding box center [107, 50] width 76 height 20
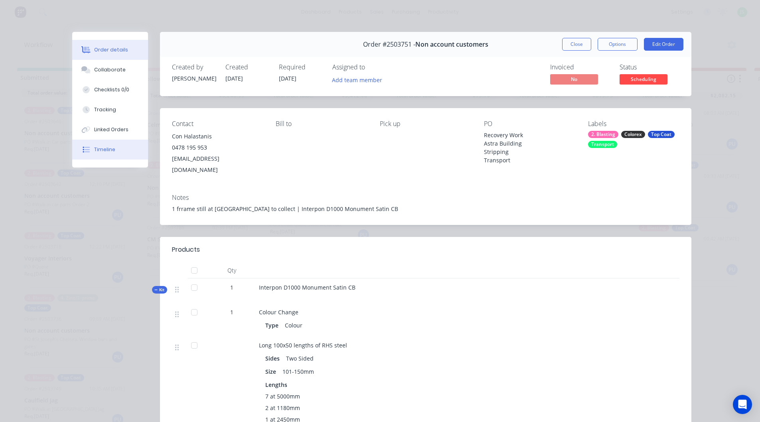
click at [111, 151] on div "Timeline" at bounding box center [104, 149] width 21 height 7
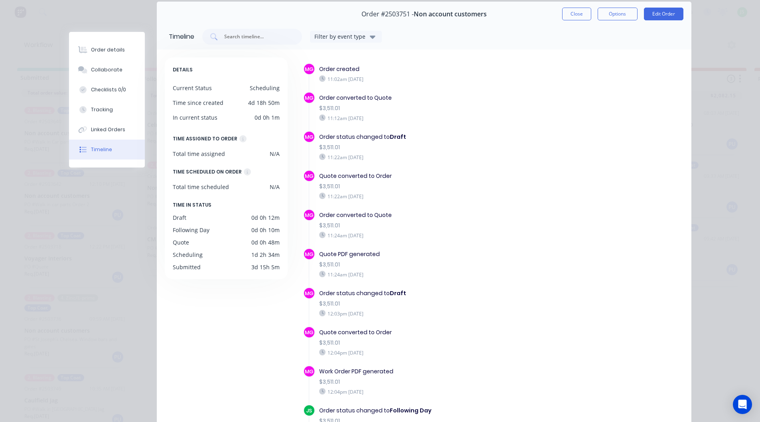
scroll to position [30, 0]
click at [103, 75] on button "Collaborate" at bounding box center [107, 70] width 76 height 20
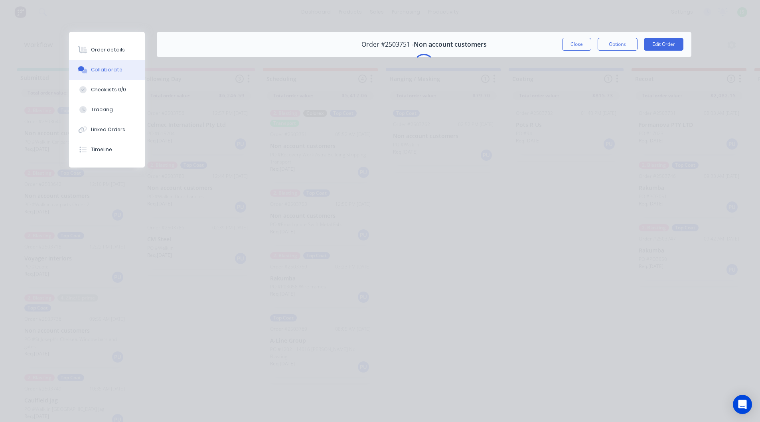
scroll to position [0, 0]
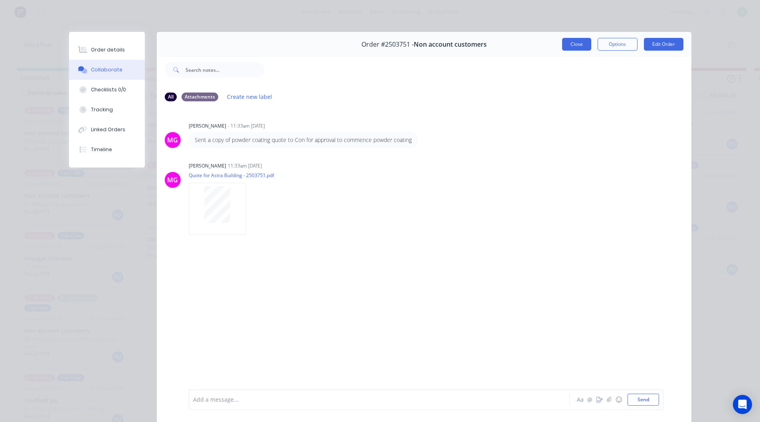
click at [568, 42] on button "Close" at bounding box center [576, 44] width 29 height 13
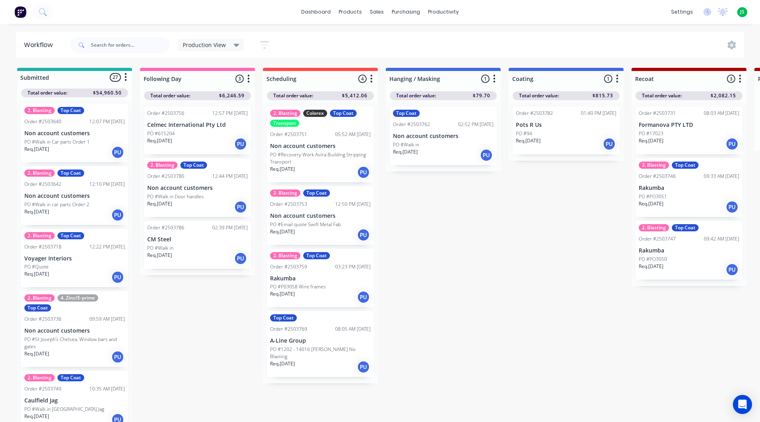
click at [342, 149] on p "Non account customers" at bounding box center [320, 146] width 101 height 7
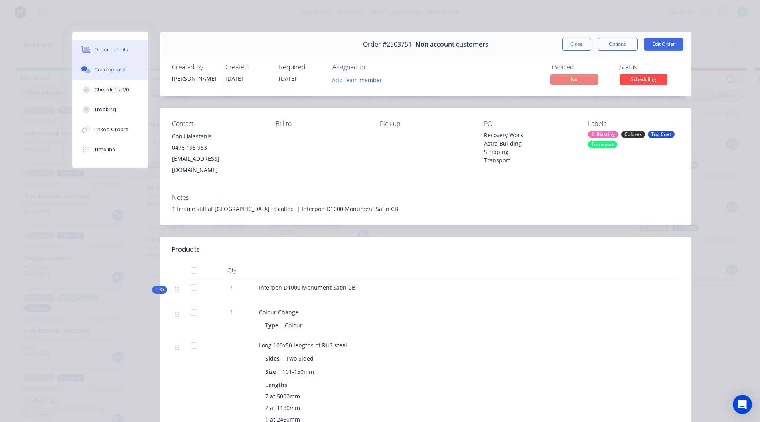
drag, startPoint x: 113, startPoint y: 70, endPoint x: 113, endPoint y: 75, distance: 5.2
click at [114, 70] on div "Collaborate" at bounding box center [110, 69] width 32 height 7
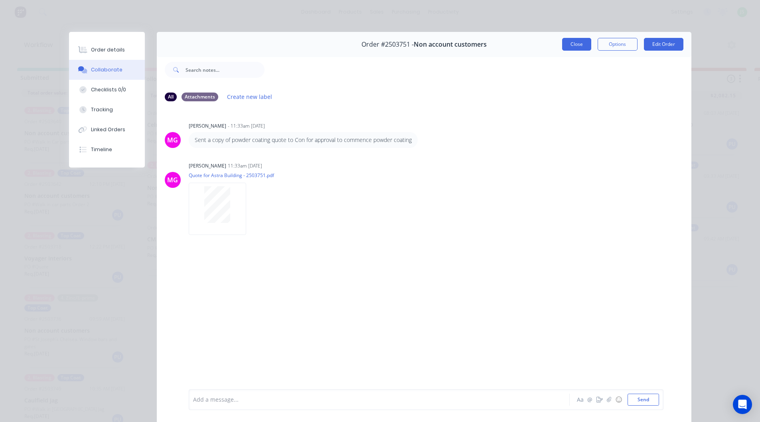
click at [569, 41] on button "Close" at bounding box center [576, 44] width 29 height 13
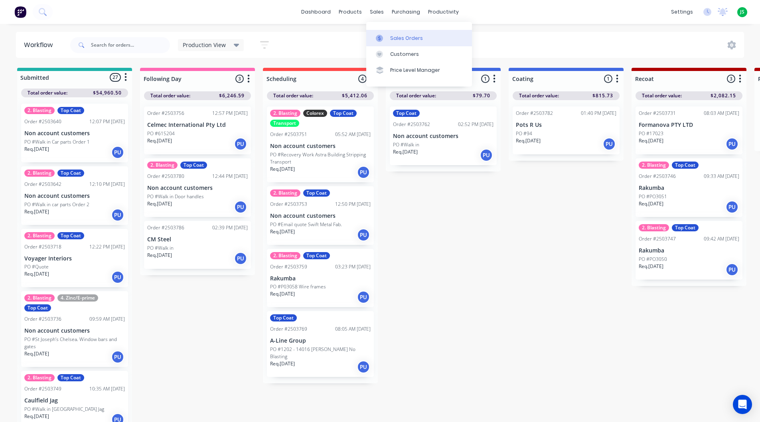
click at [387, 36] on div at bounding box center [382, 38] width 12 height 7
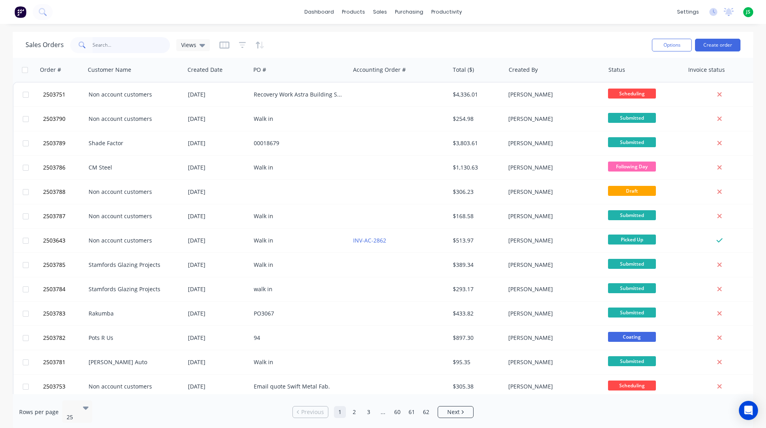
click at [155, 45] on input "text" at bounding box center [132, 45] width 78 height 16
click at [458, 34] on link "Workflow" at bounding box center [478, 38] width 106 height 16
